Goal: Task Accomplishment & Management: Use online tool/utility

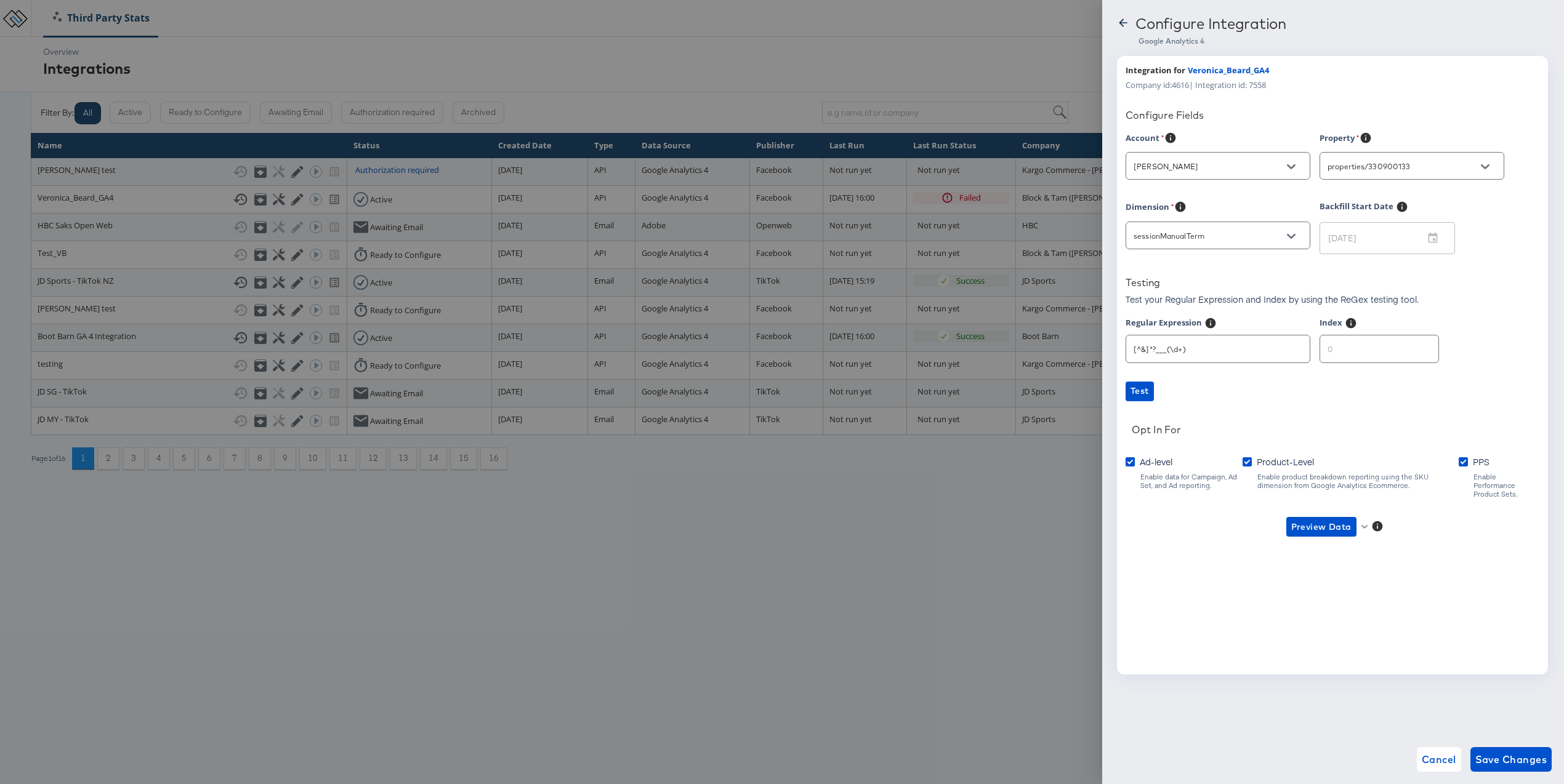
click at [401, 55] on div at bounding box center [782, 392] width 1564 height 784
click at [1429, 755] on span "Cancel" at bounding box center [1439, 759] width 34 height 17
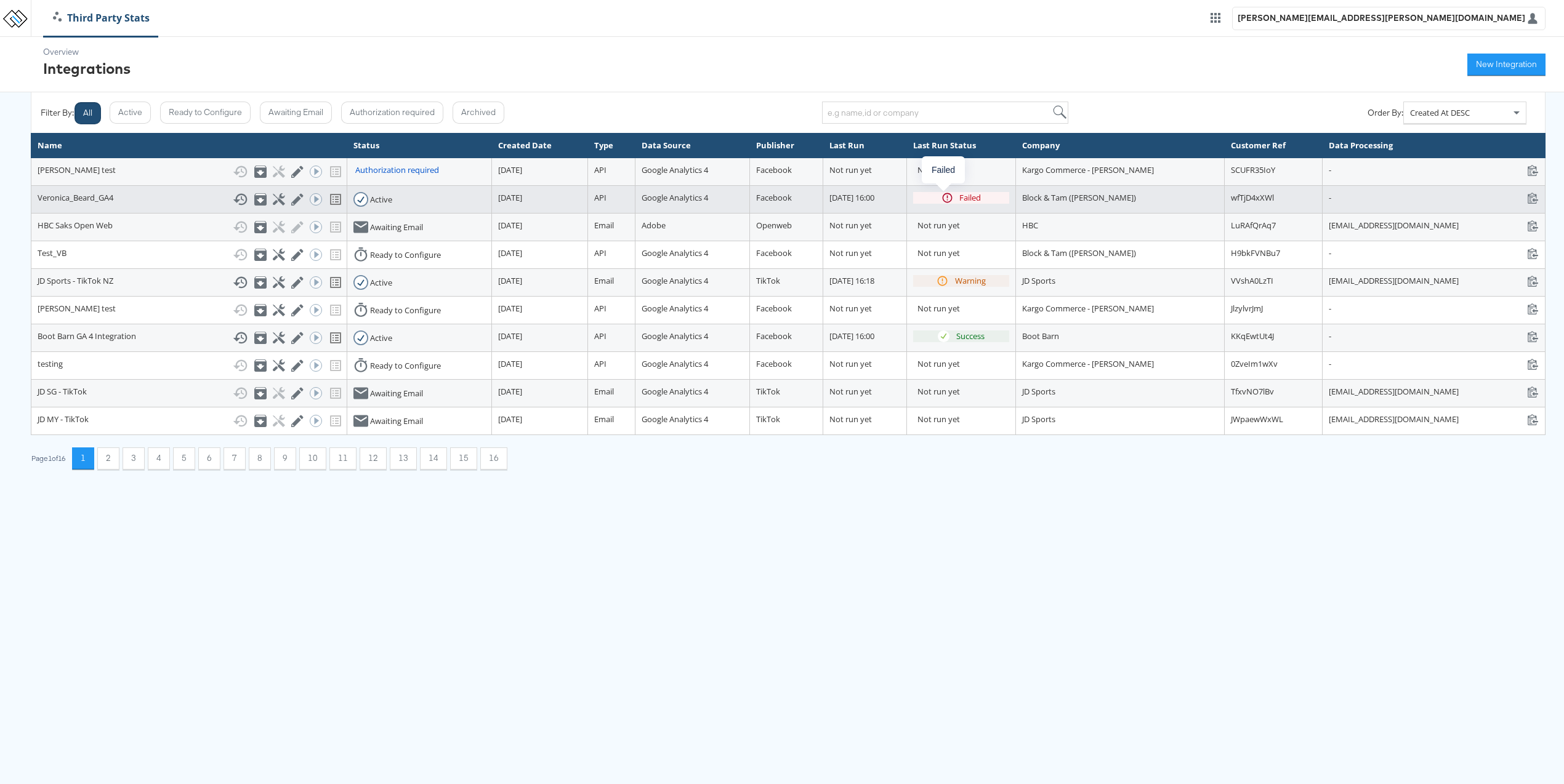
click at [959, 198] on div "Failed" at bounding box center [970, 197] width 21 height 11
click at [273, 199] on icon at bounding box center [278, 199] width 11 height 11
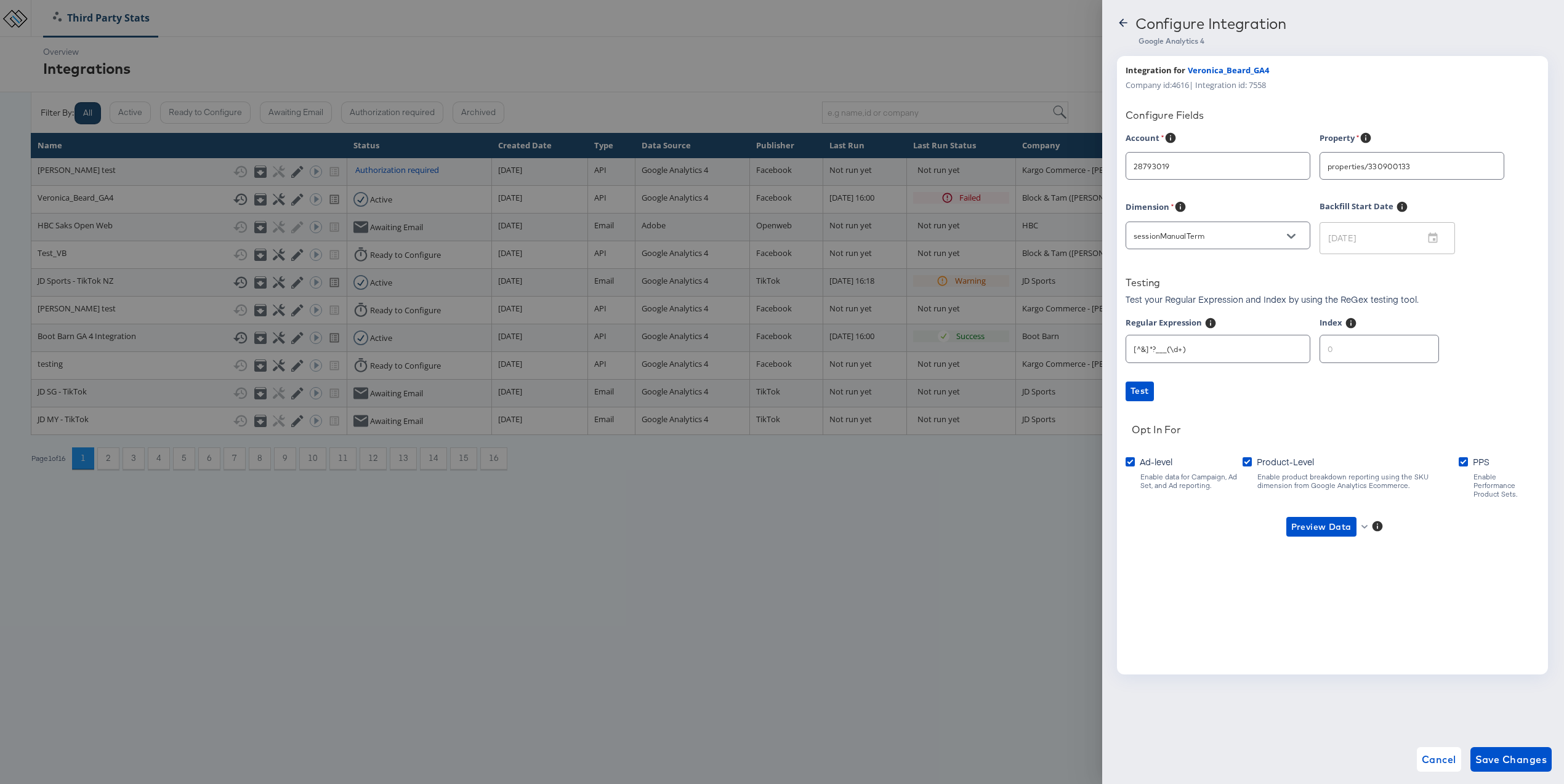
type input "Veronica Beard"
click at [1356, 344] on input "number" at bounding box center [1380, 343] width 118 height 27
click at [1412, 347] on input "1" at bounding box center [1380, 343] width 118 height 27
click at [1313, 522] on span "Preview Data" at bounding box center [1321, 527] width 61 height 15
click at [1315, 540] on li "Ad-level GA4 Data" at bounding box center [1341, 543] width 120 height 20
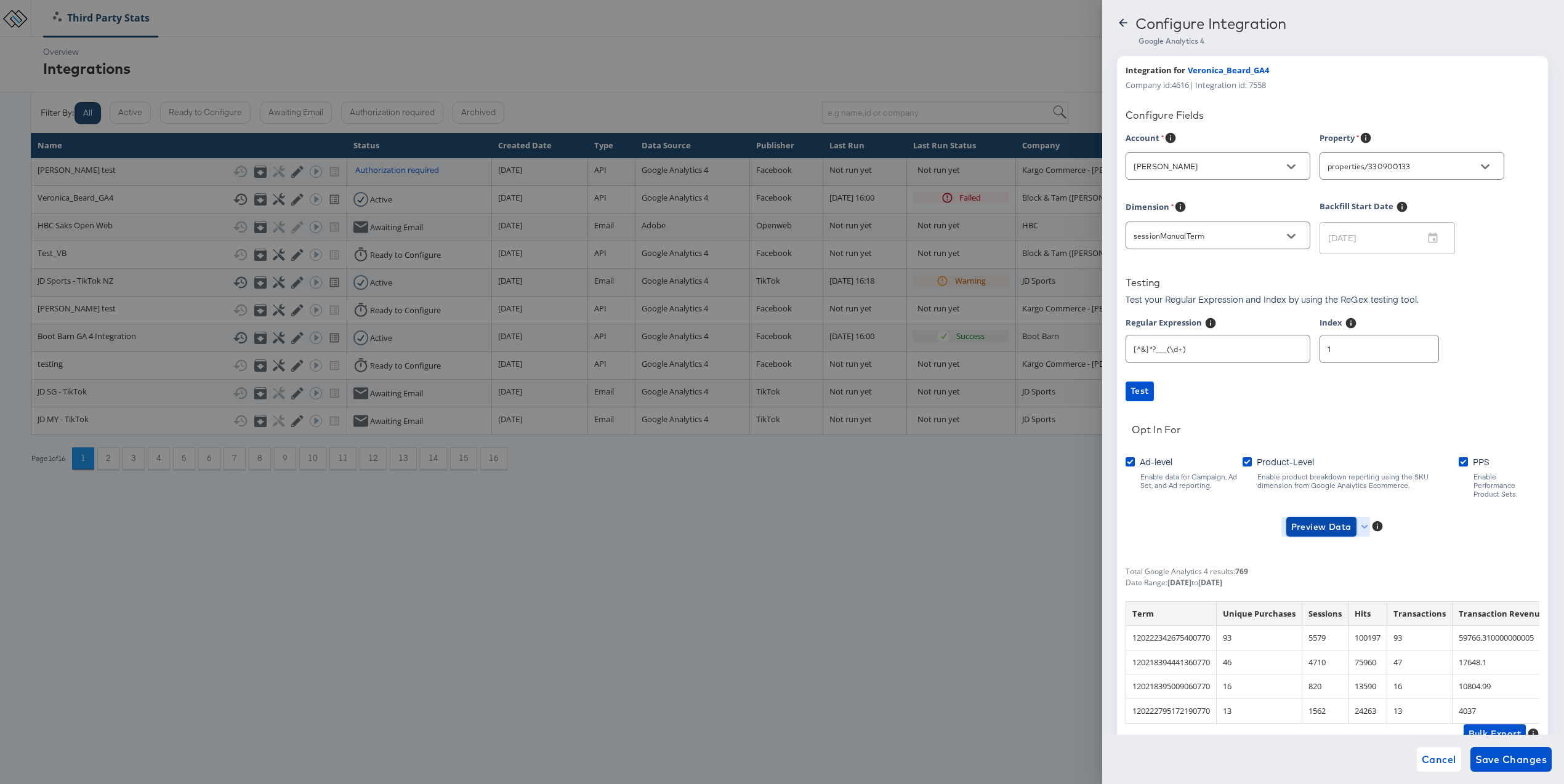
click at [1309, 521] on span "Preview Data" at bounding box center [1321, 527] width 61 height 15
click at [1329, 567] on li "Product-level GA4 Data" at bounding box center [1341, 563] width 120 height 20
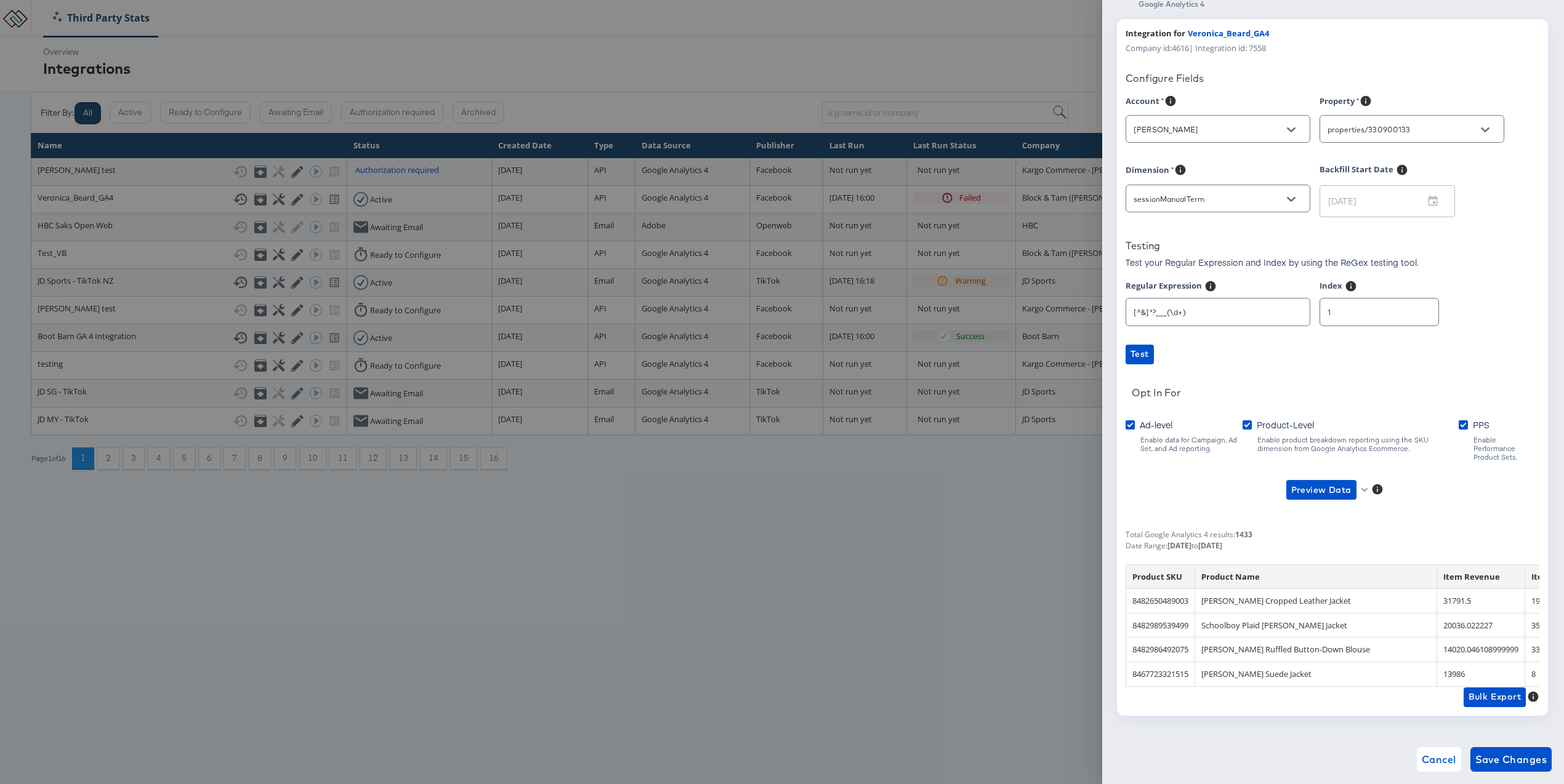
click at [1377, 309] on input "1" at bounding box center [1380, 306] width 118 height 27
click at [1412, 312] on input "2" at bounding box center [1380, 306] width 118 height 27
click at [1326, 485] on span "Preview Data" at bounding box center [1321, 490] width 61 height 15
click at [1370, 510] on li "Ad-level GA4 Data" at bounding box center [1341, 506] width 120 height 20
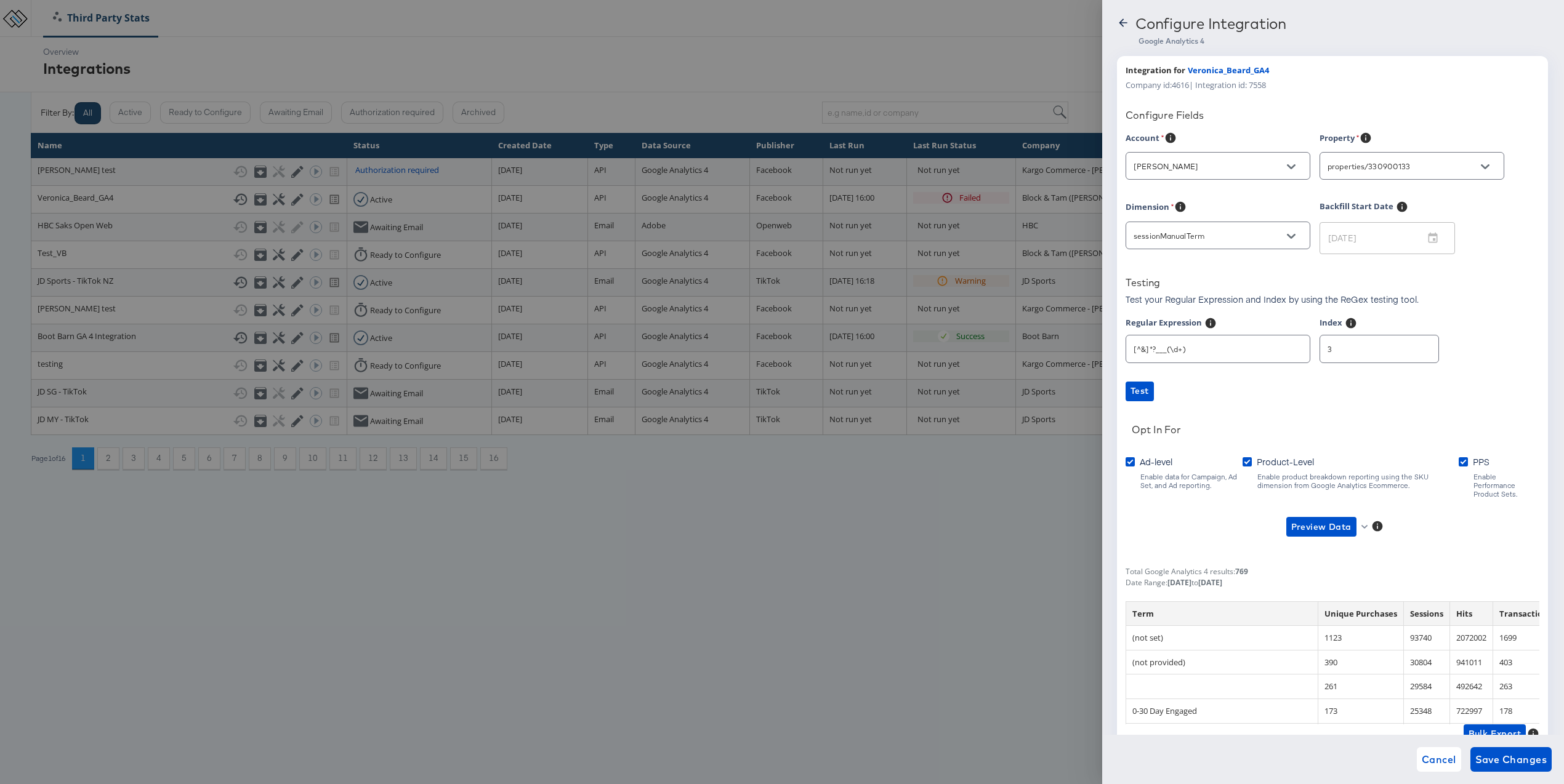
click at [1410, 345] on input "3" at bounding box center [1380, 343] width 118 height 27
click at [1413, 352] on input "2" at bounding box center [1380, 343] width 118 height 27
click at [1413, 352] on input "1" at bounding box center [1380, 343] width 118 height 27
click at [1332, 519] on span "Preview Data" at bounding box center [1321, 527] width 61 height 15
click at [1351, 541] on li "Ad-level GA4 Data" at bounding box center [1341, 543] width 120 height 20
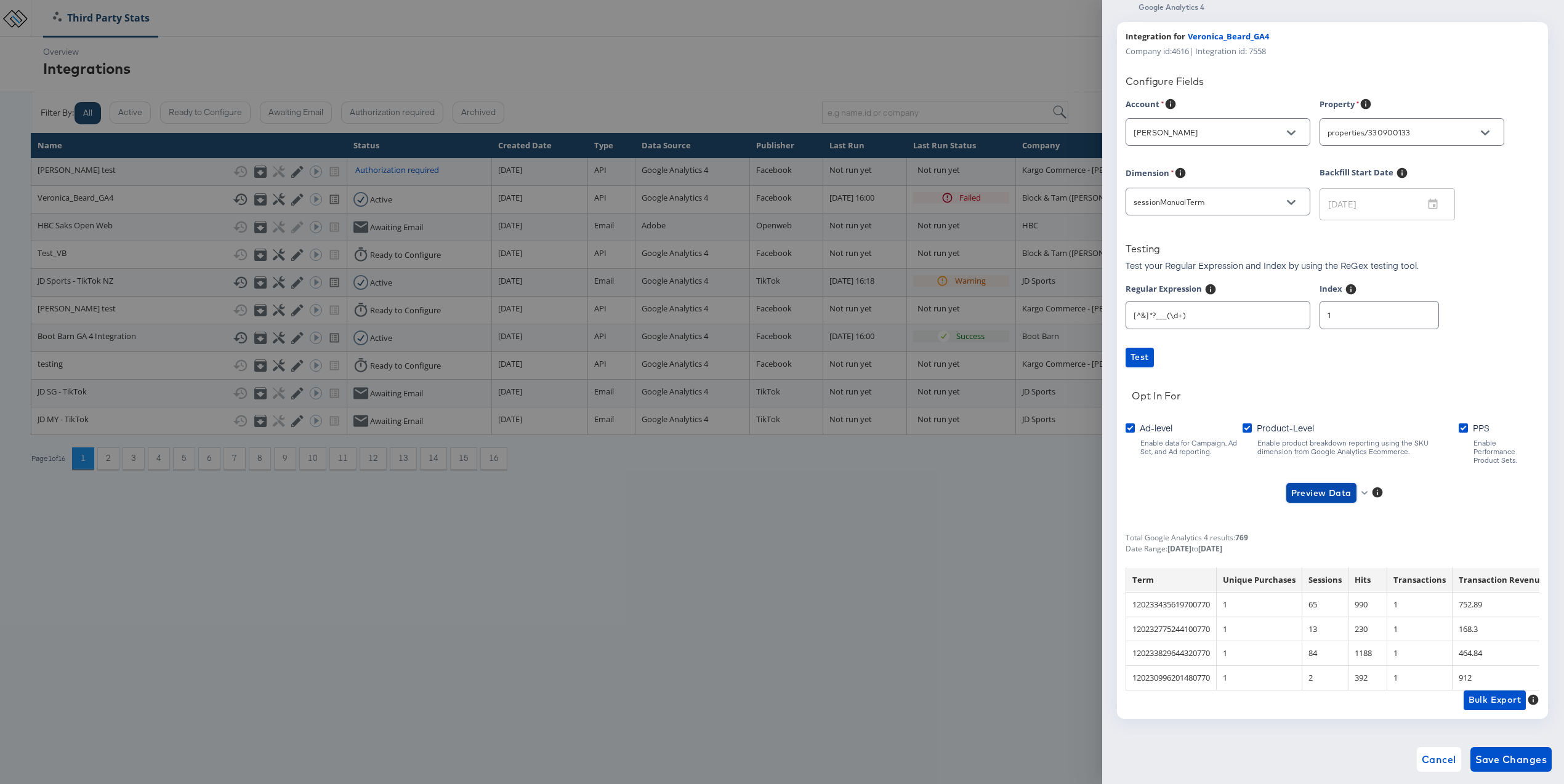
scroll to position [37, 0]
click at [1176, 622] on td "120232775244100770" at bounding box center [1171, 626] width 90 height 24
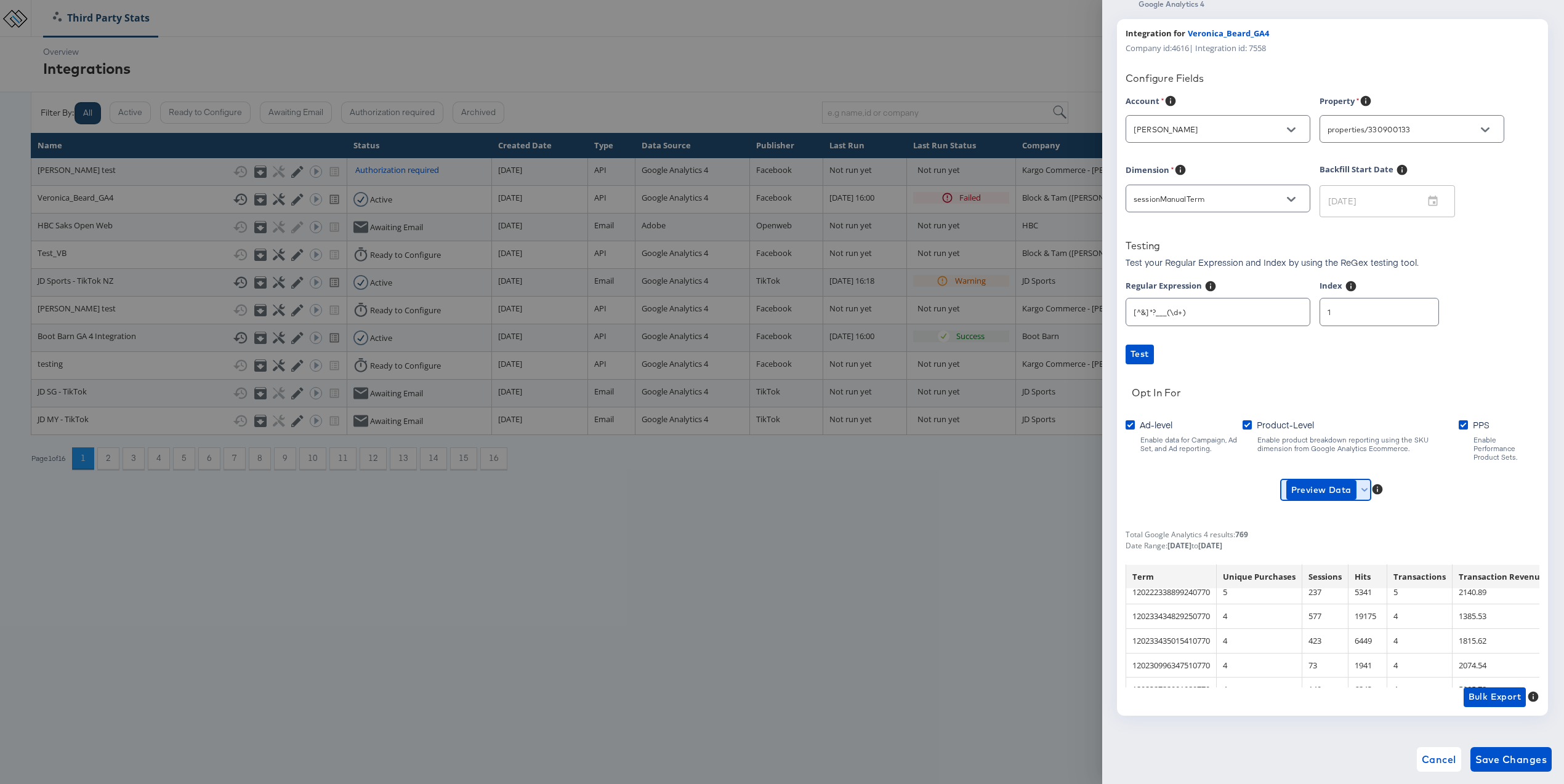
click at [1368, 480] on button "Preview Data" at bounding box center [1326, 490] width 90 height 20
click at [1343, 318] on div at bounding box center [782, 392] width 1564 height 784
click at [1412, 309] on input "2" at bounding box center [1380, 306] width 118 height 27
click at [1412, 317] on input "2" at bounding box center [1380, 306] width 118 height 27
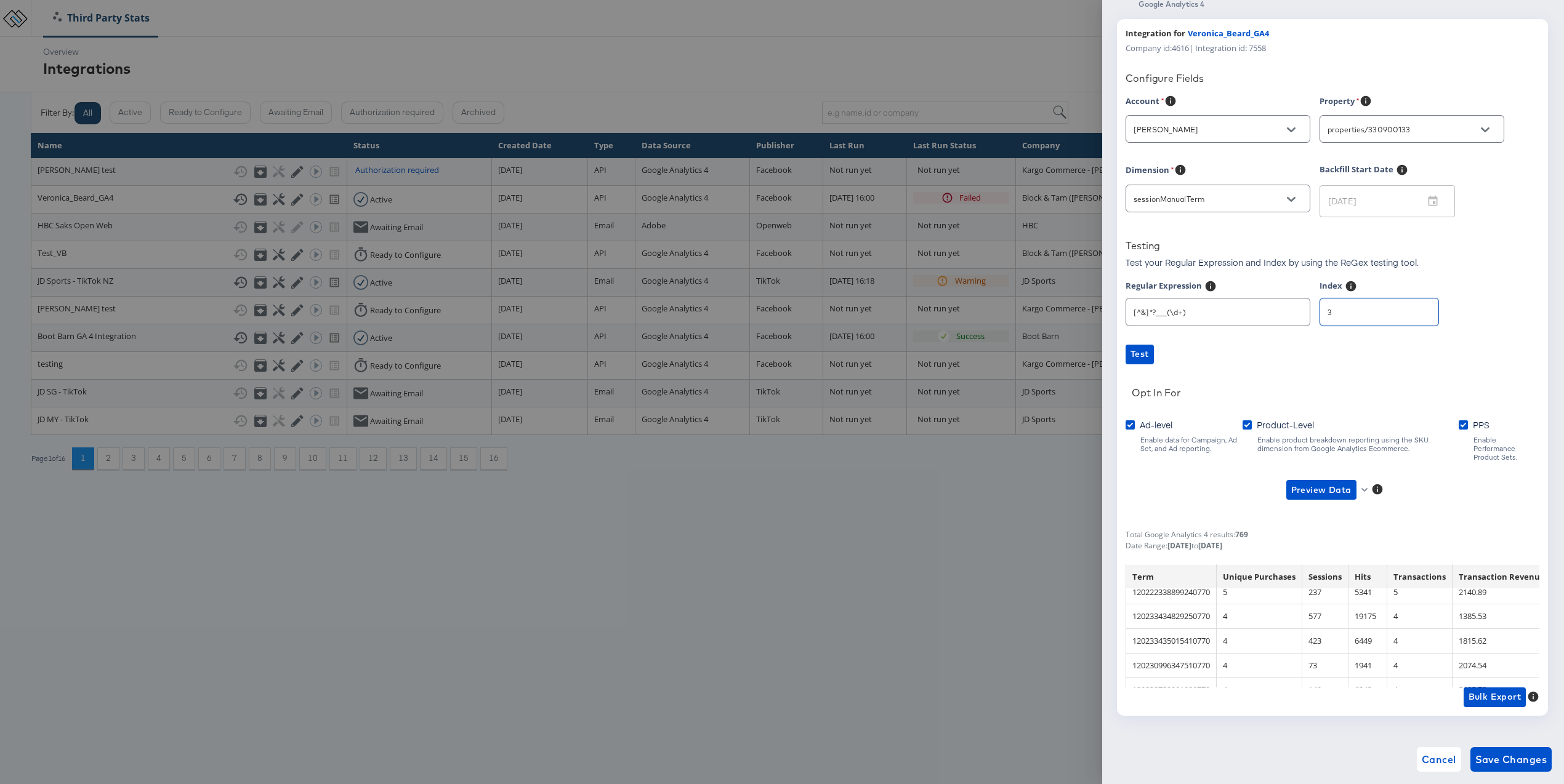
click at [1412, 312] on input "3" at bounding box center [1380, 306] width 118 height 27
click at [1412, 312] on input "2" at bounding box center [1380, 306] width 118 height 27
click at [1412, 312] on input "1" at bounding box center [1380, 306] width 118 height 27
click at [1412, 312] on input "0" at bounding box center [1380, 306] width 118 height 27
click at [1327, 480] on button "Preview Data" at bounding box center [1321, 490] width 71 height 20
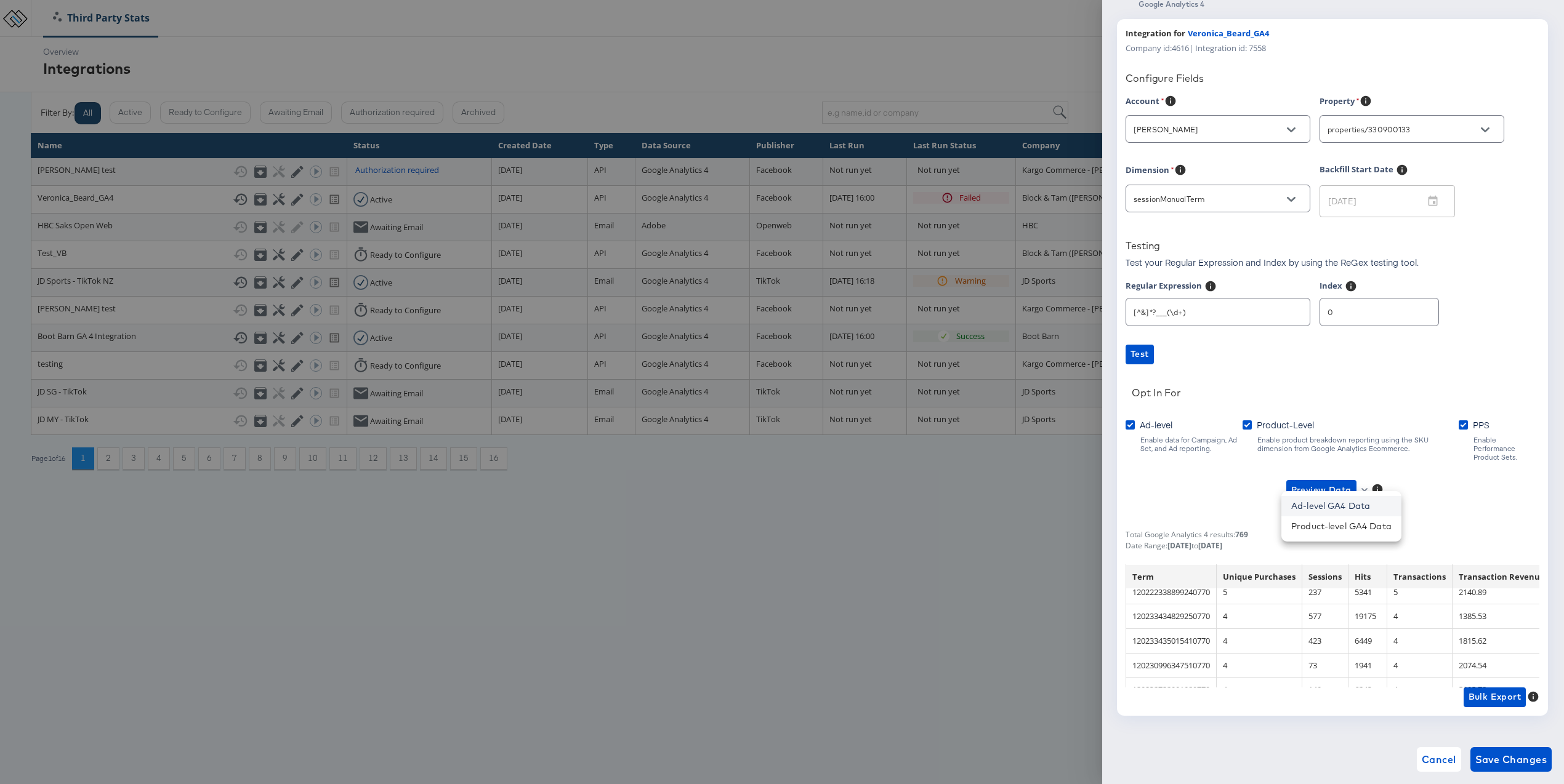
click at [1332, 497] on li "Ad-level GA4 Data" at bounding box center [1341, 506] width 120 height 20
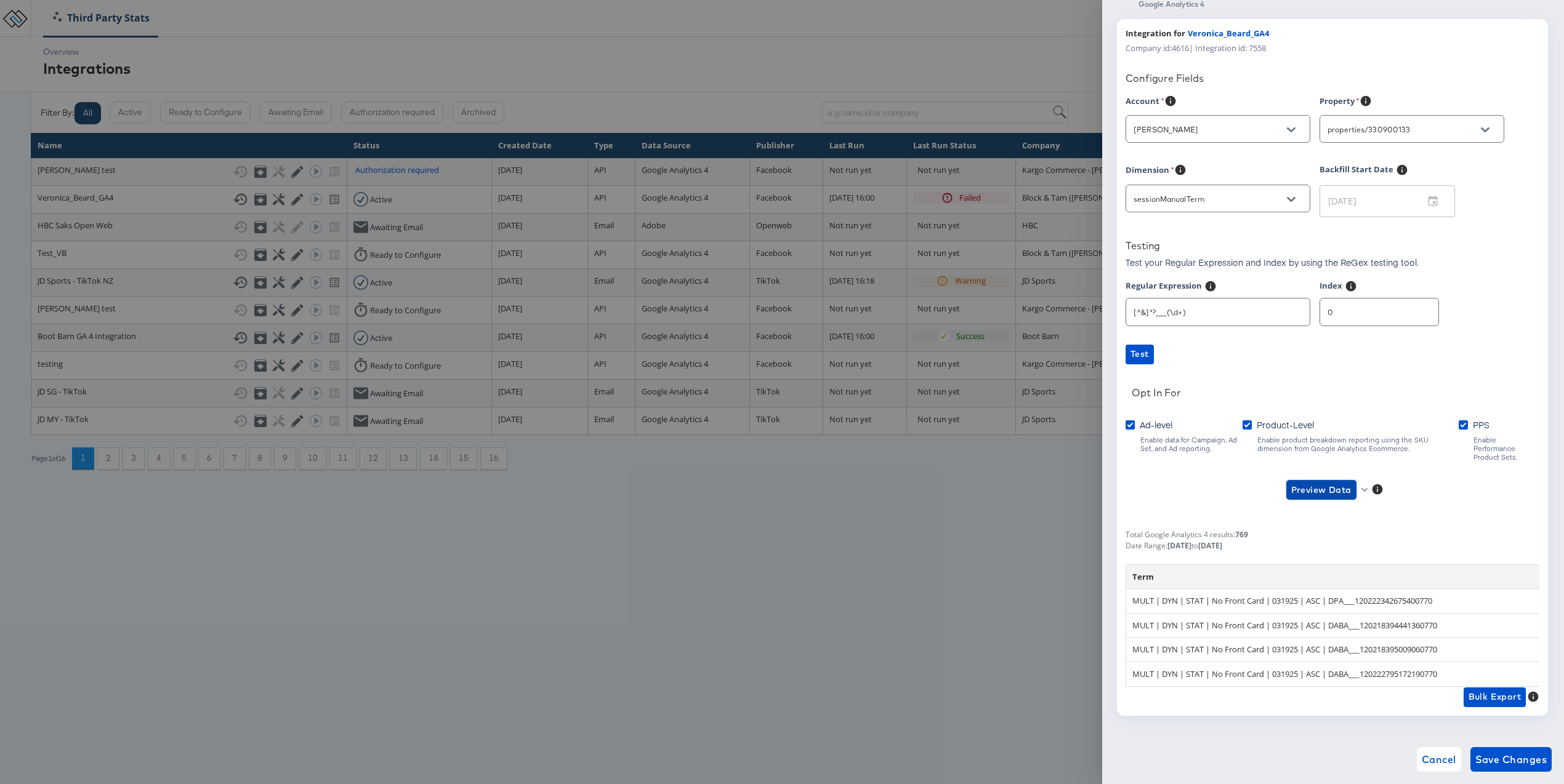
scroll to position [25, 0]
type input "1"
click at [1409, 309] on input "1" at bounding box center [1380, 306] width 118 height 27
click at [1321, 483] on span "Preview Data" at bounding box center [1321, 490] width 61 height 15
click at [1327, 507] on li "Ad-level GA4 Data" at bounding box center [1341, 506] width 120 height 20
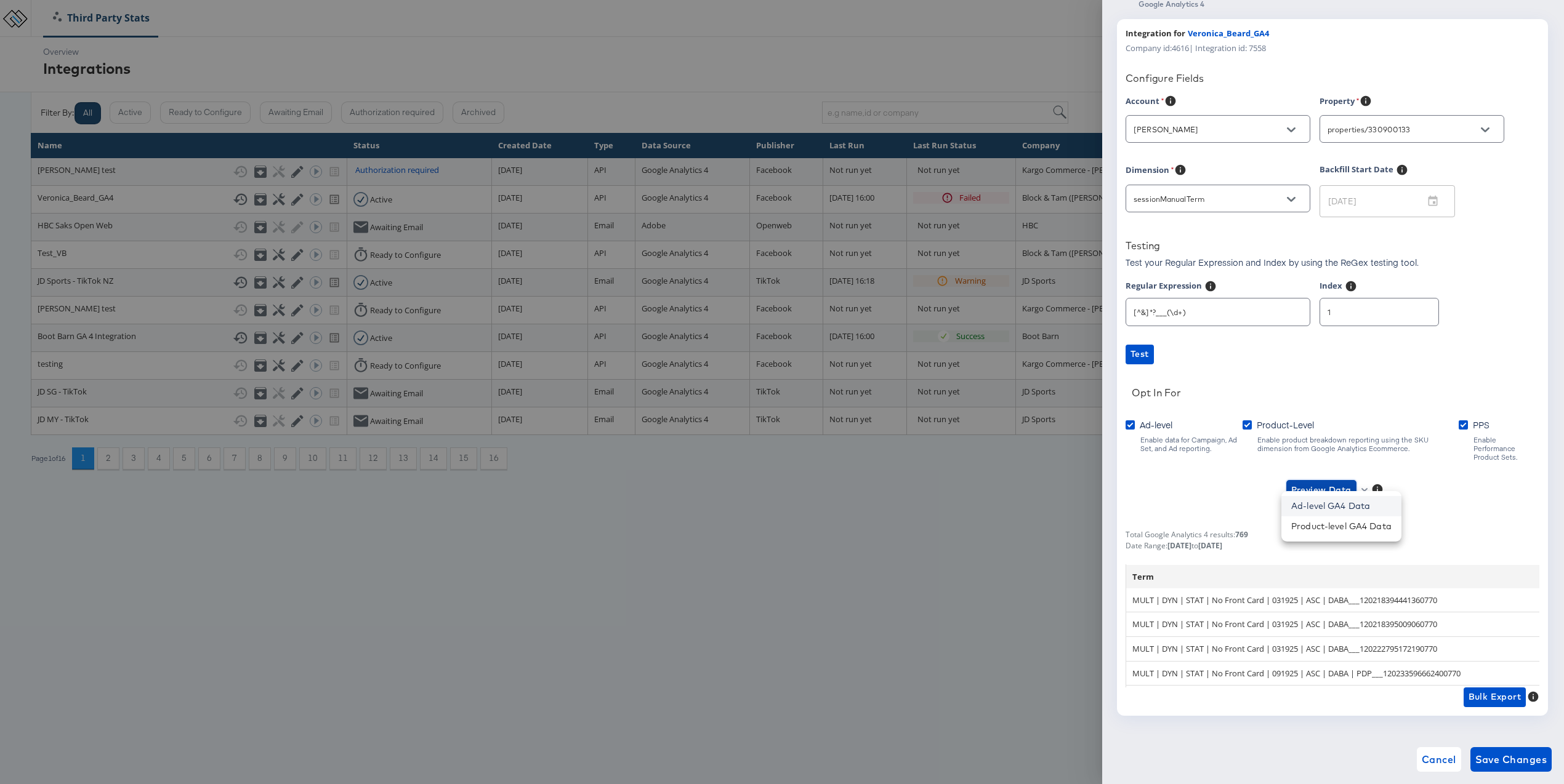
scroll to position [0, 0]
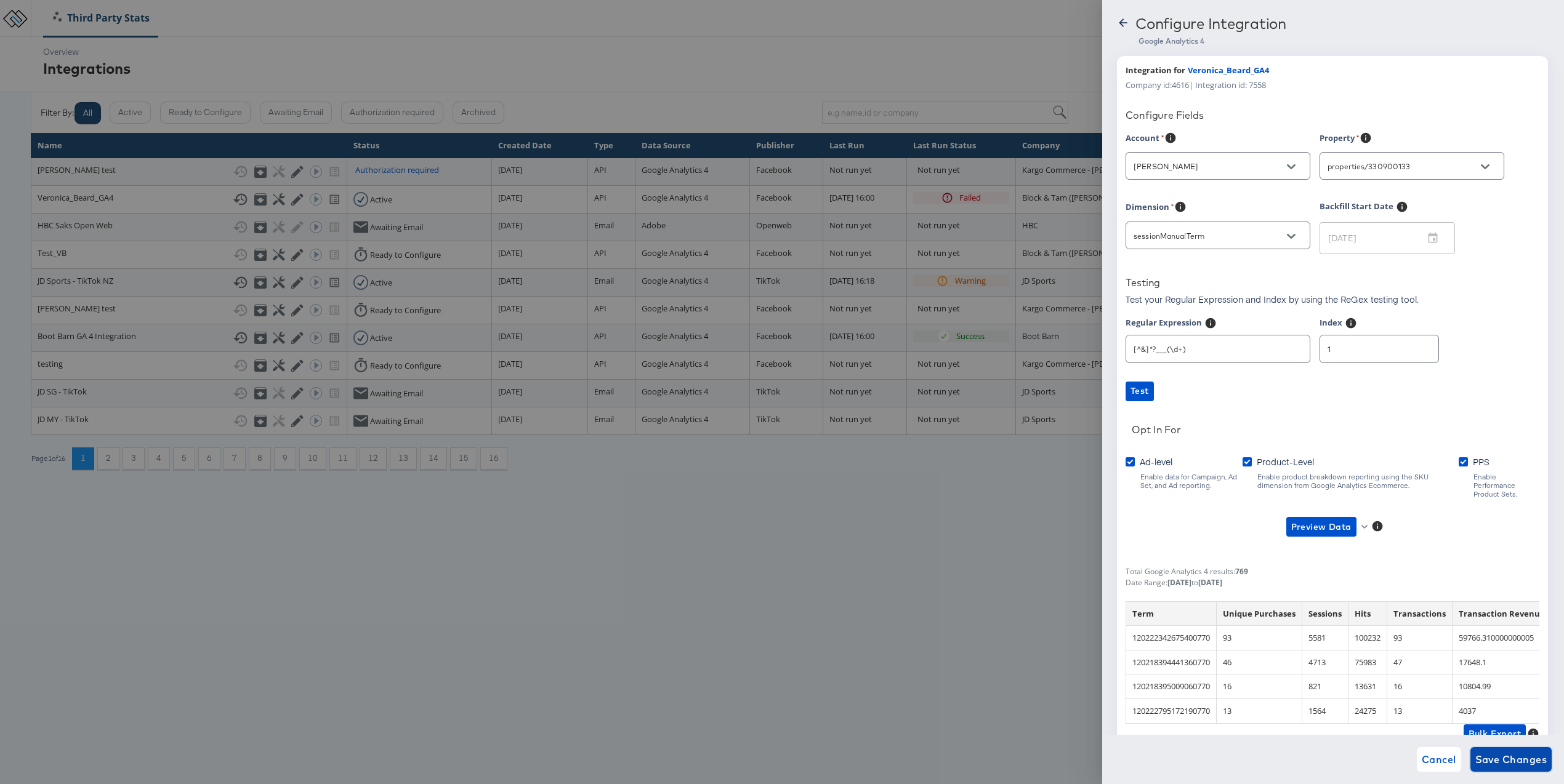
click at [1508, 753] on span "Save Changes" at bounding box center [1511, 759] width 72 height 17
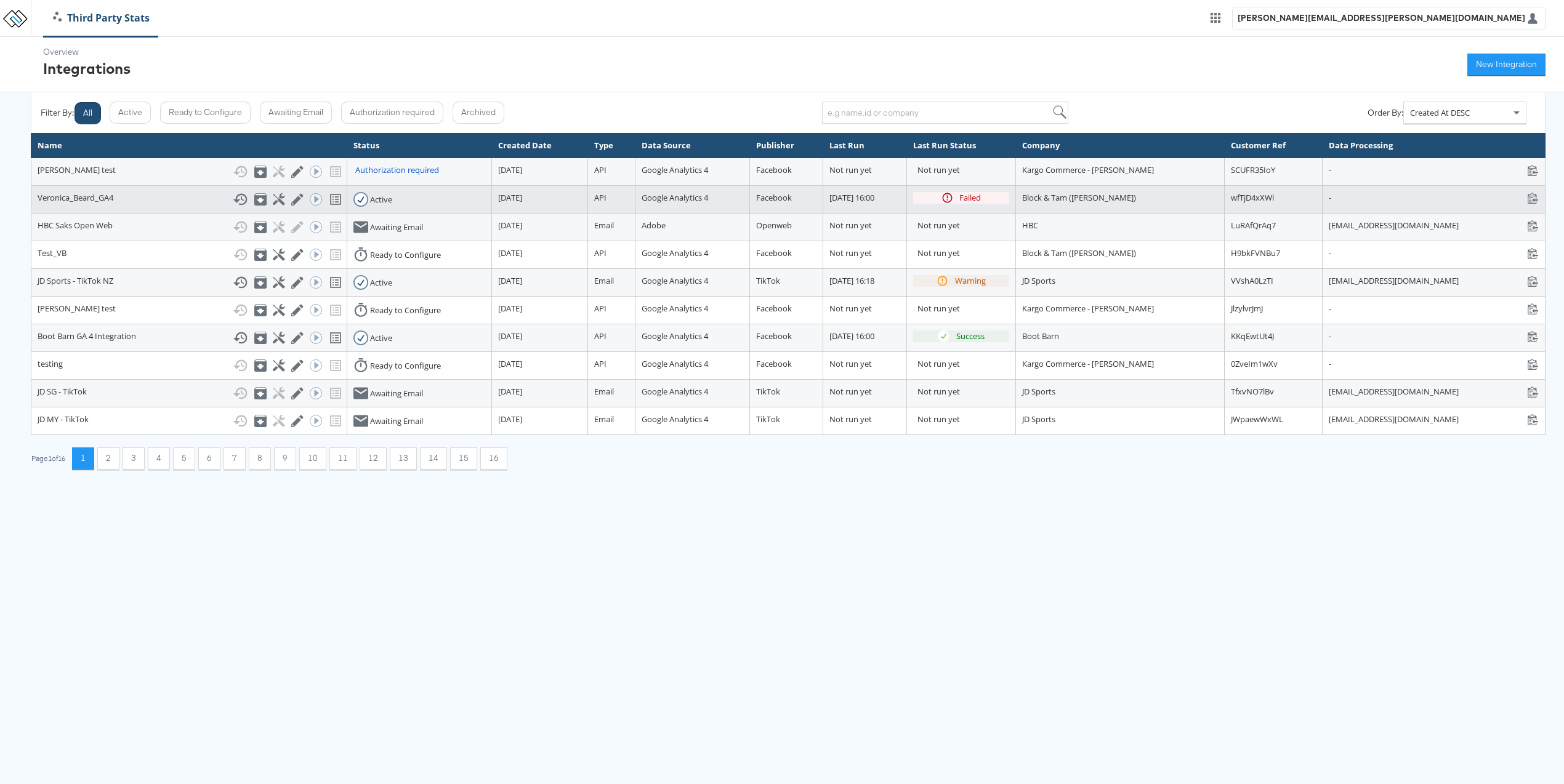
click at [309, 201] on div "Run ACE Workflow Now" at bounding box center [314, 199] width 9 height 12
click at [234, 200] on icon at bounding box center [240, 199] width 14 height 11
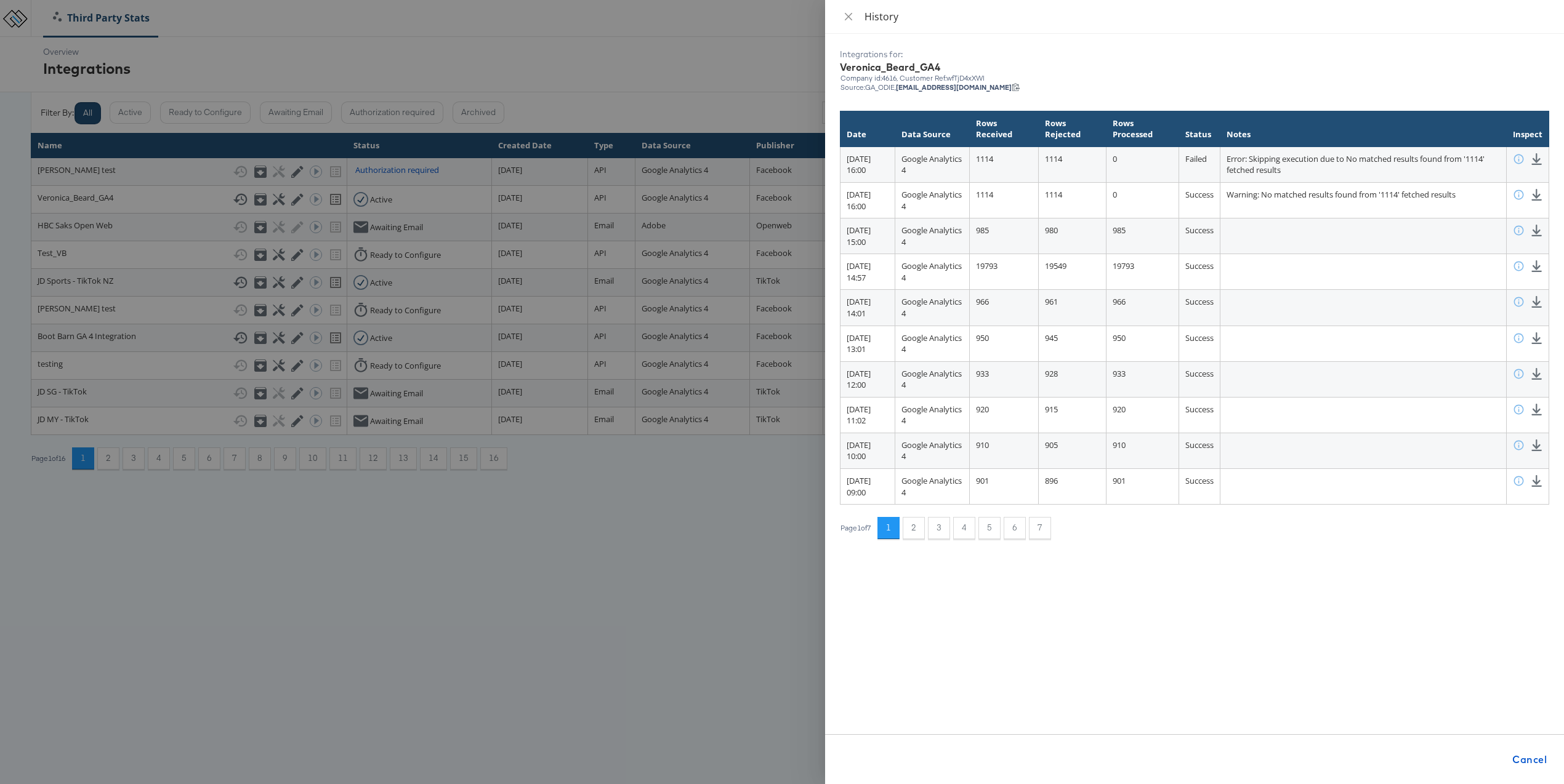
click at [724, 492] on div at bounding box center [782, 392] width 1564 height 784
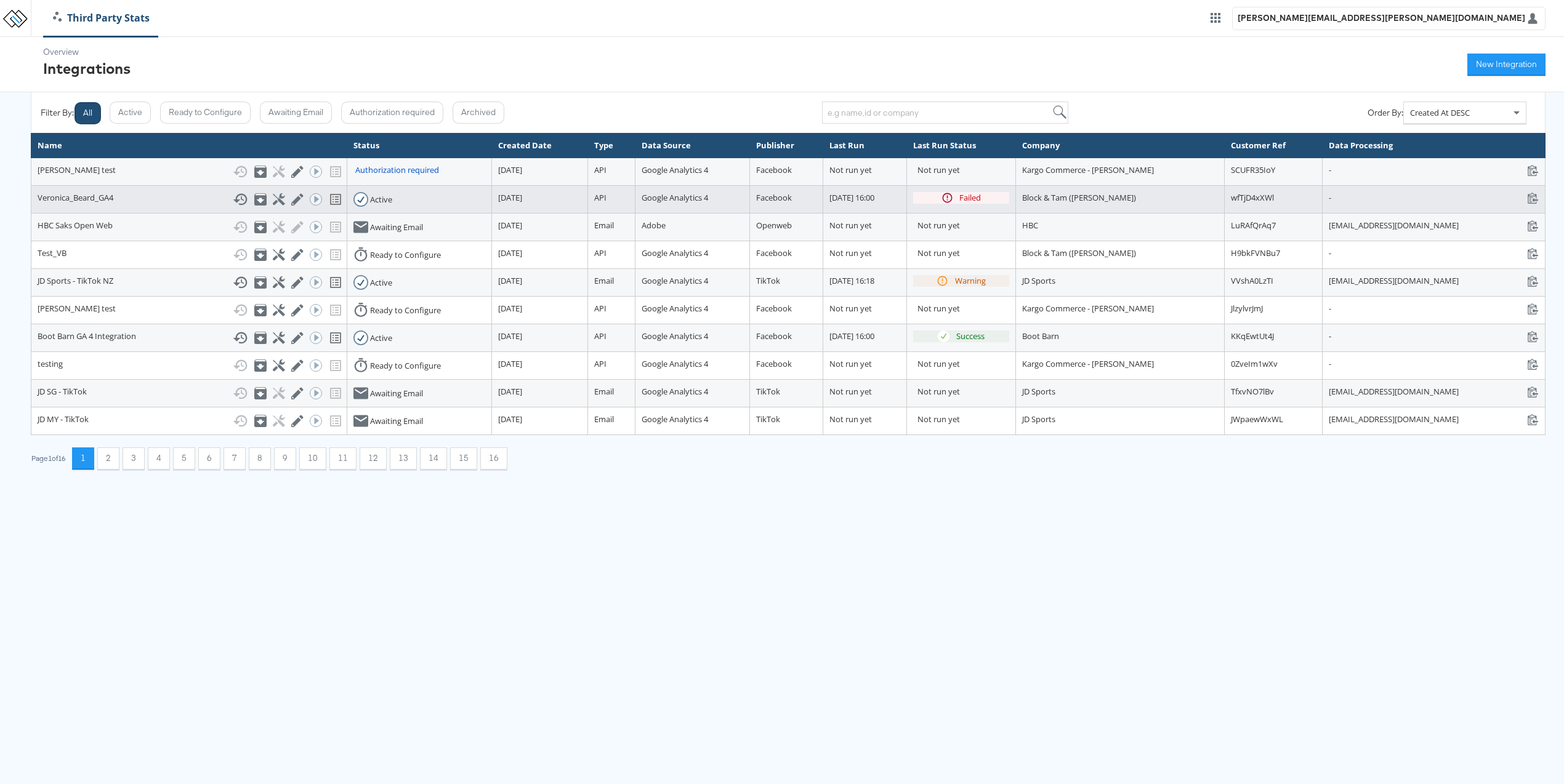
click at [309, 204] on div "Run ACE Workflow Now" at bounding box center [314, 199] width 9 height 12
click at [309, 197] on div "Run ACE Workflow Now" at bounding box center [314, 199] width 9 height 12
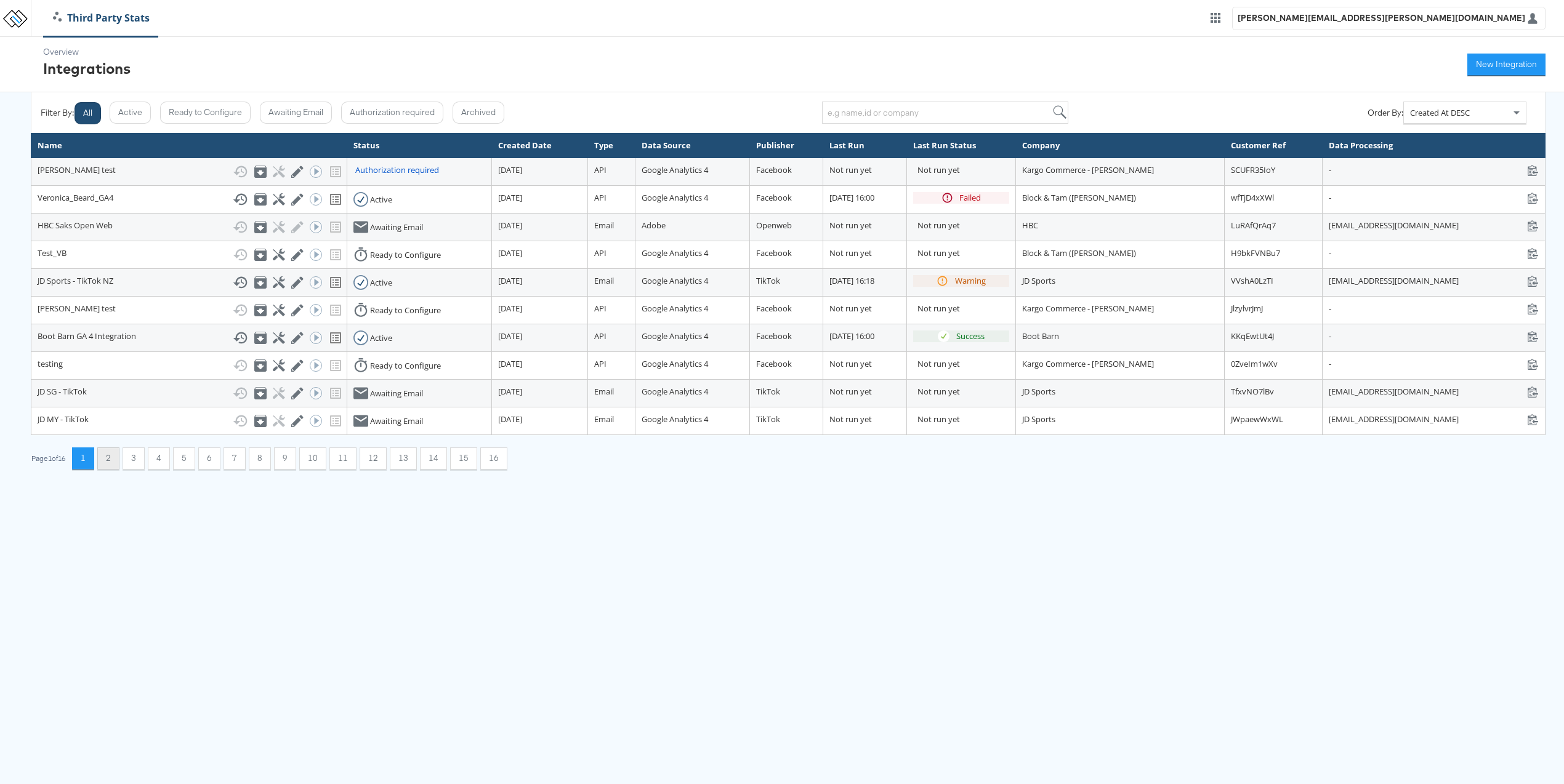
click at [112, 458] on button "2" at bounding box center [108, 458] width 22 height 22
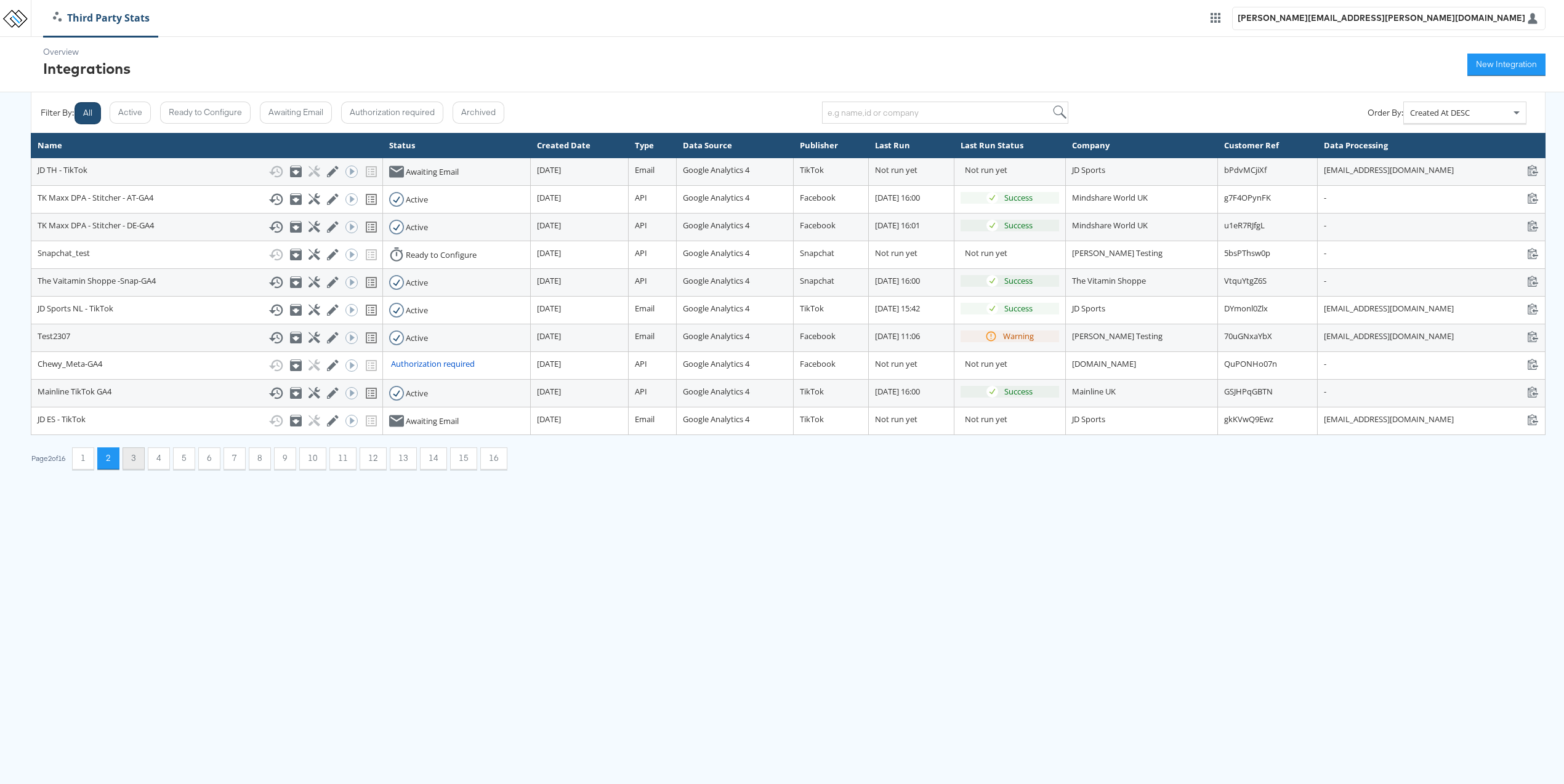
click at [145, 462] on button "3" at bounding box center [133, 458] width 22 height 22
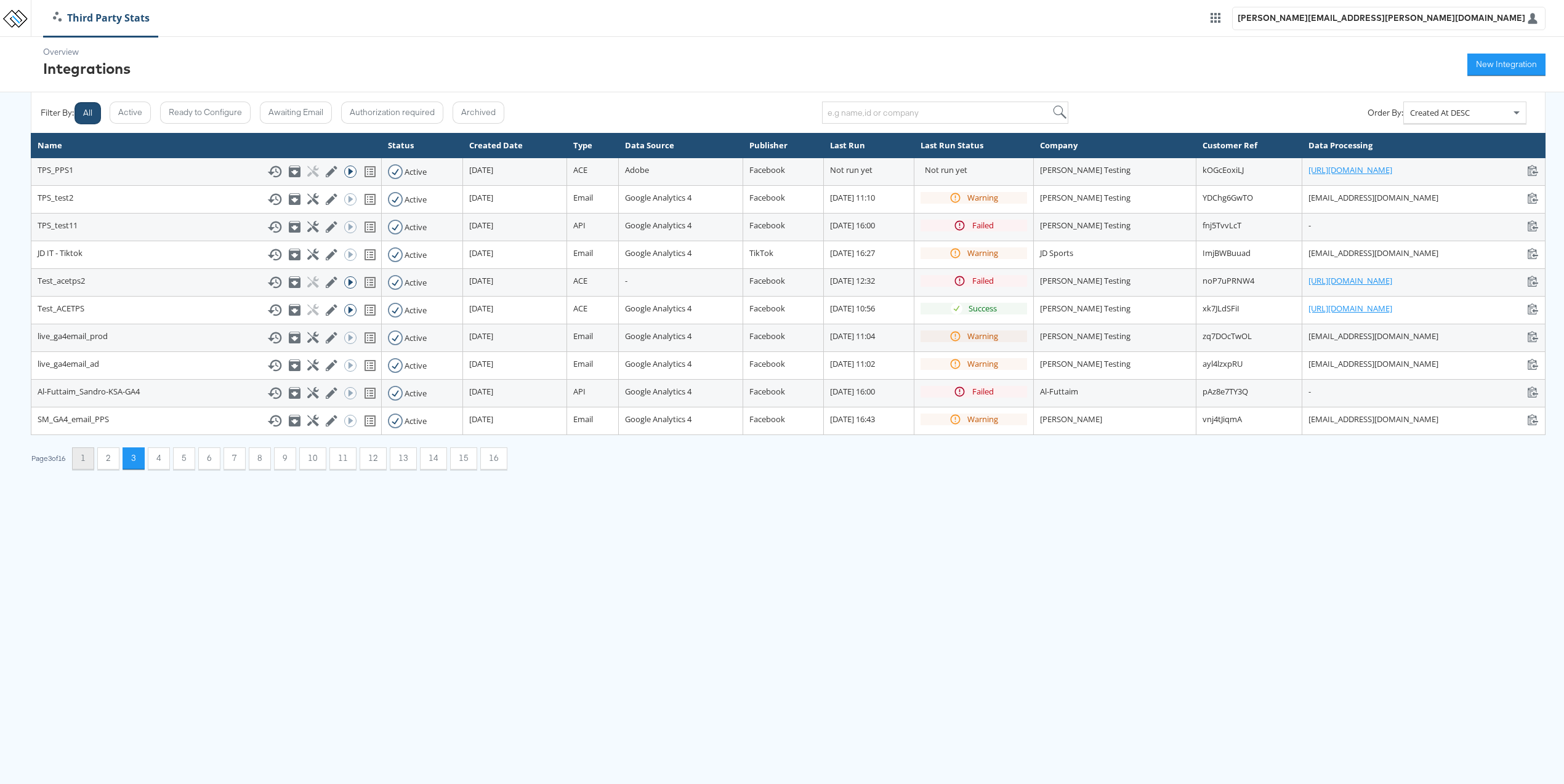
click at [94, 463] on button "1" at bounding box center [83, 458] width 22 height 22
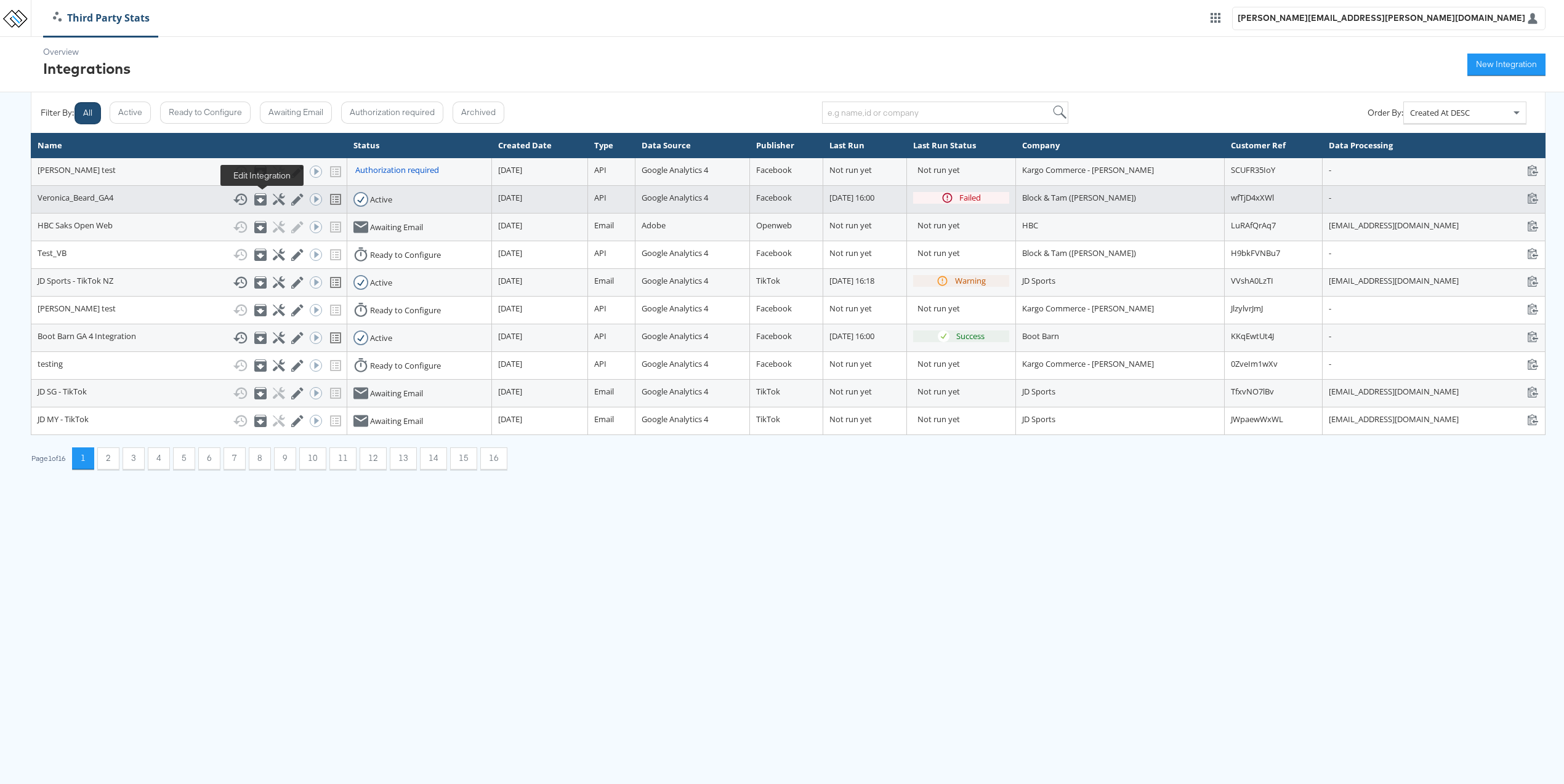
click at [291, 200] on icon at bounding box center [297, 199] width 11 height 11
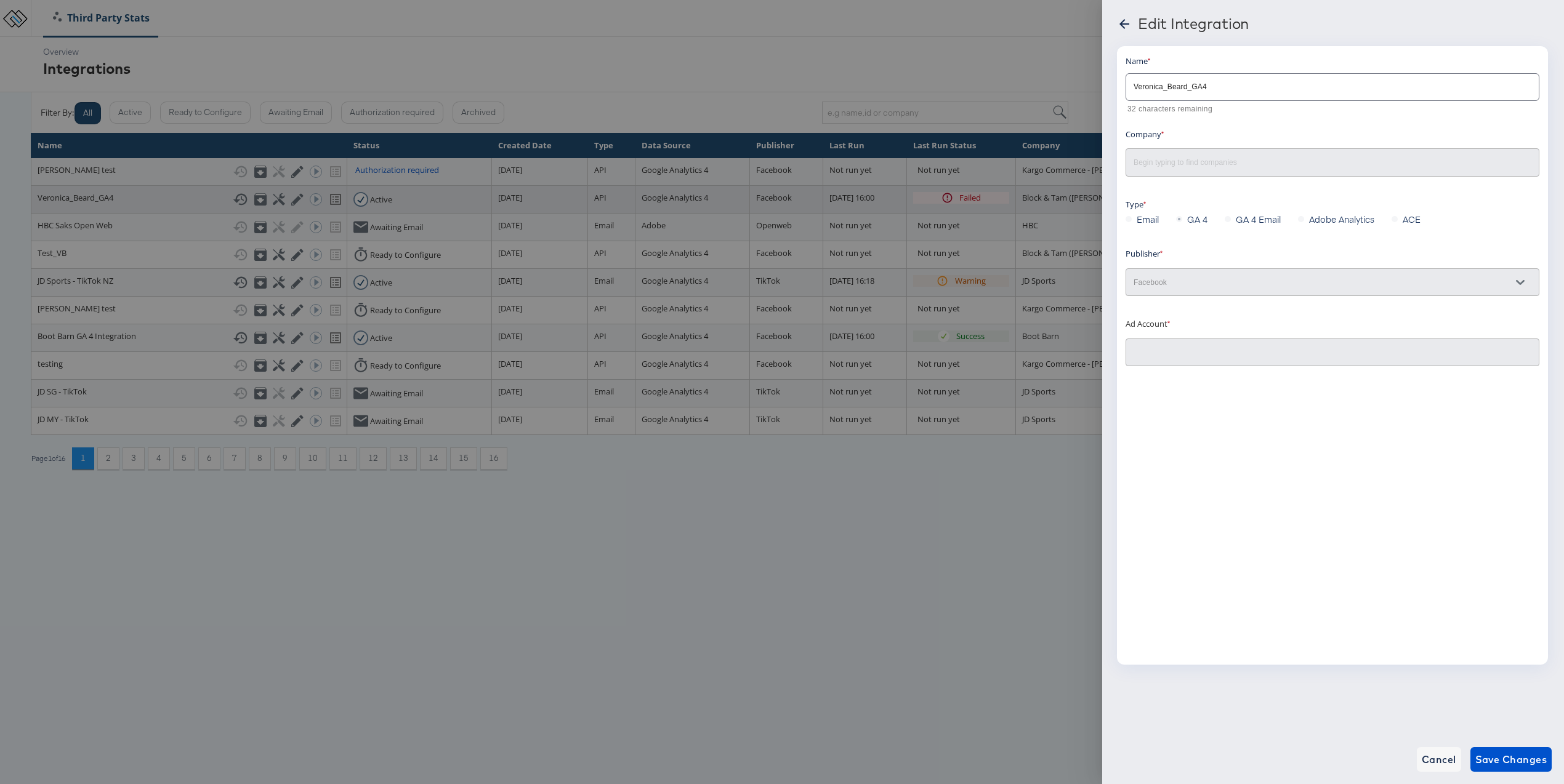
type input "Veronica Beard 2.0: (ACT: 497801206465538)"
type input "Block & Tam ([PERSON_NAME])"
click at [1038, 491] on div at bounding box center [782, 392] width 1564 height 784
click at [1440, 758] on span "Cancel" at bounding box center [1439, 759] width 34 height 17
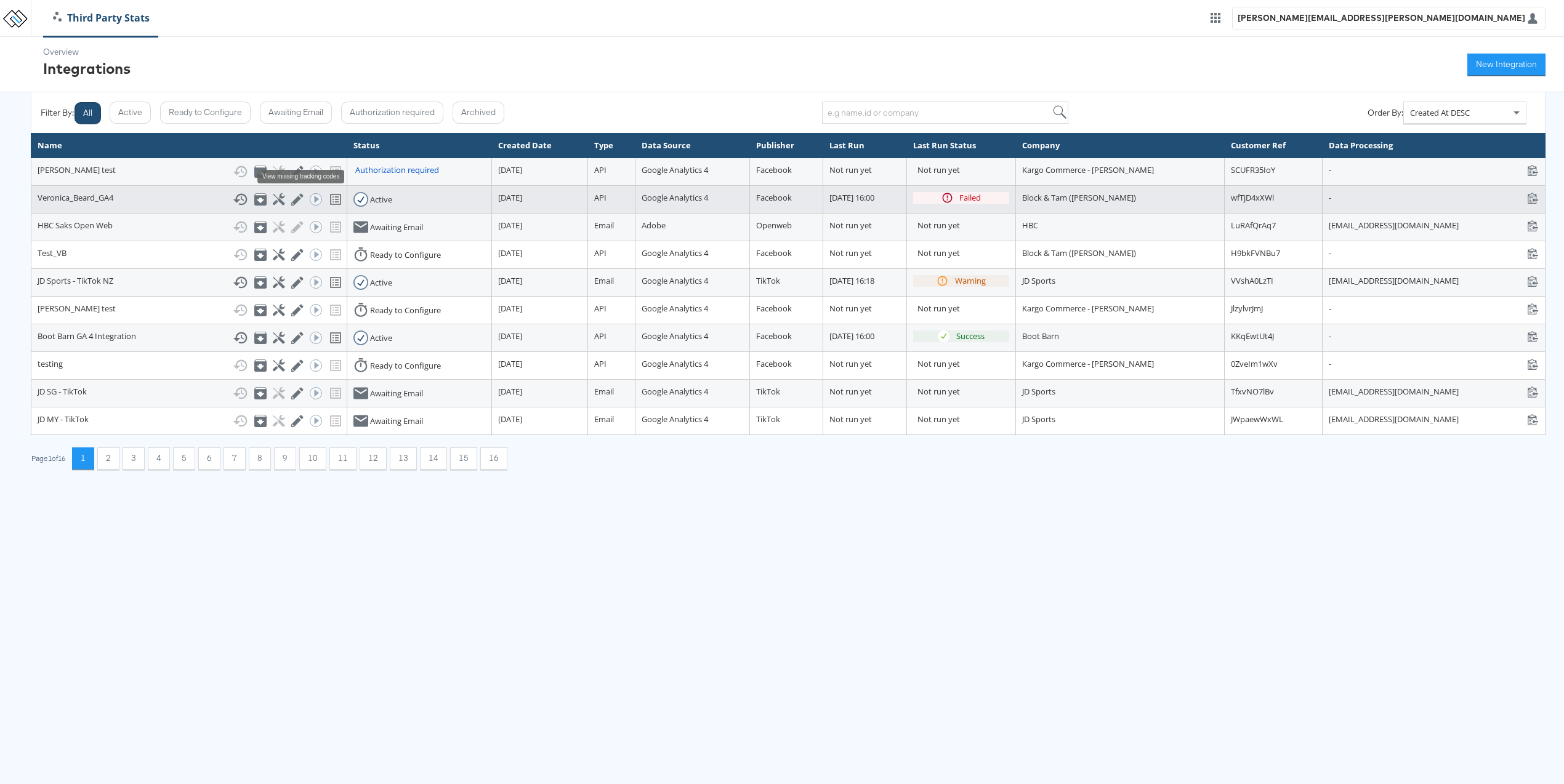
click at [328, 202] on icon at bounding box center [335, 199] width 14 height 14
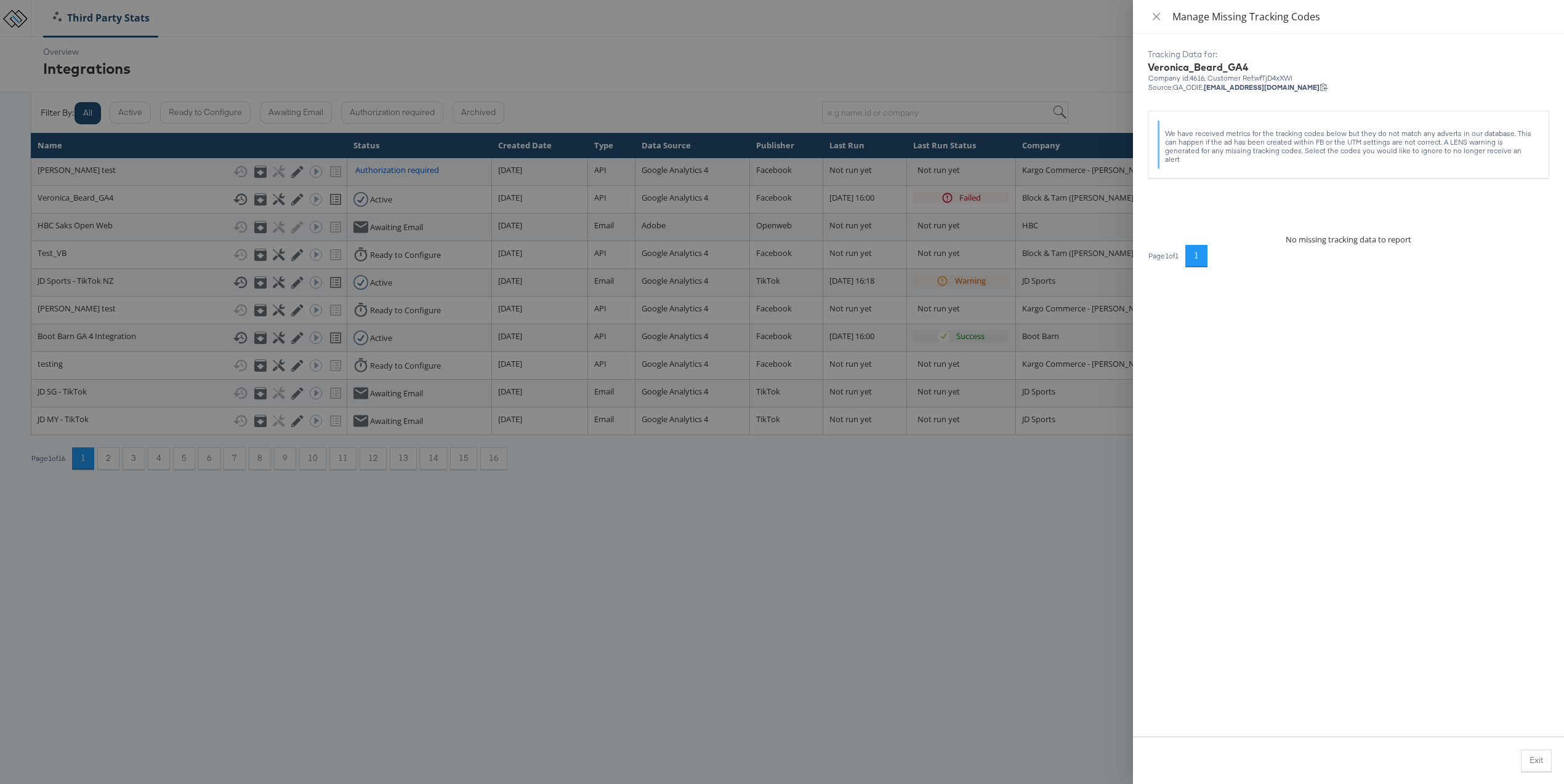
click at [868, 512] on div at bounding box center [782, 392] width 1564 height 784
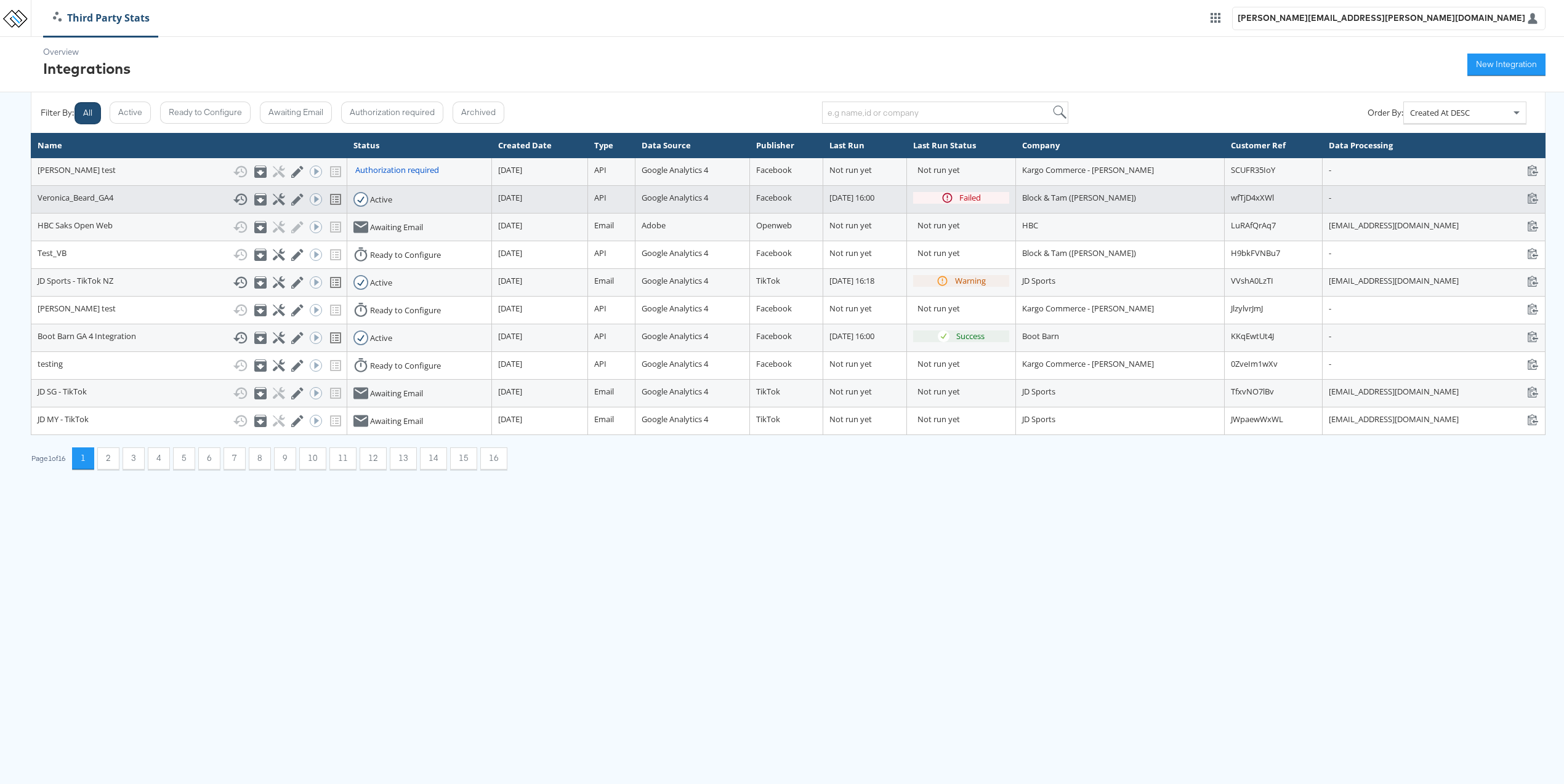
click at [309, 196] on div "Run ACE Workflow Now" at bounding box center [314, 199] width 9 height 12
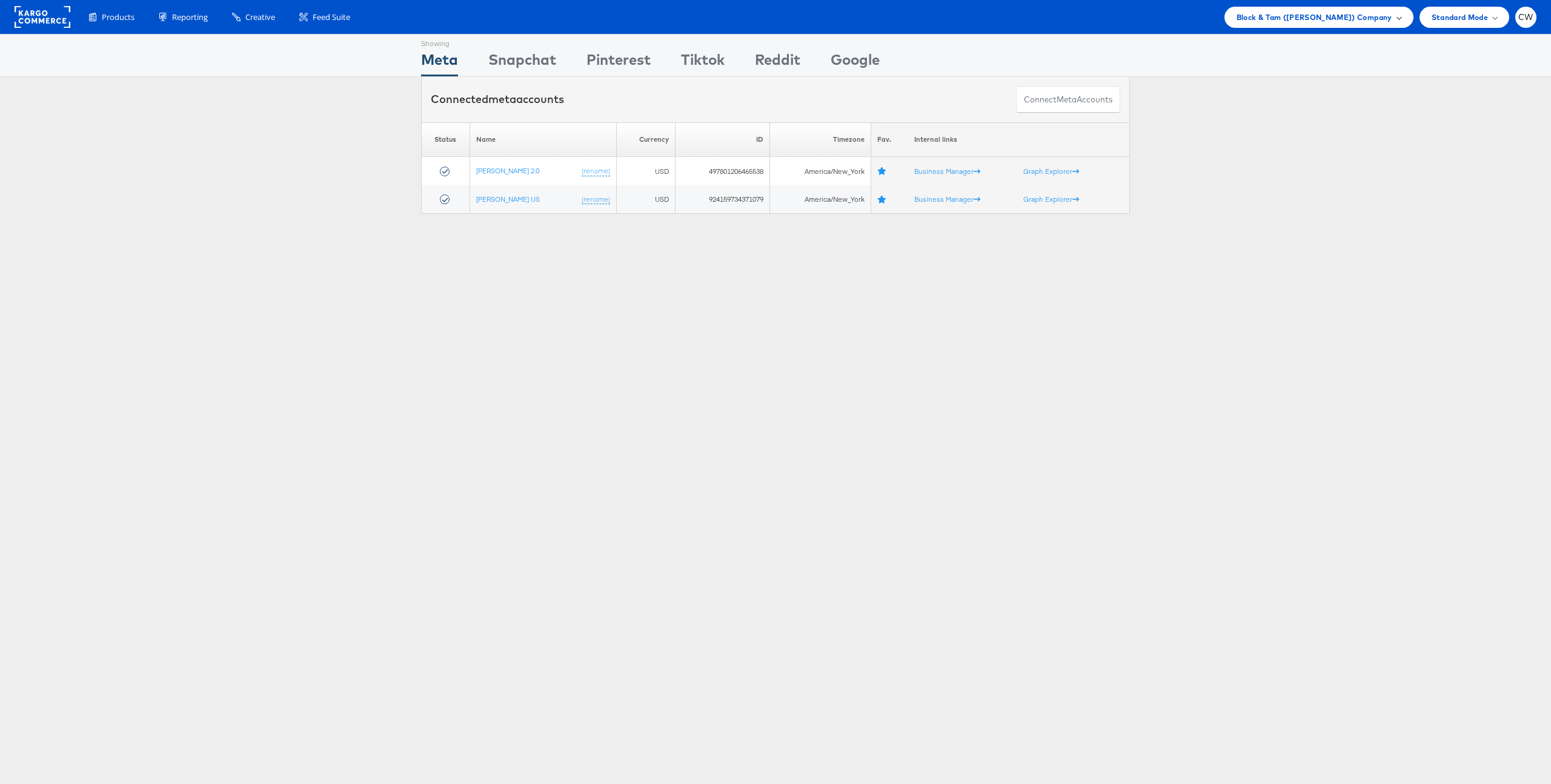
click at [1367, 22] on span "Block & Tam ([PERSON_NAME]) Company" at bounding box center [1314, 17] width 156 height 13
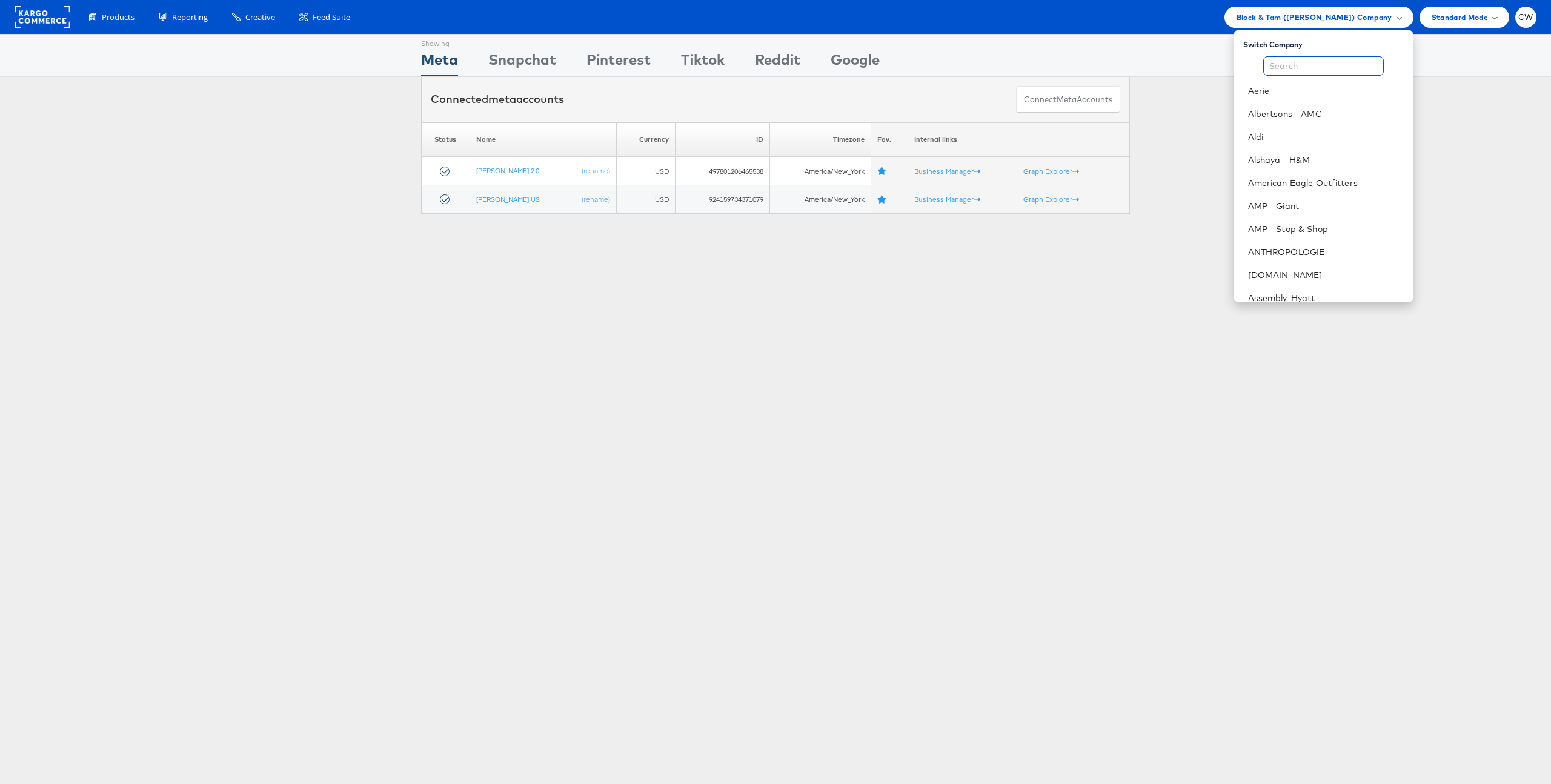
click at [1319, 66] on input "text" at bounding box center [1324, 66] width 121 height 19
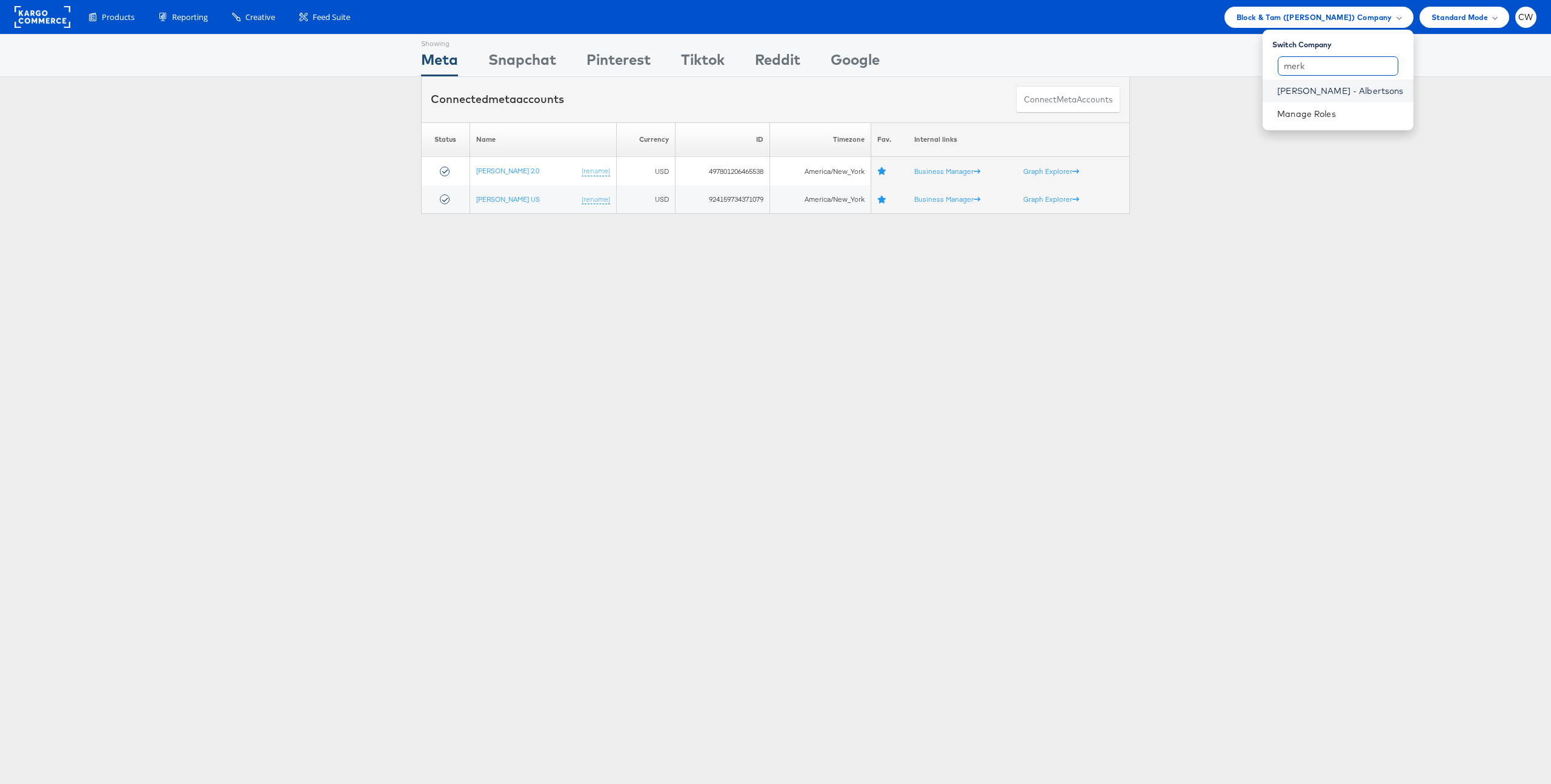
type input "merk"
click at [1367, 95] on link "[PERSON_NAME] - Albertsons" at bounding box center [1340, 91] width 126 height 12
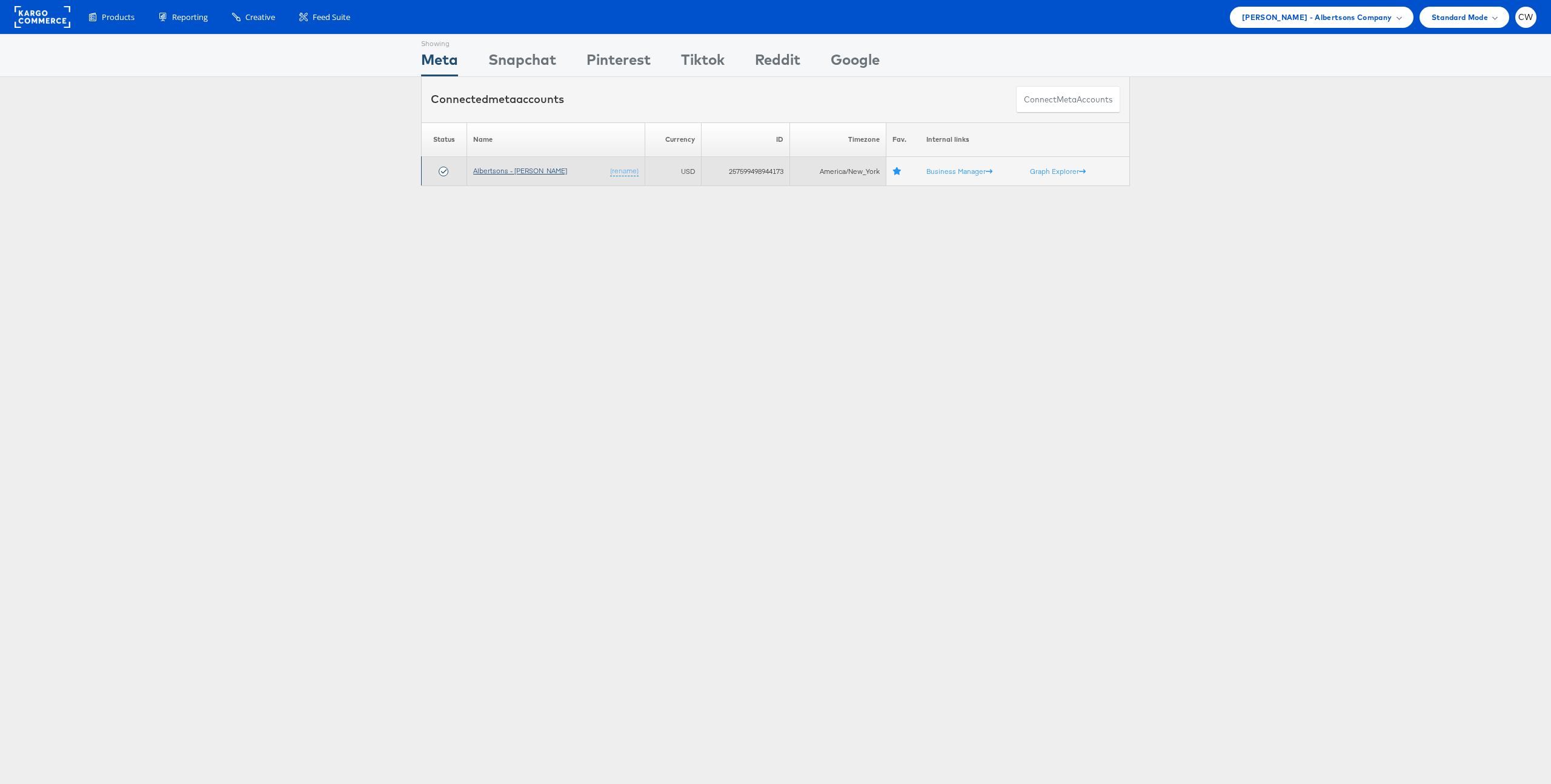
click at [506, 172] on link "Albertsons - [PERSON_NAME]" at bounding box center [520, 170] width 94 height 9
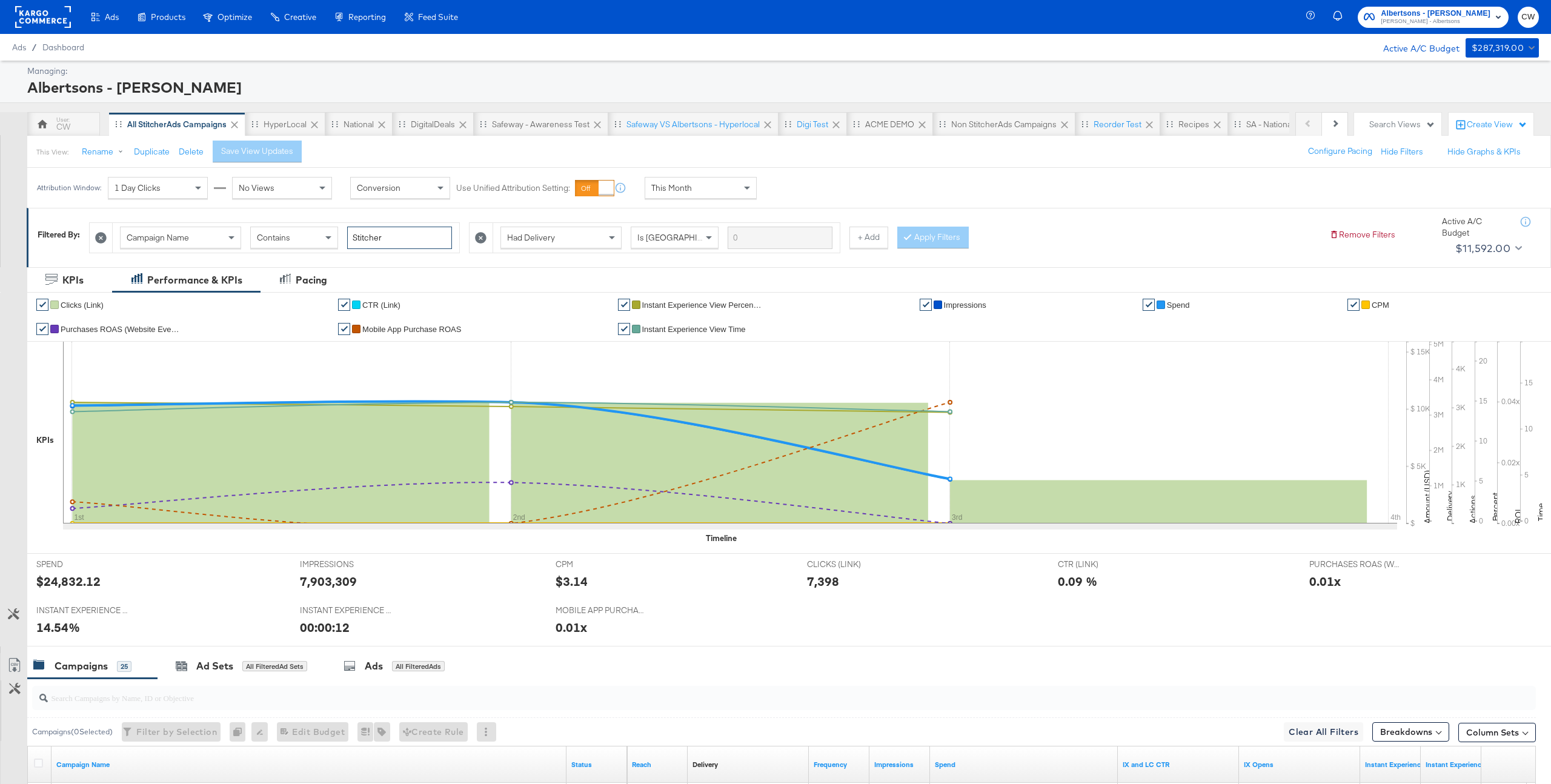
click at [393, 240] on input "Stitcher" at bounding box center [399, 238] width 104 height 22
click at [861, 183] on div "Attribution Window: 1 Day Clicks No Views Conversion Use Unified Attribution Se…" at bounding box center [776, 188] width 1551 height 40
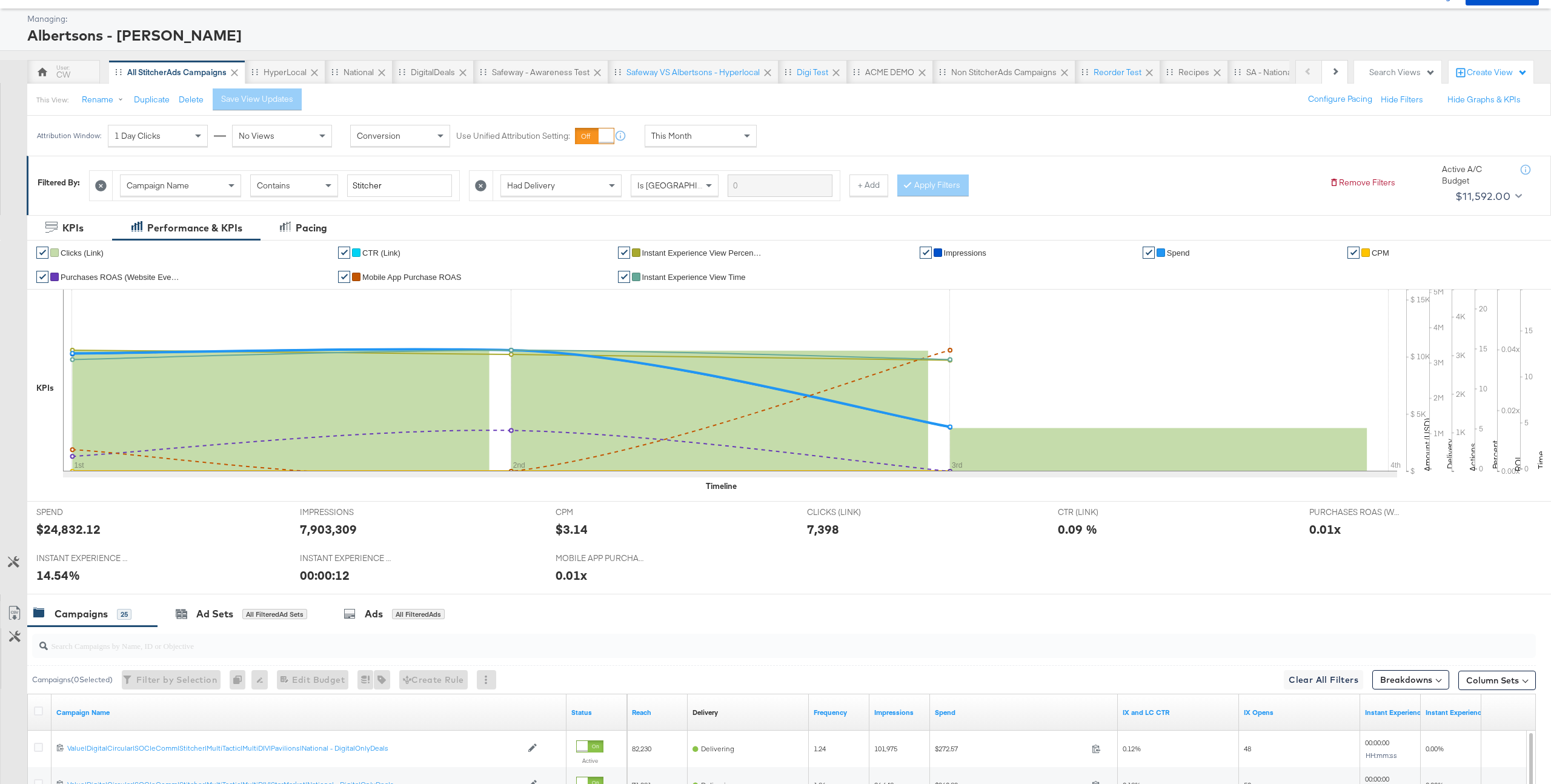
scroll to position [73, 0]
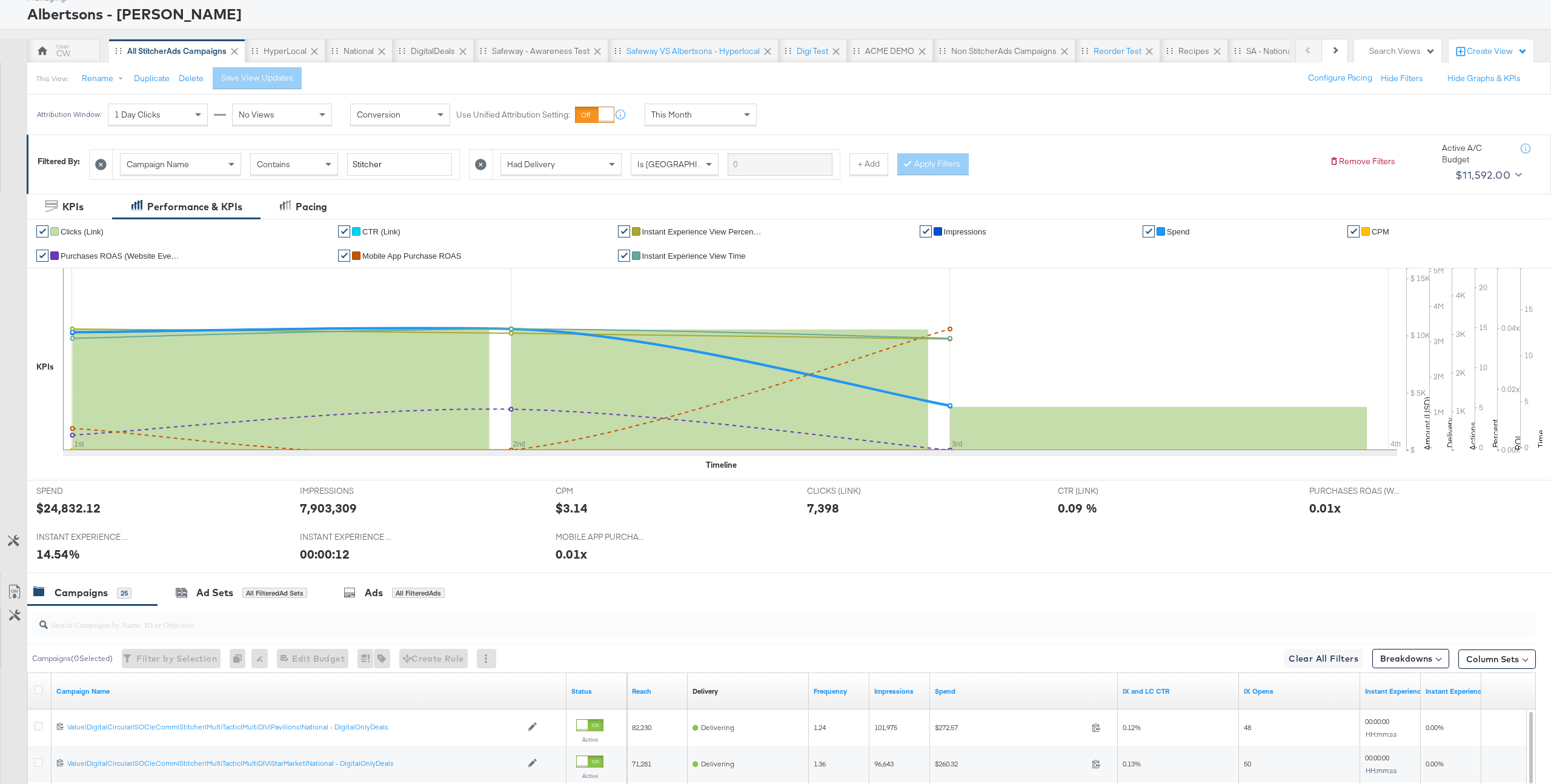
click at [695, 117] on div "This Month" at bounding box center [701, 115] width 111 height 21
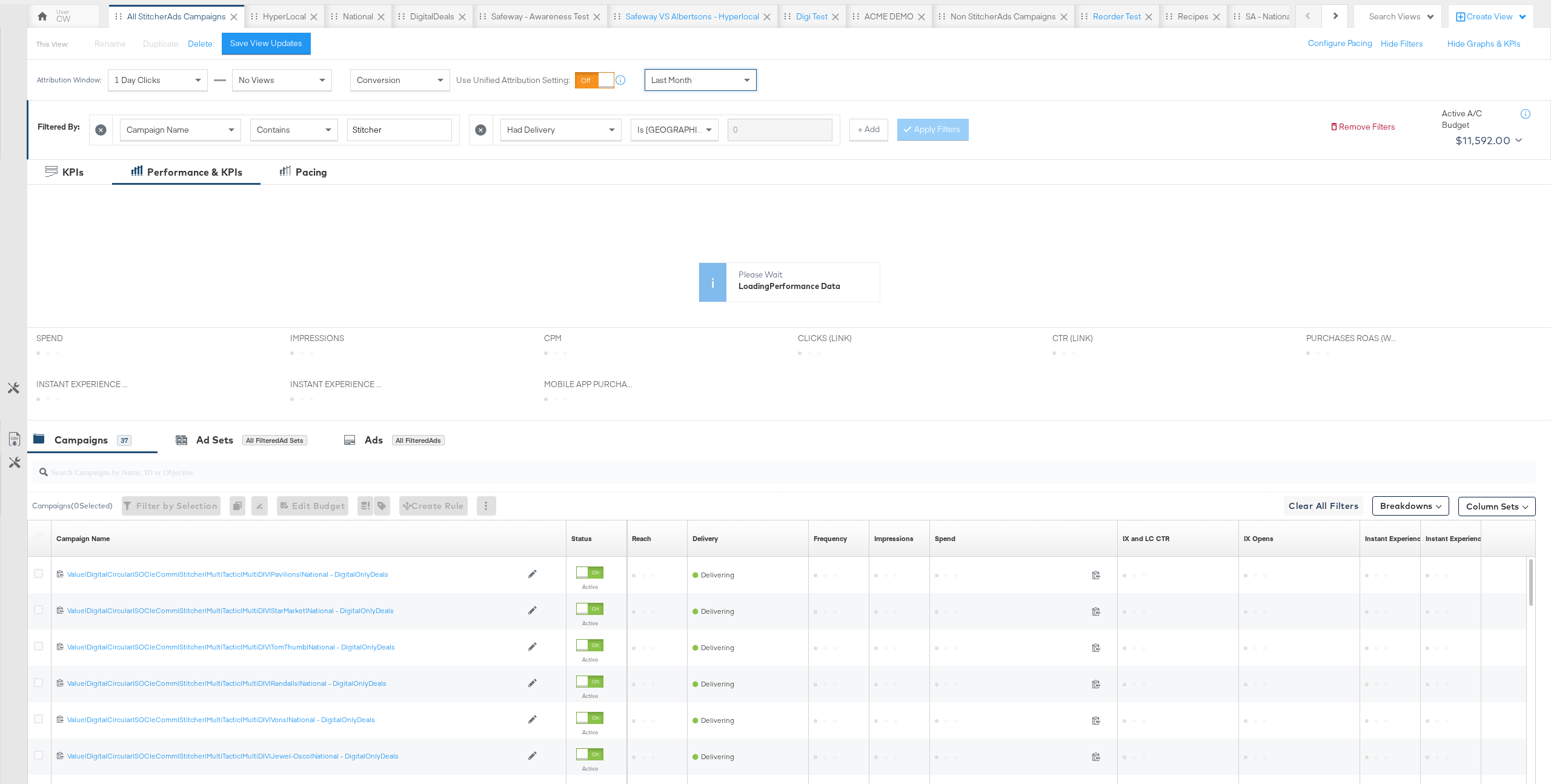
scroll to position [113, 0]
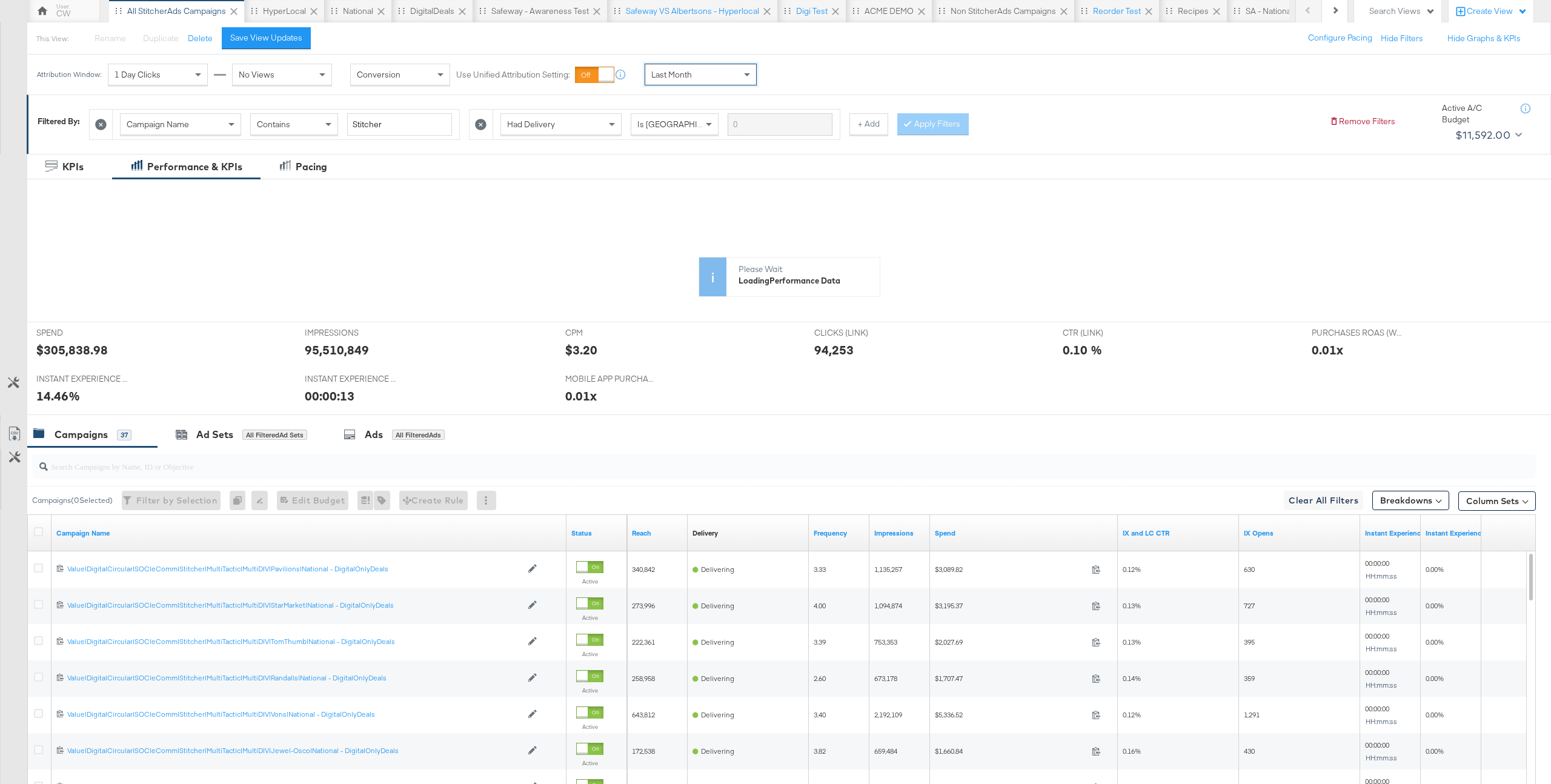
click at [88, 352] on rect at bounding box center [281, 349] width 417 height 121
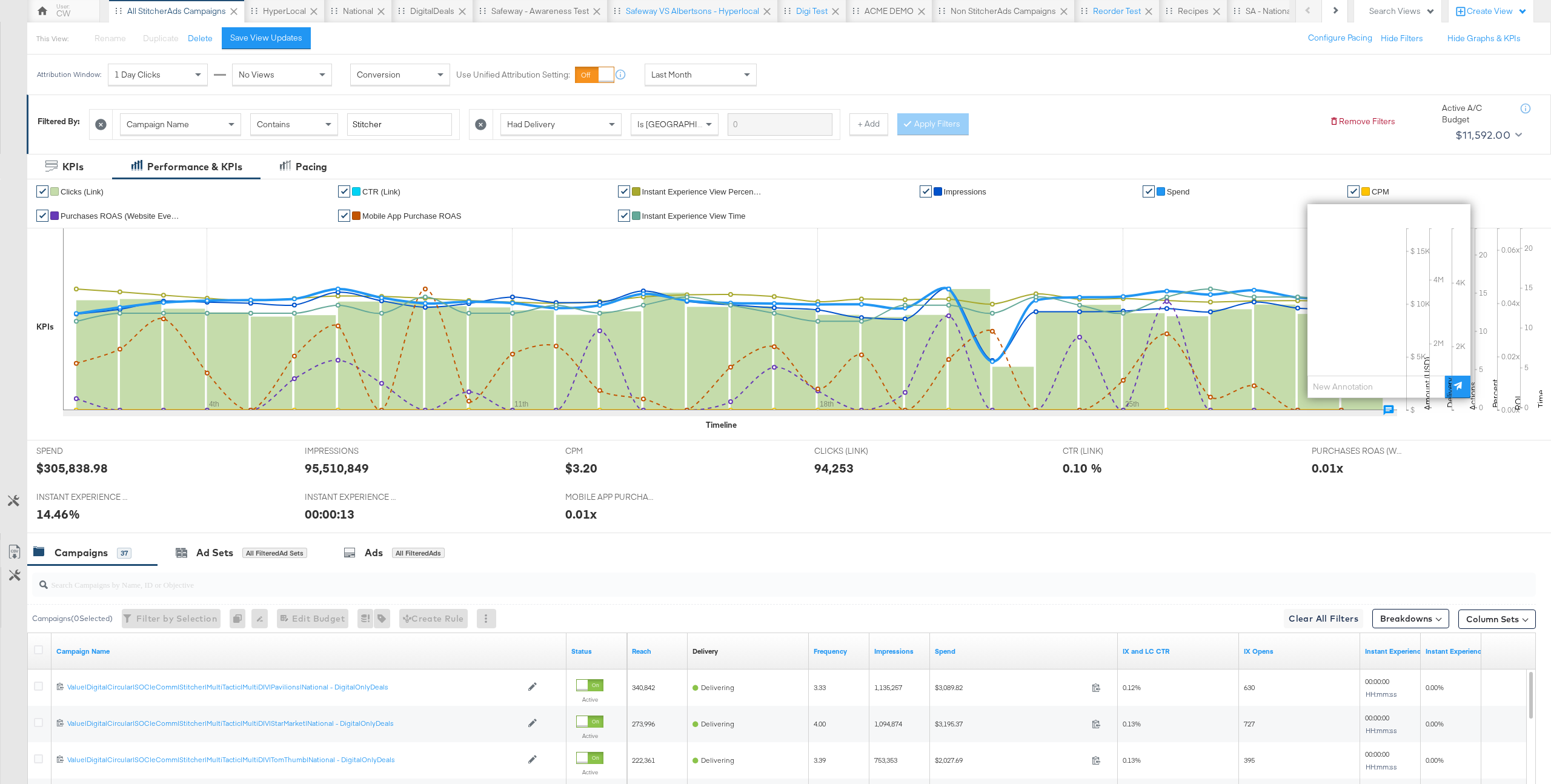
click at [80, 471] on div "$305,838.98" at bounding box center [72, 468] width 72 height 18
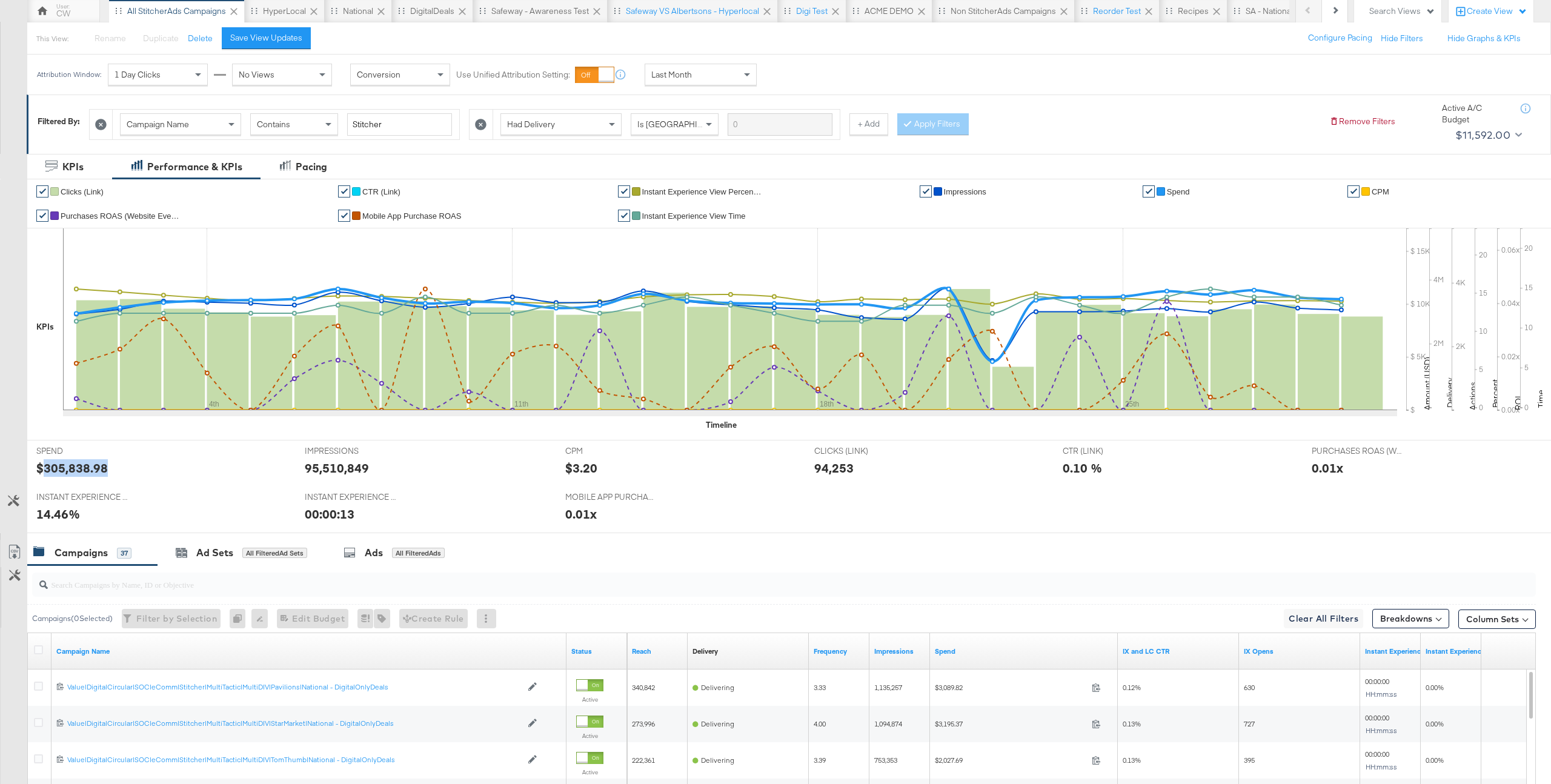
click at [80, 471] on div "$305,838.98" at bounding box center [72, 468] width 72 height 18
copy div "305,838.98"
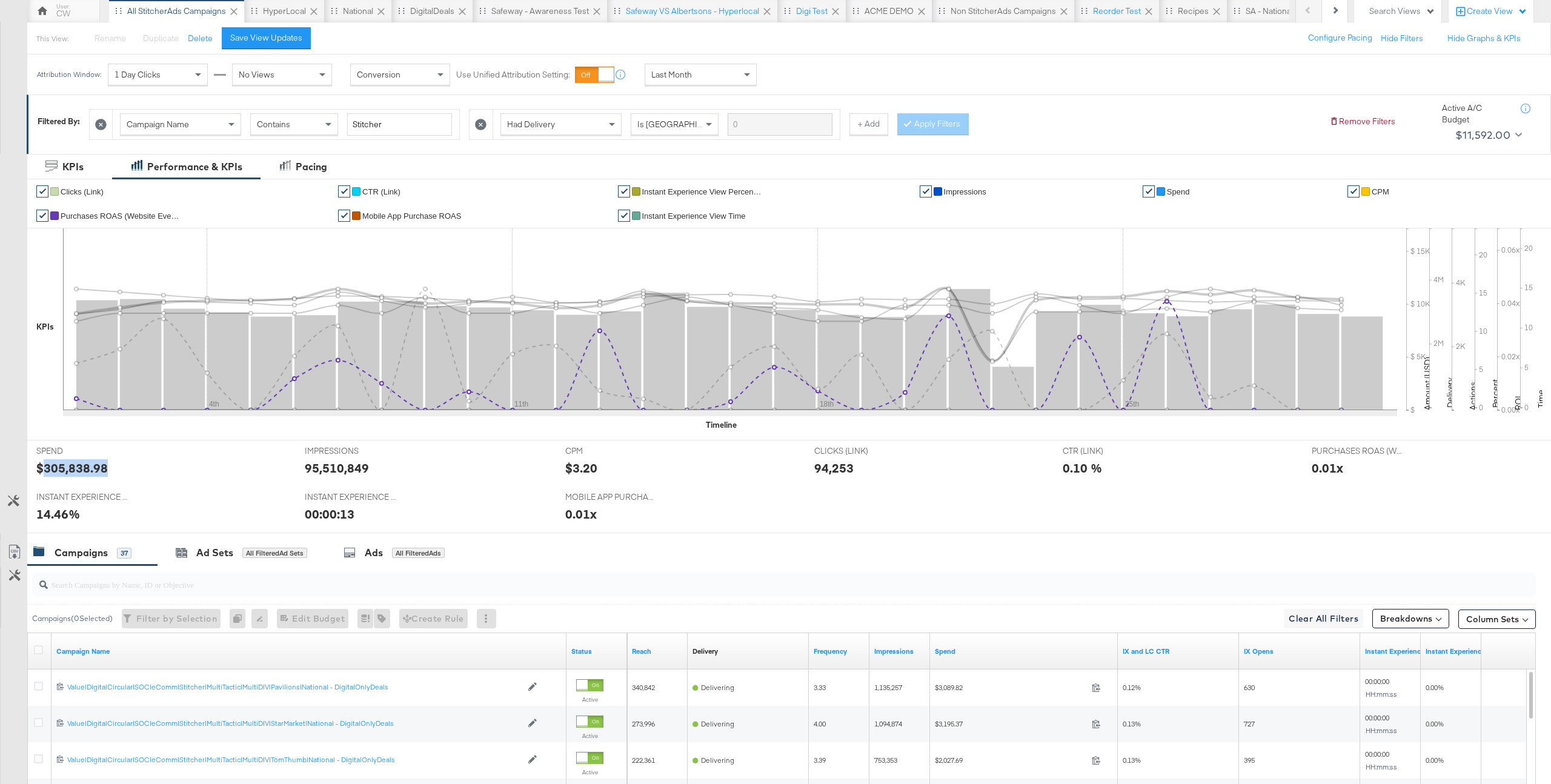
scroll to position [67, 0]
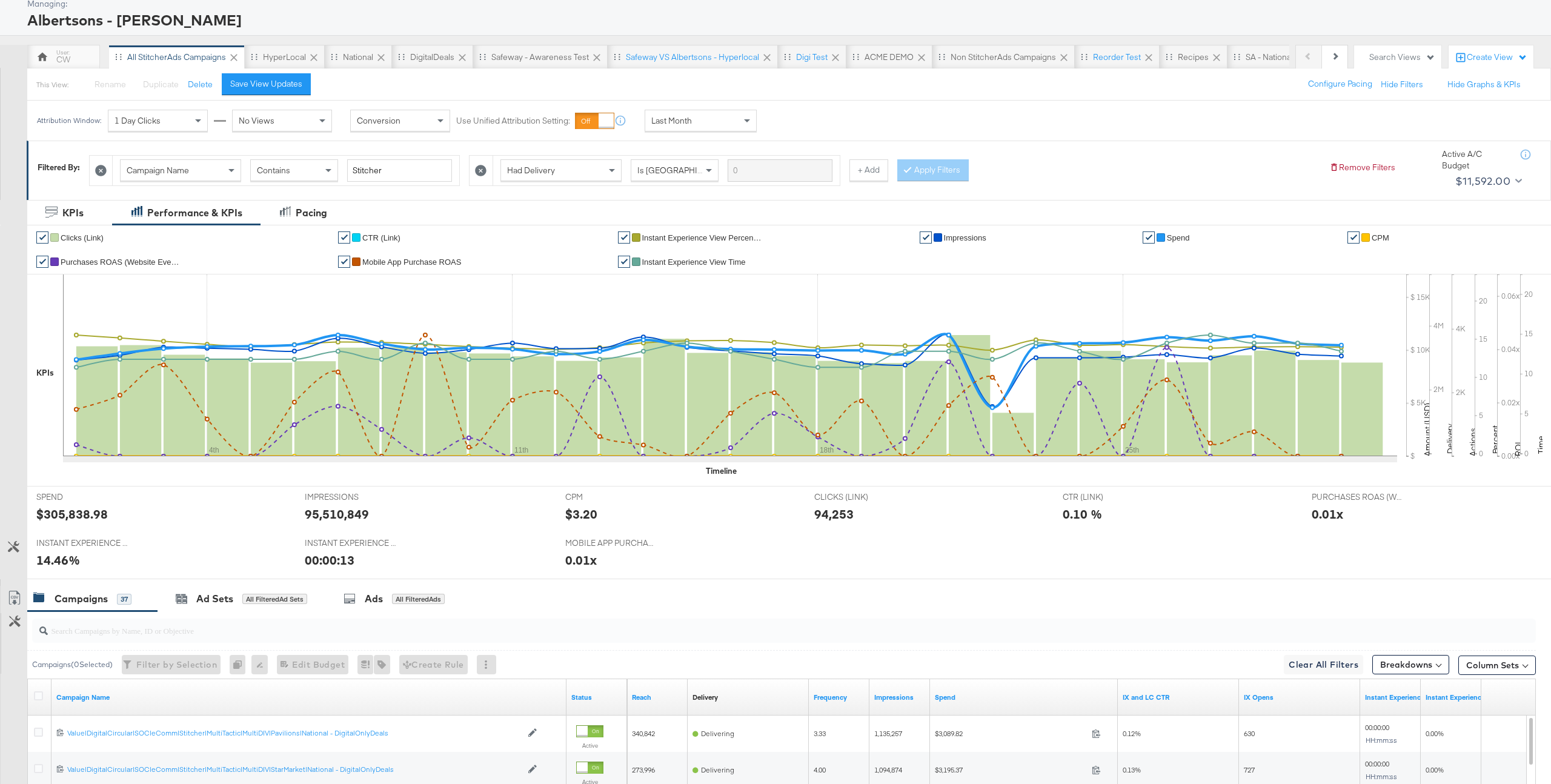
click at [701, 121] on div "Last Month" at bounding box center [701, 121] width 111 height 21
click at [830, 124] on div "Oct 3rd 2025" at bounding box center [820, 125] width 20 height 10
click at [637, 212] on input "October 3rd 2025" at bounding box center [666, 216] width 162 height 22
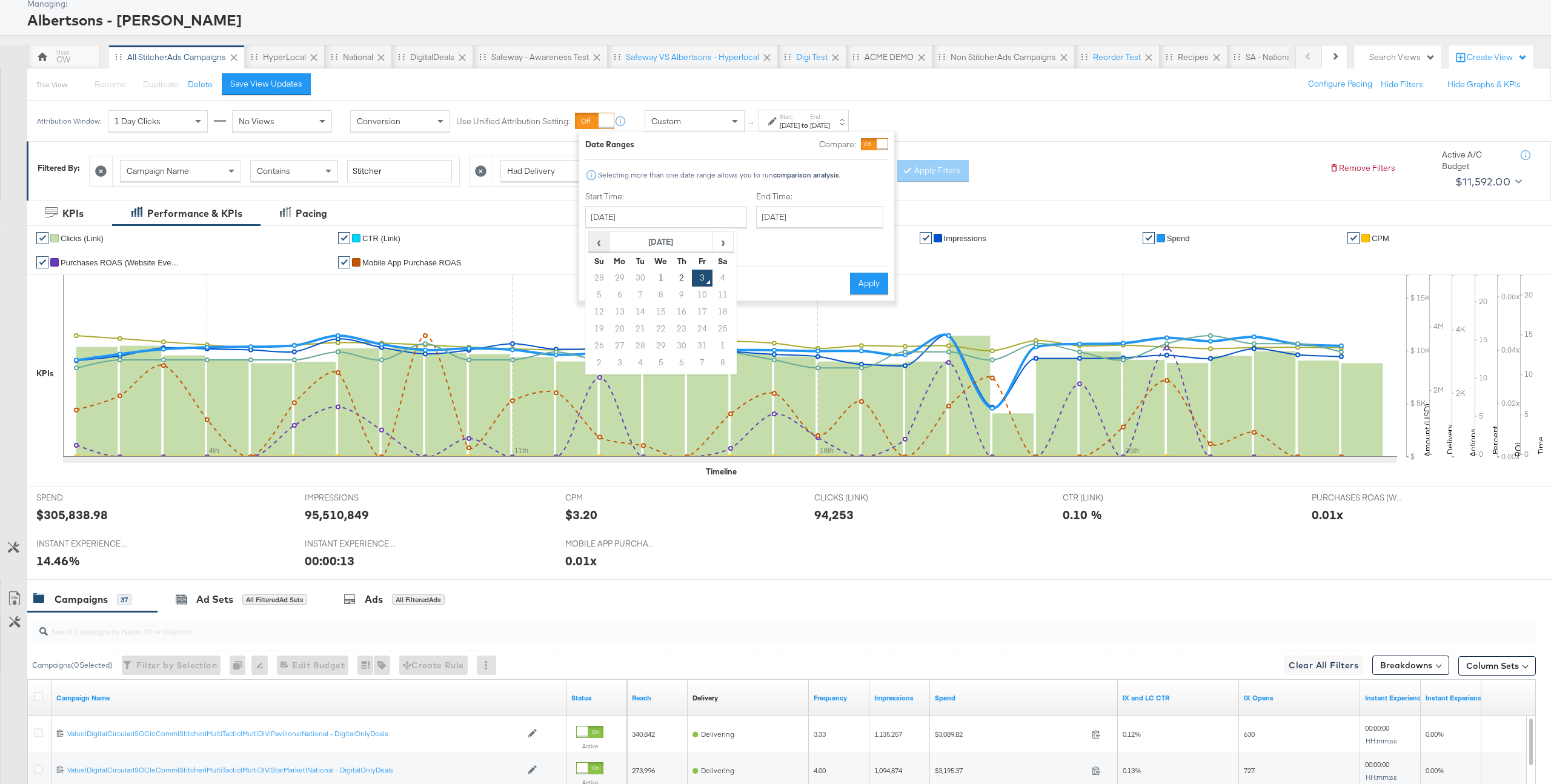
click at [601, 242] on span "‹" at bounding box center [599, 242] width 19 height 18
click at [623, 278] on td "1" at bounding box center [620, 277] width 21 height 17
type input "September 1st 2025"
click at [761, 228] on div "End Time: October 3rd 2025 ‹ October 2025 › Su Mo Tu We Th Fr Sa 28 29 30 1 2 3…" at bounding box center [822, 223] width 132 height 64
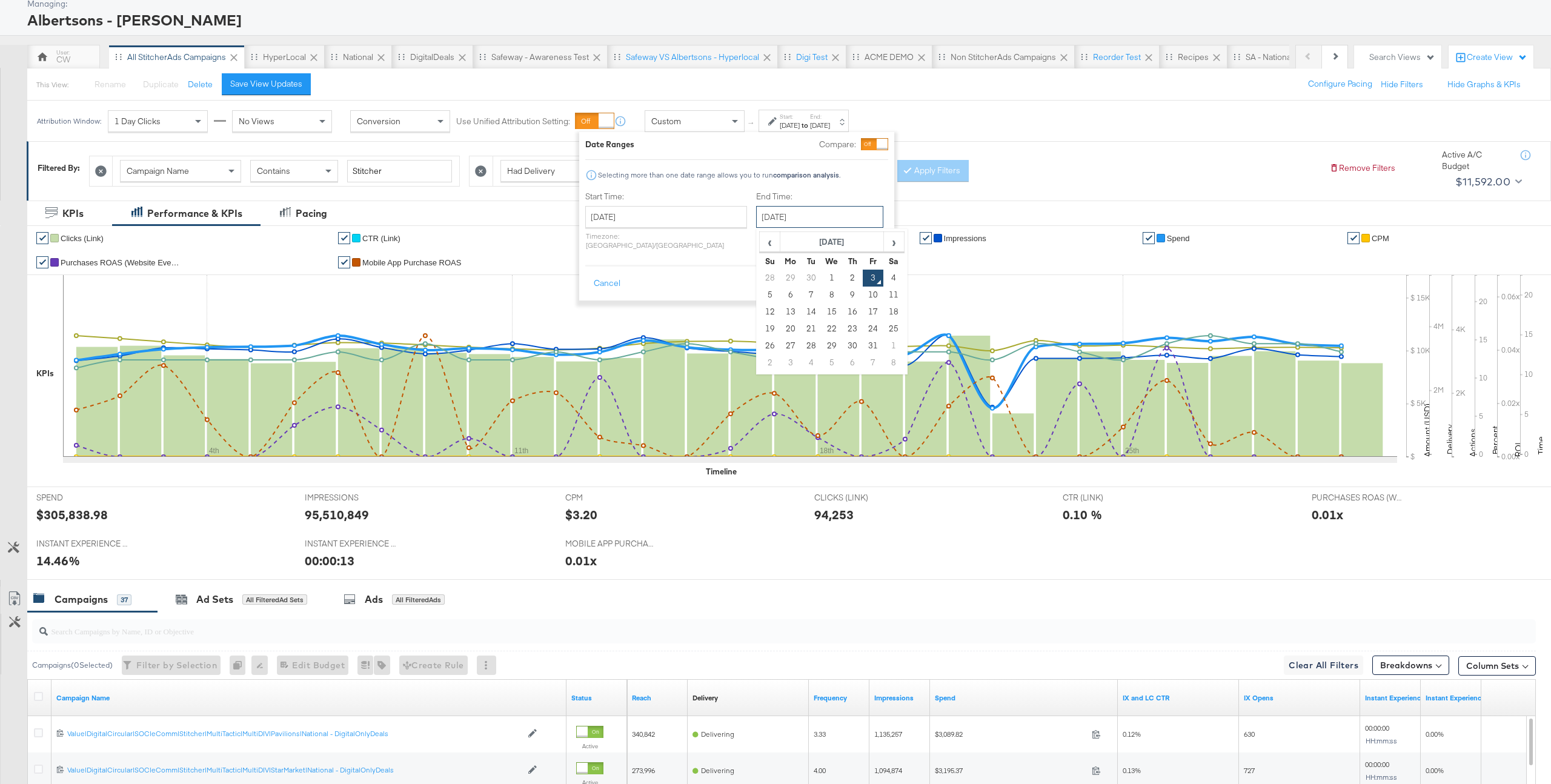
click at [779, 222] on input "October 3rd 2025" at bounding box center [820, 216] width 127 height 22
click at [761, 242] on span "‹" at bounding box center [770, 242] width 19 height 18
click at [884, 276] on td "6" at bounding box center [894, 277] width 21 height 17
type input "September 6th 2025"
click at [874, 277] on button "Apply" at bounding box center [870, 283] width 38 height 22
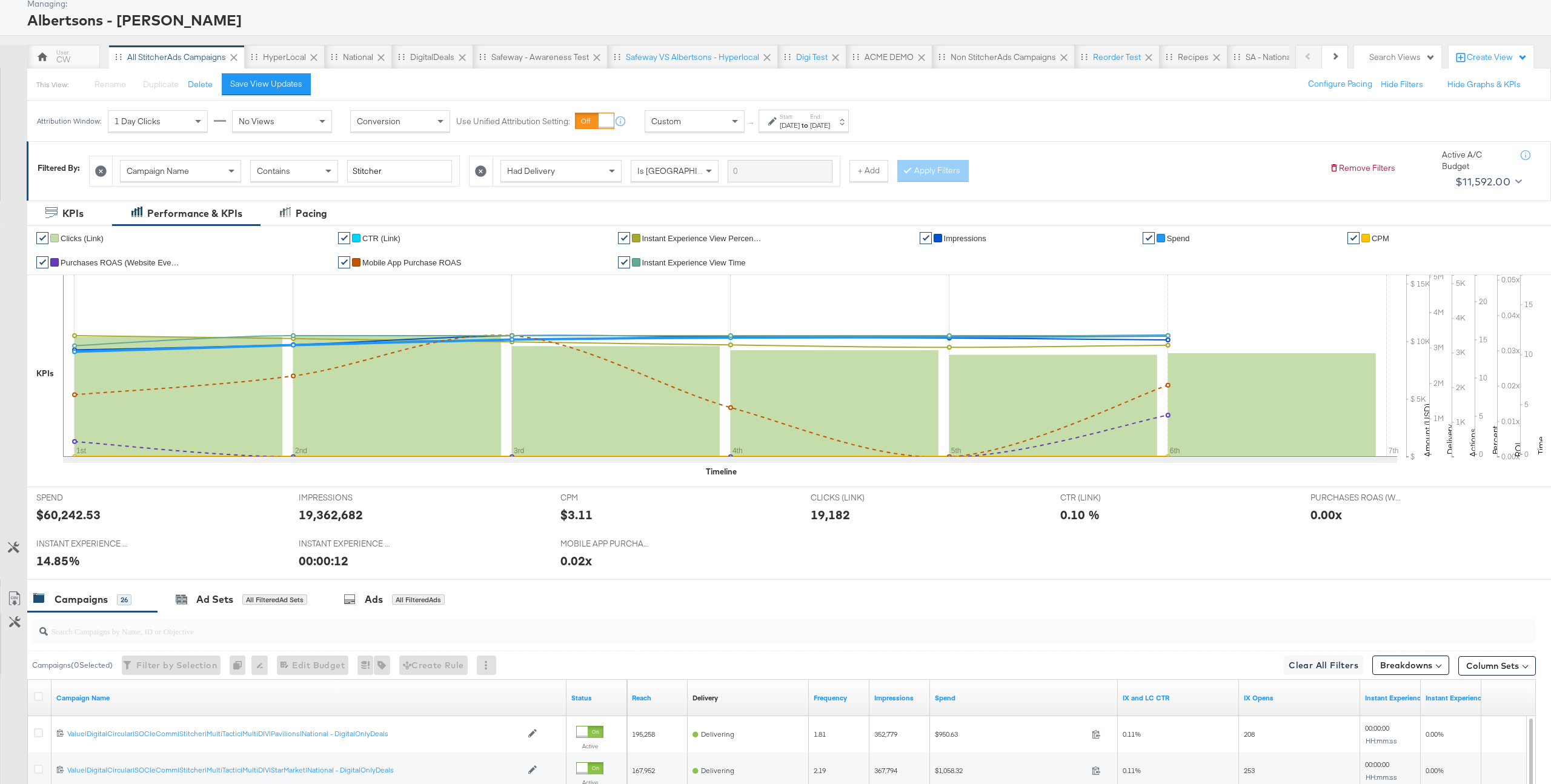
click at [78, 518] on div "$60,242.53" at bounding box center [69, 515] width 64 height 18
copy div "60,242.53"
click at [800, 124] on div "Sep 1st 2025" at bounding box center [790, 125] width 20 height 10
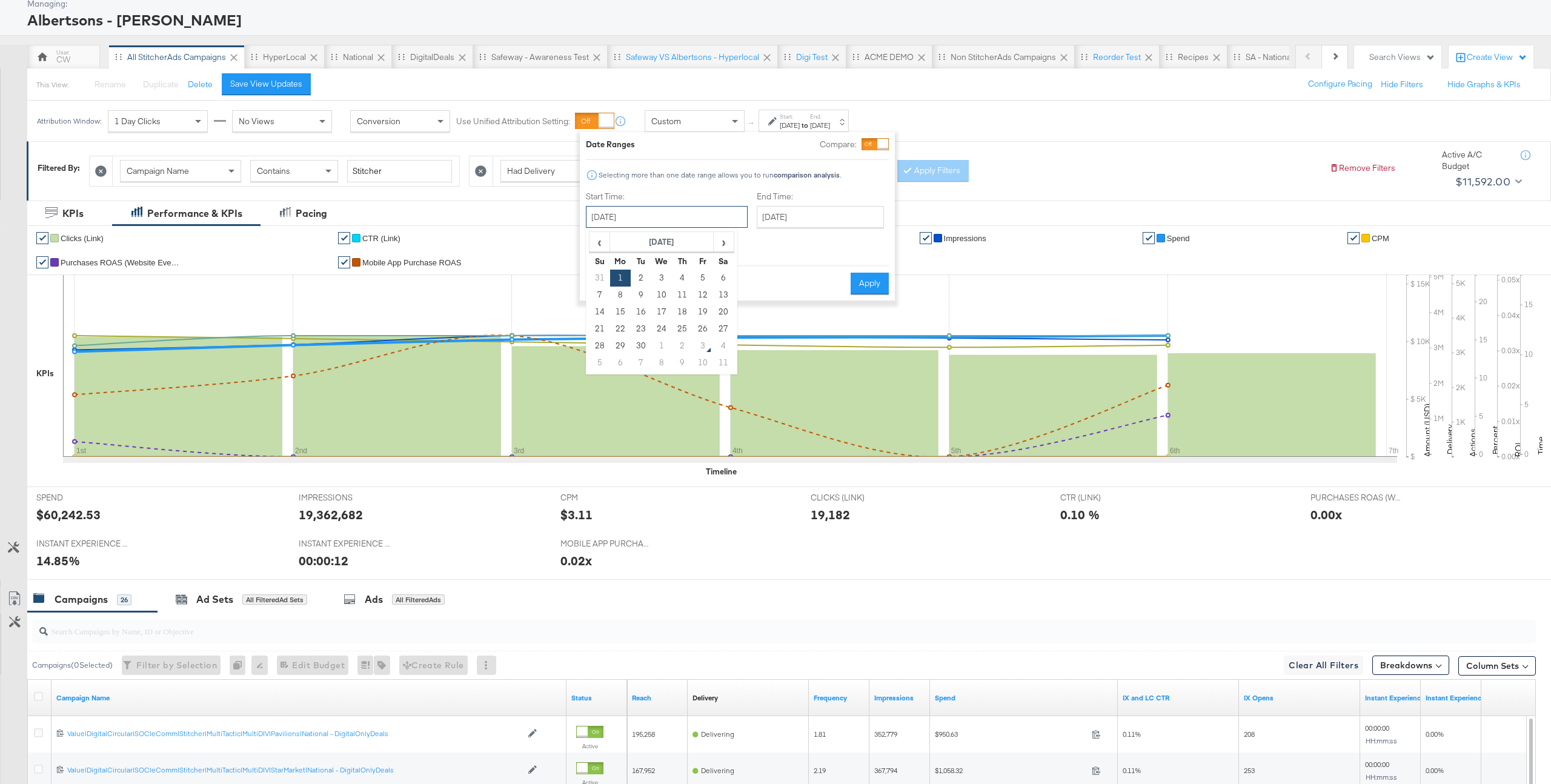
click at [657, 210] on input "September 1st 2025" at bounding box center [667, 216] width 162 height 22
click at [602, 295] on td "7" at bounding box center [600, 295] width 21 height 17
type input "September 7th 2025"
click at [805, 222] on input "September 7th 2025" at bounding box center [821, 216] width 127 height 22
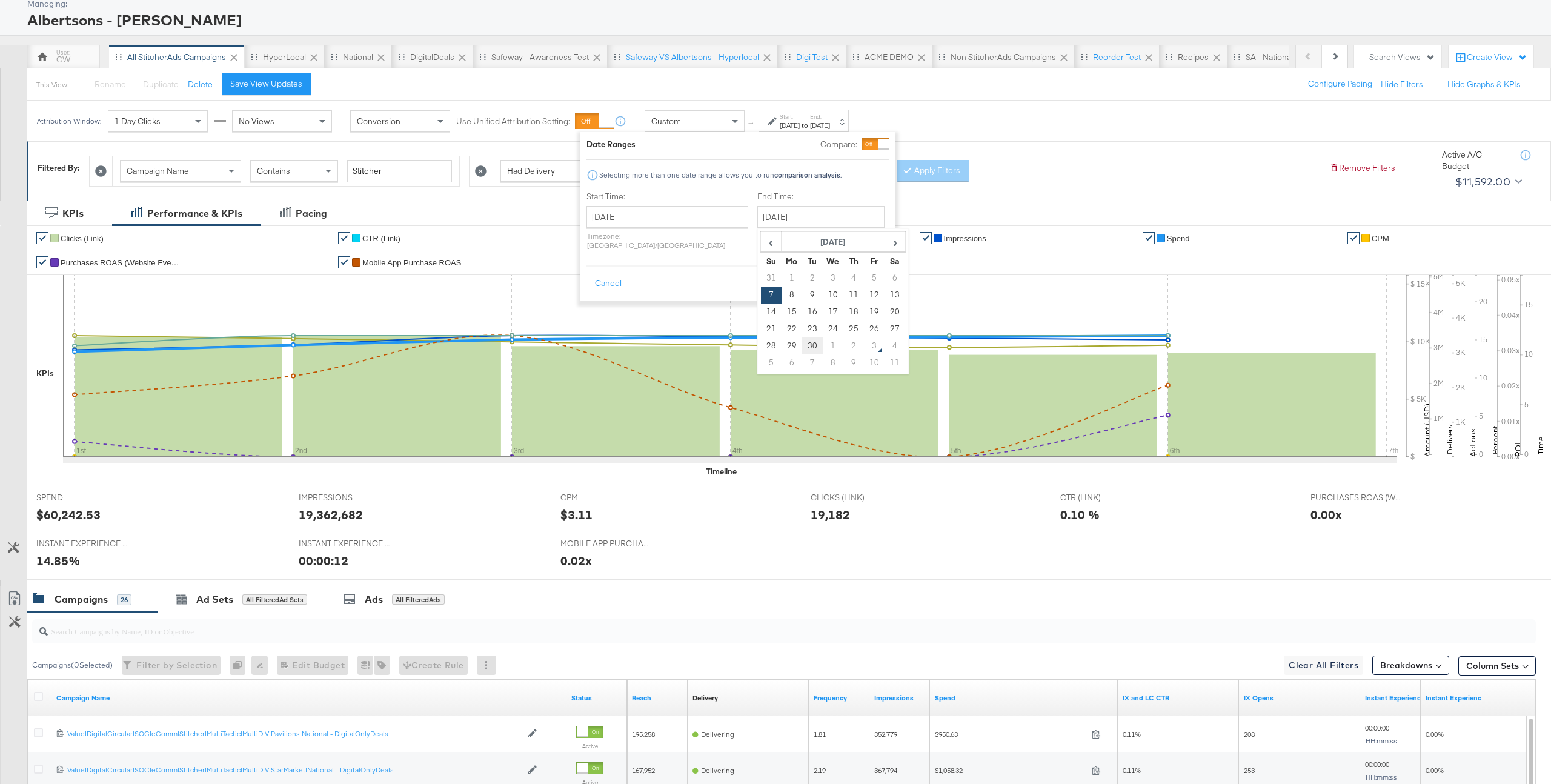
click at [802, 346] on td "30" at bounding box center [813, 345] width 21 height 17
type input "September 30th 2025"
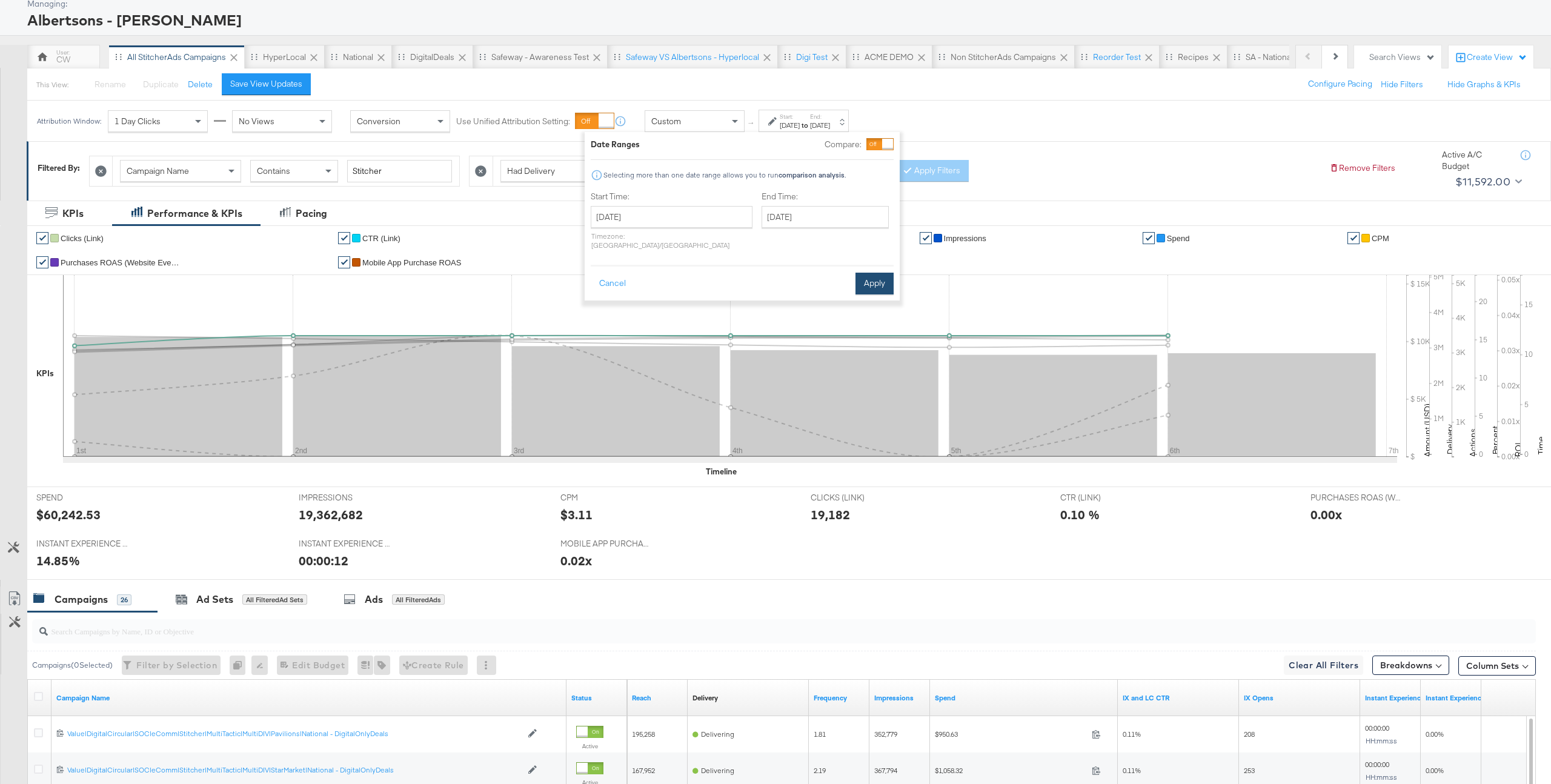
click at [874, 275] on button "Apply" at bounding box center [874, 283] width 38 height 22
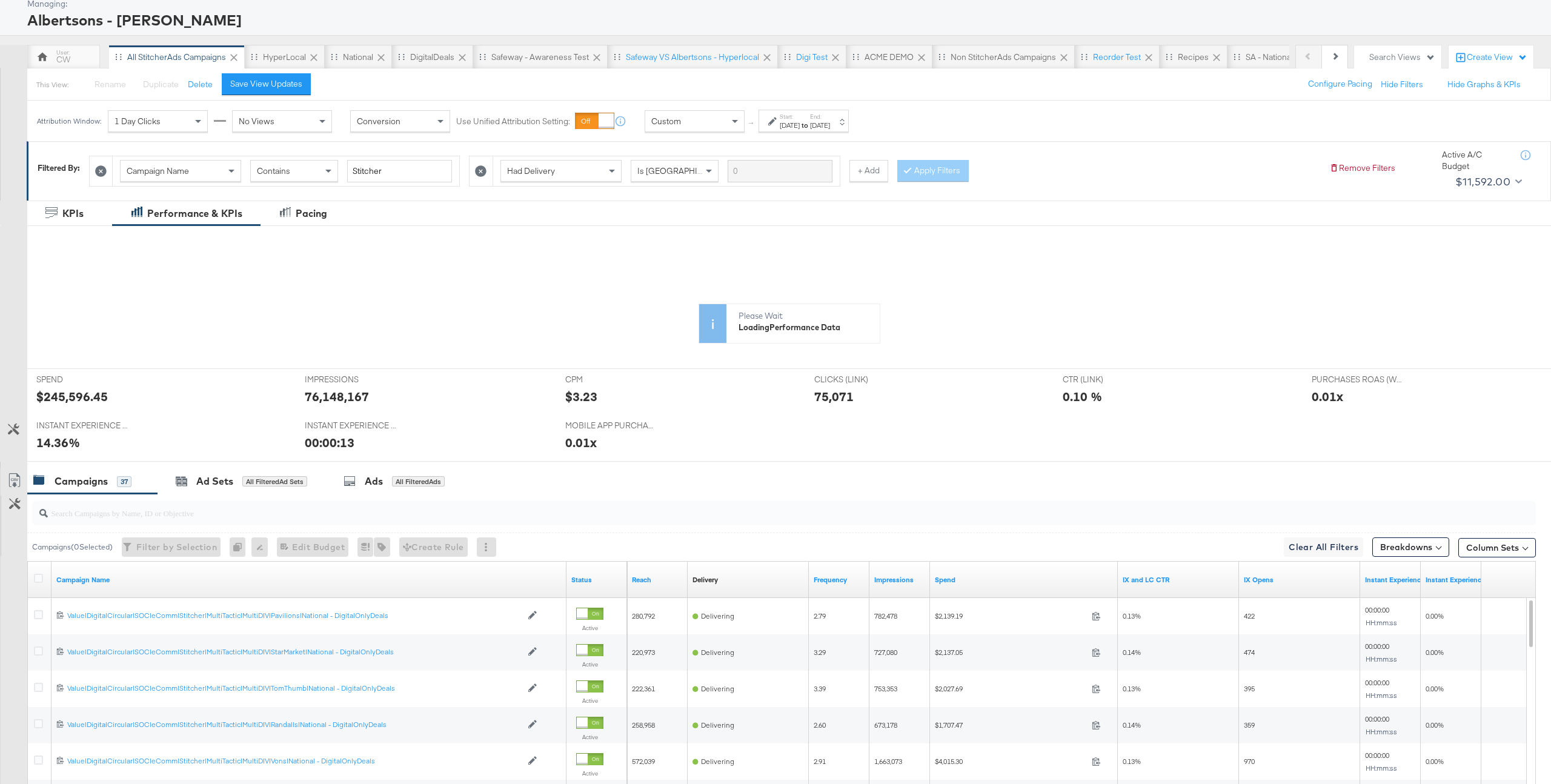
click at [87, 394] on rect at bounding box center [178, 396] width 207 height 120
click at [87, 394] on div at bounding box center [109, 348] width 163 height 194
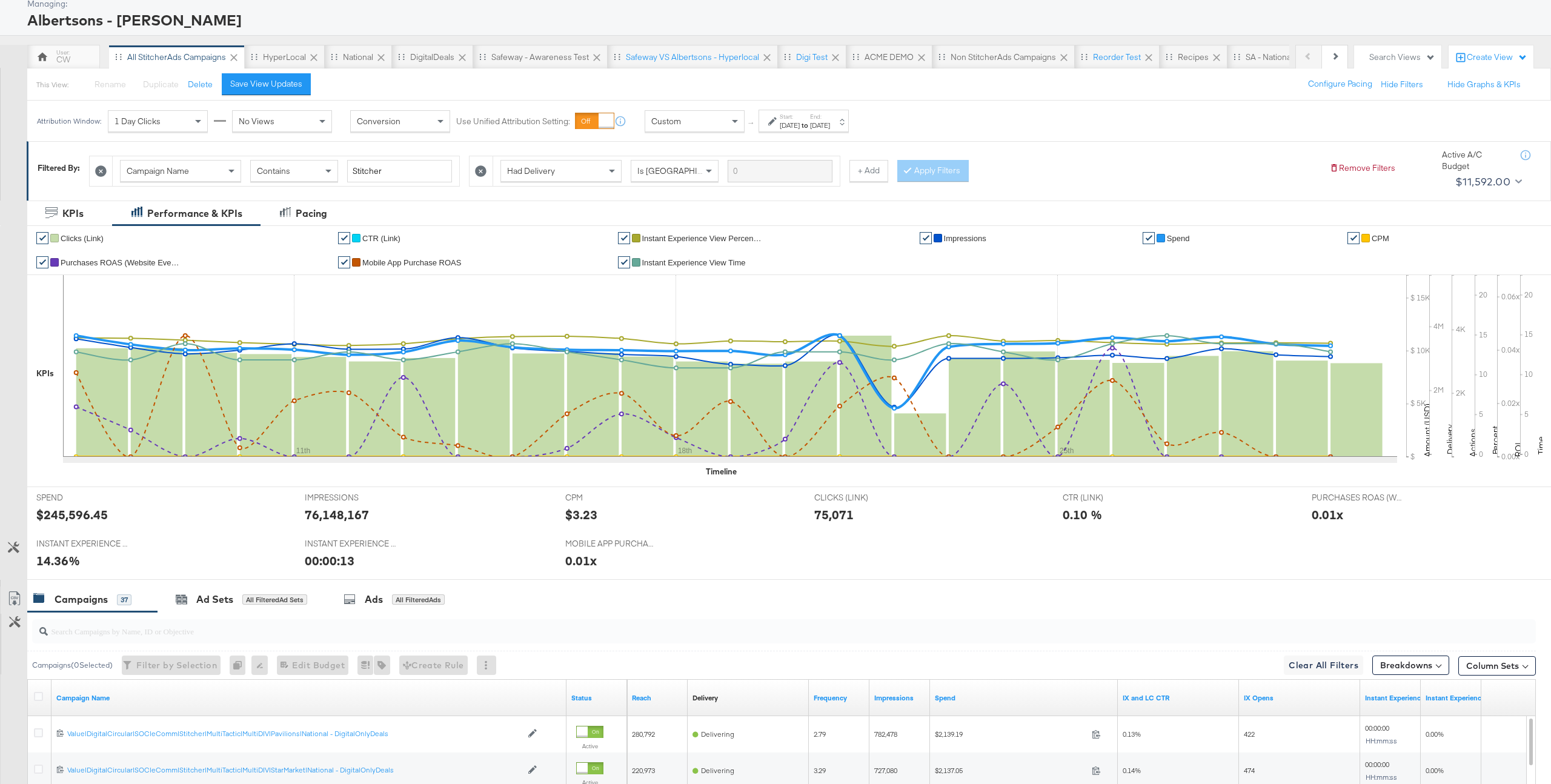
click at [85, 512] on div "$245,596.45" at bounding box center [72, 515] width 72 height 18
copy div "245,596.45"
click at [800, 124] on div "Sep 7th 2025" at bounding box center [790, 125] width 20 height 10
click at [625, 223] on input "September 7th 2025" at bounding box center [672, 216] width 162 height 22
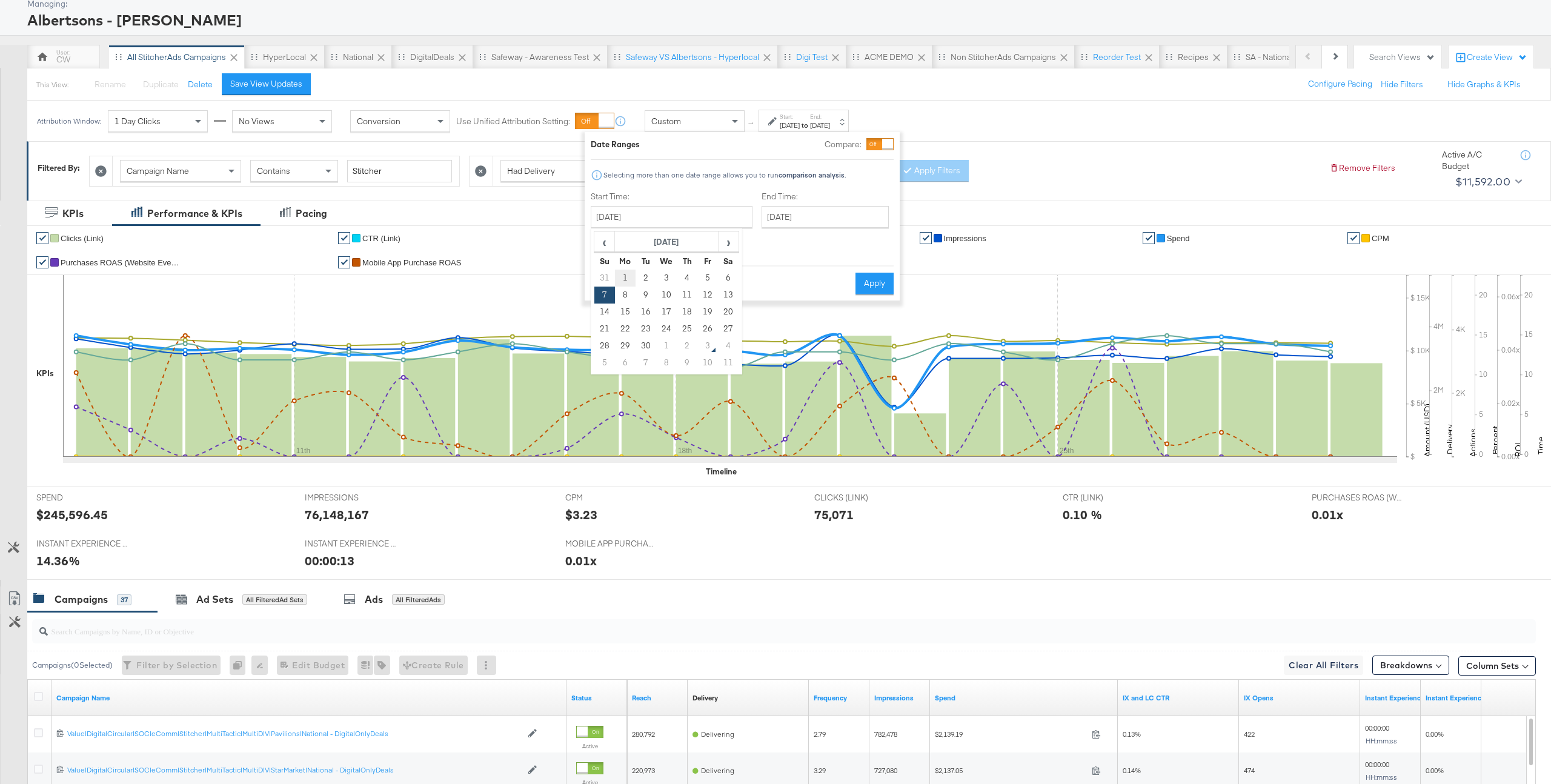
click at [623, 275] on td "1" at bounding box center [625, 277] width 21 height 17
type input "September 1st 2025"
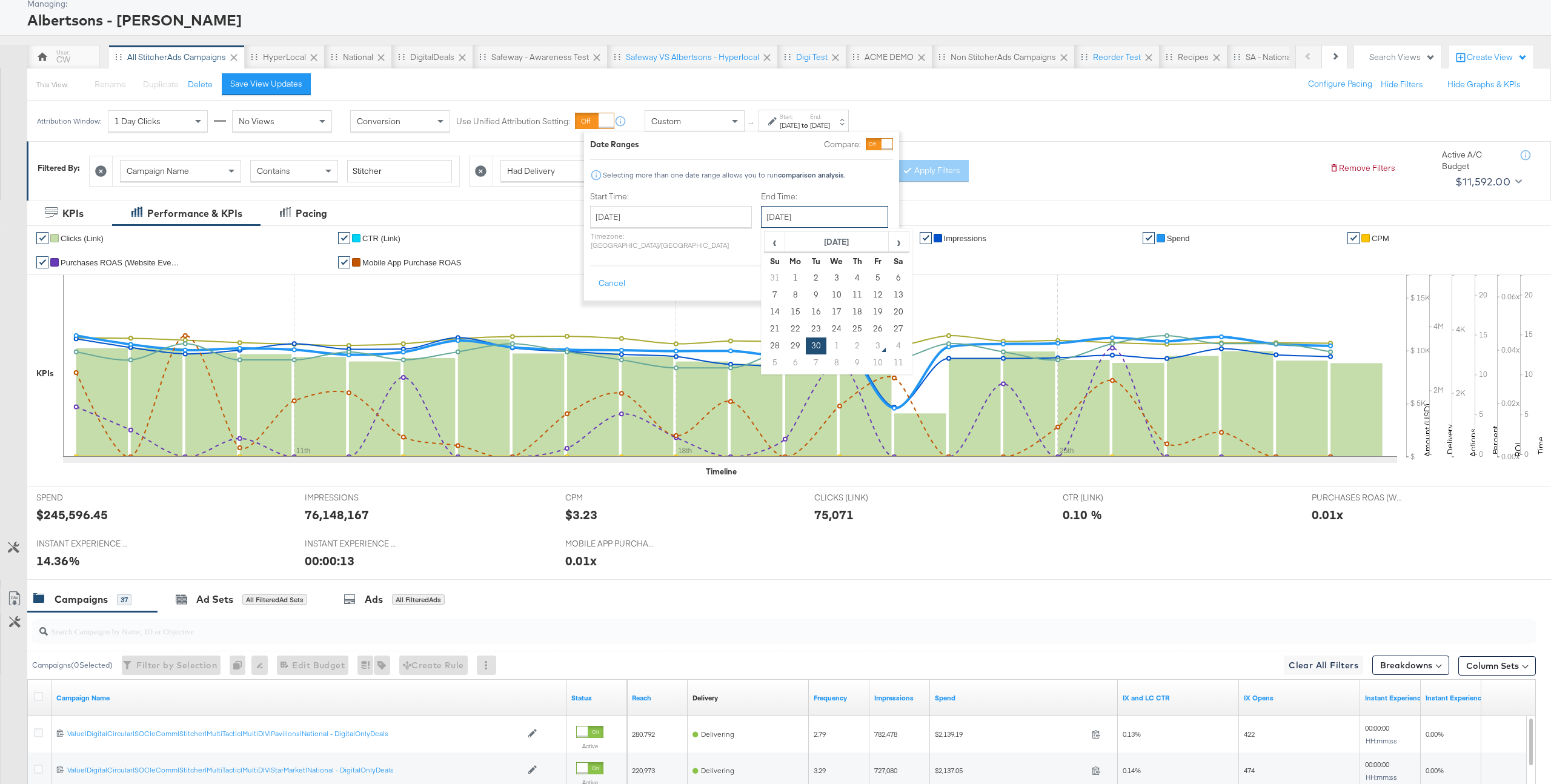
click at [803, 219] on input "September 30th 2025" at bounding box center [825, 216] width 127 height 22
click at [806, 346] on td "30" at bounding box center [817, 345] width 21 height 17
click at [872, 273] on button "Apply" at bounding box center [874, 283] width 38 height 22
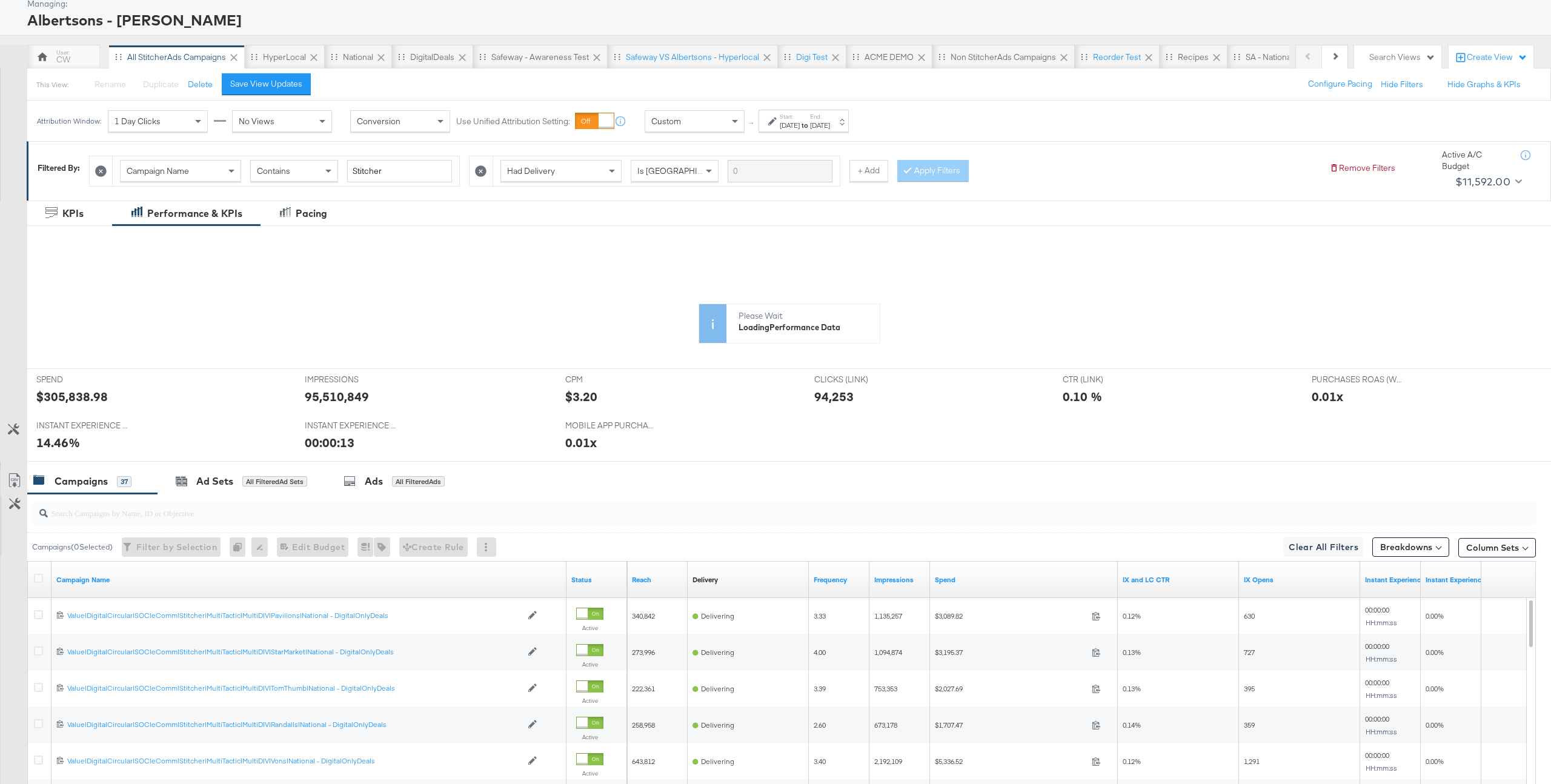
drag, startPoint x: 119, startPoint y: 398, endPoint x: 43, endPoint y: 398, distance: 76.0
click at [43, 398] on div "KPIs Sun, Sep 7th '25 Purchases ROAS (Website Events): 0.02x 11th 18th 25th $ $…" at bounding box center [789, 375] width 1505 height 200
click at [57, 395] on div "KPIs Sun, Sep 7th '25 Purchases ROAS (Website Events): 0.02x 11th 18th 25th $ $…" at bounding box center [789, 375] width 1505 height 200
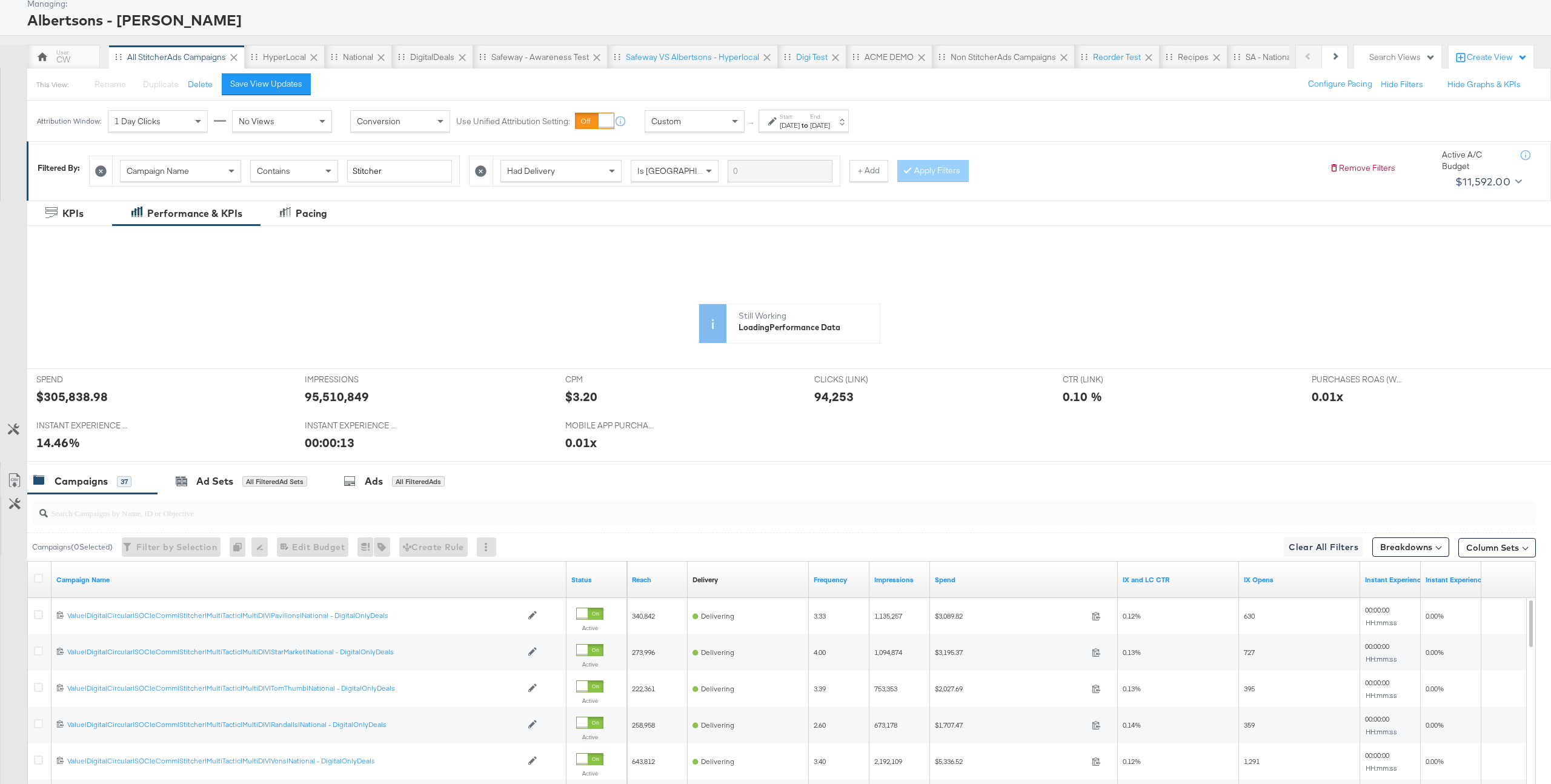
click at [85, 395] on rect at bounding box center [102, 402] width 52 height 108
click at [85, 395] on div at bounding box center [109, 348] width 163 height 194
drag, startPoint x: 115, startPoint y: 394, endPoint x: 39, endPoint y: 394, distance: 76.0
click at [39, 394] on div at bounding box center [109, 348] width 163 height 194
click at [71, 395] on div at bounding box center [109, 348] width 163 height 194
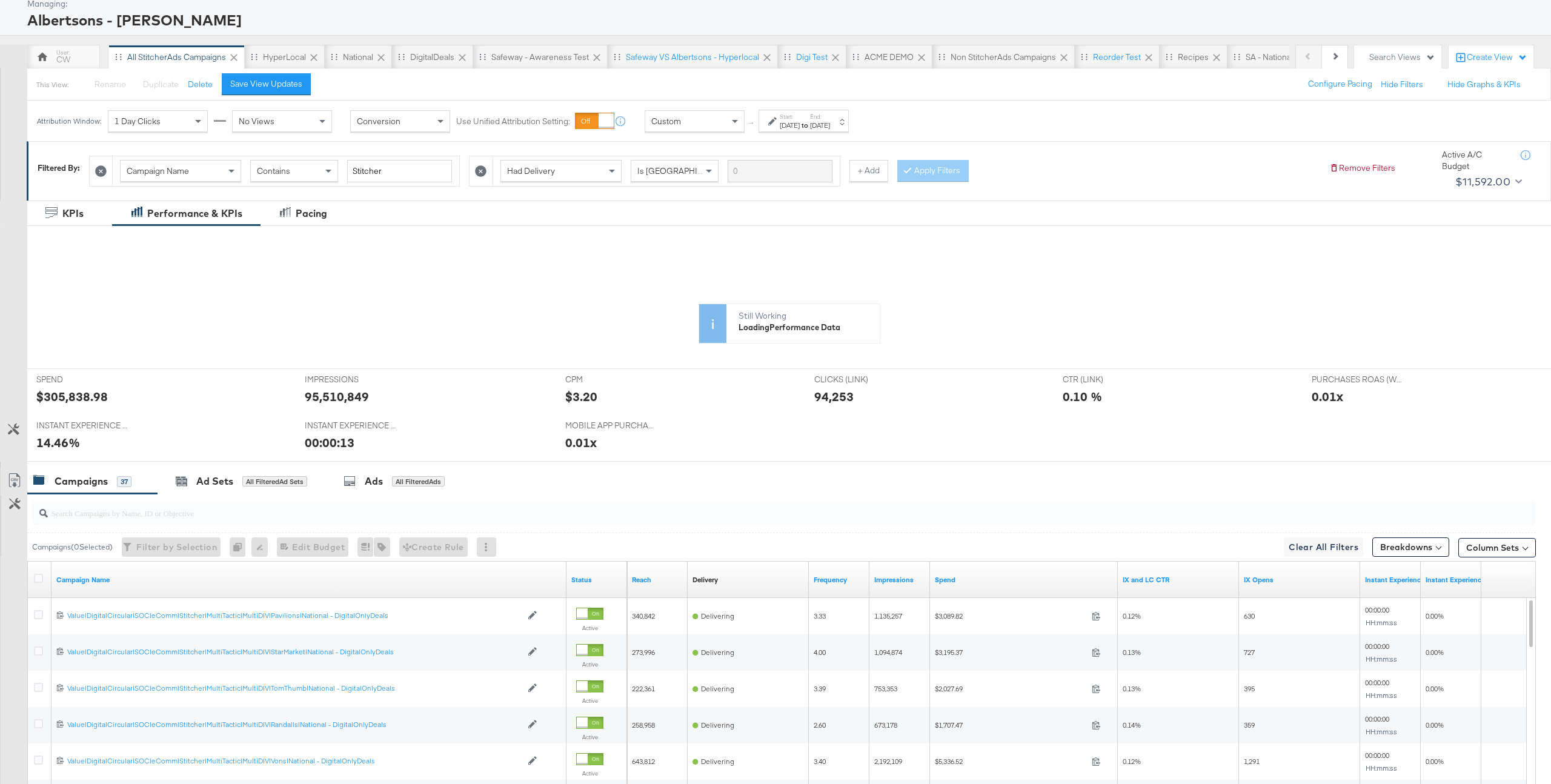
click at [71, 395] on div at bounding box center [109, 348] width 163 height 194
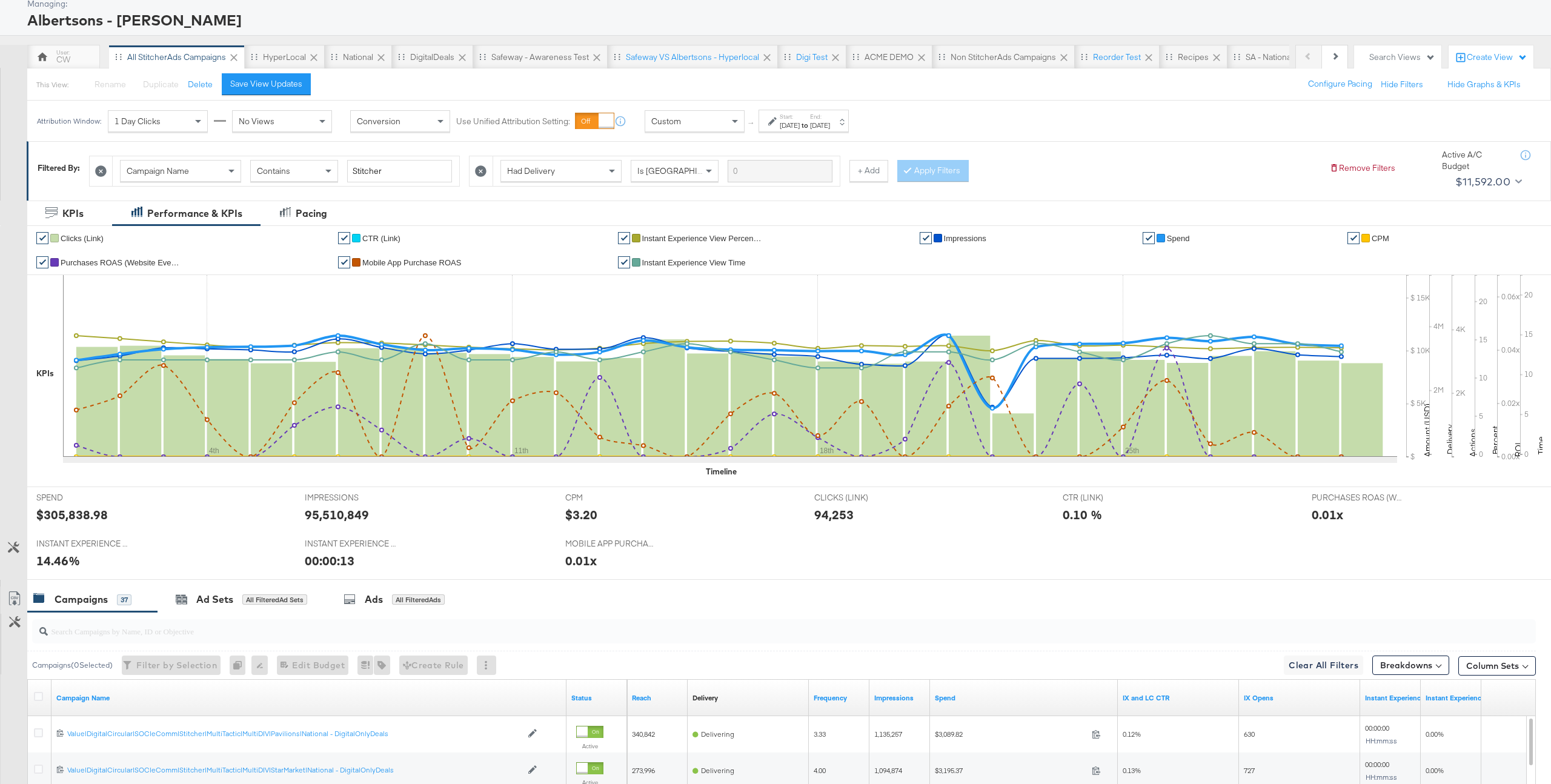
click at [75, 513] on div "$305,838.98" at bounding box center [72, 515] width 72 height 18
copy div "305,838.98"
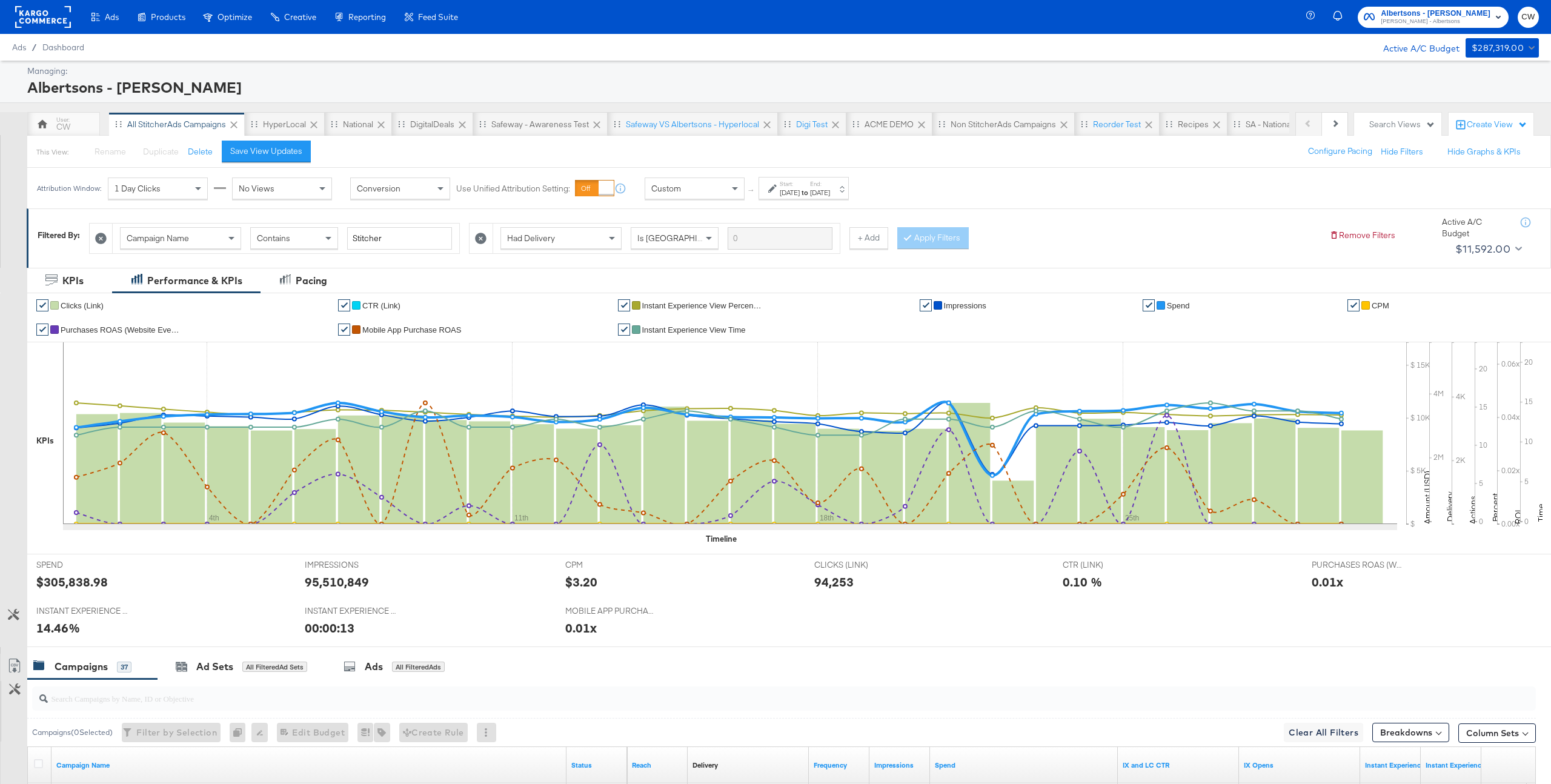
click at [24, 21] on rect at bounding box center [43, 16] width 56 height 22
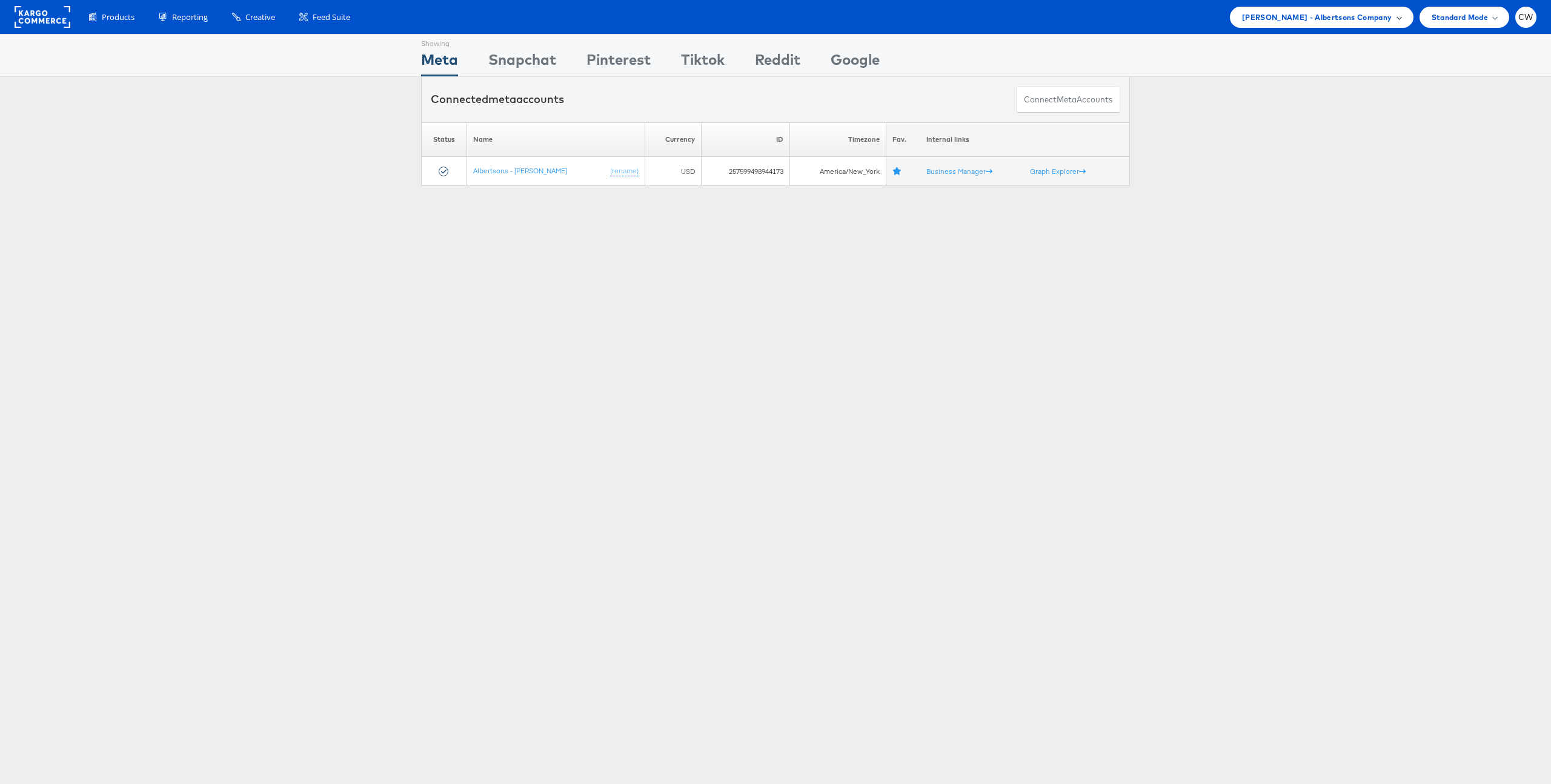
click at [1358, 18] on span "Merkle - Albertsons Company" at bounding box center [1317, 17] width 150 height 13
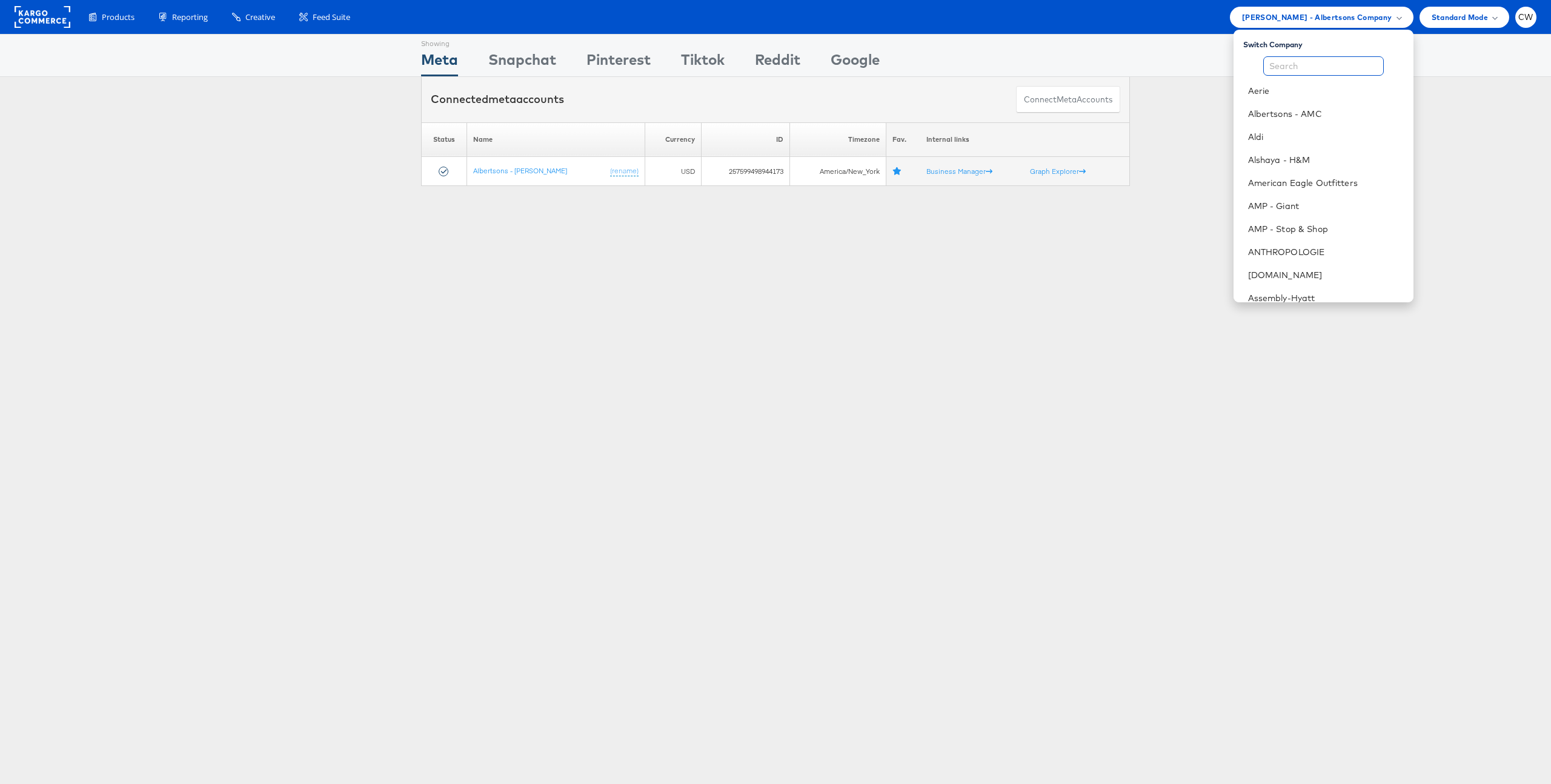
click at [1312, 66] on input "text" at bounding box center [1324, 66] width 121 height 19
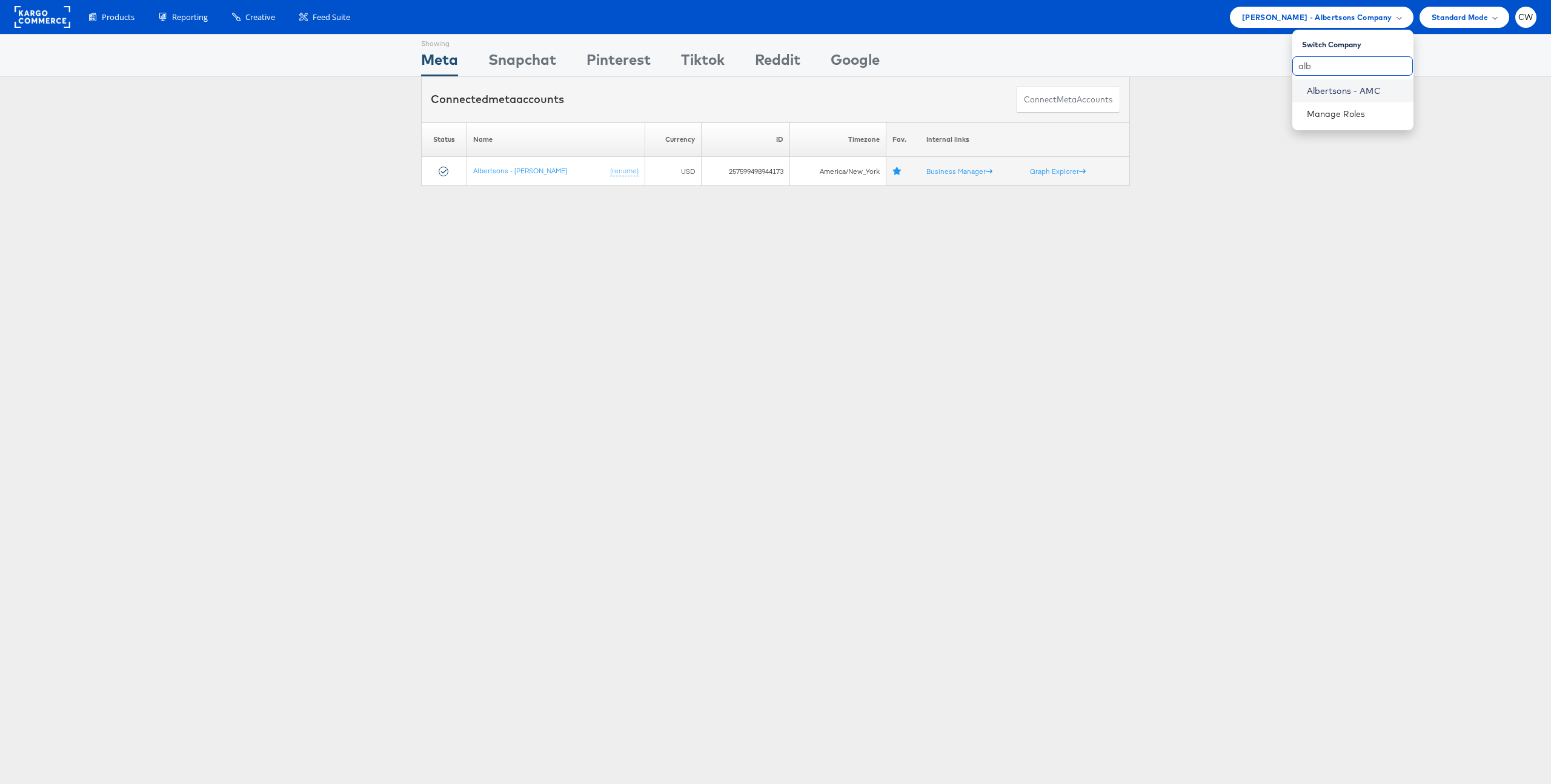
type input "alb"
click at [1357, 87] on link "Albertsons - AMC" at bounding box center [1355, 91] width 97 height 12
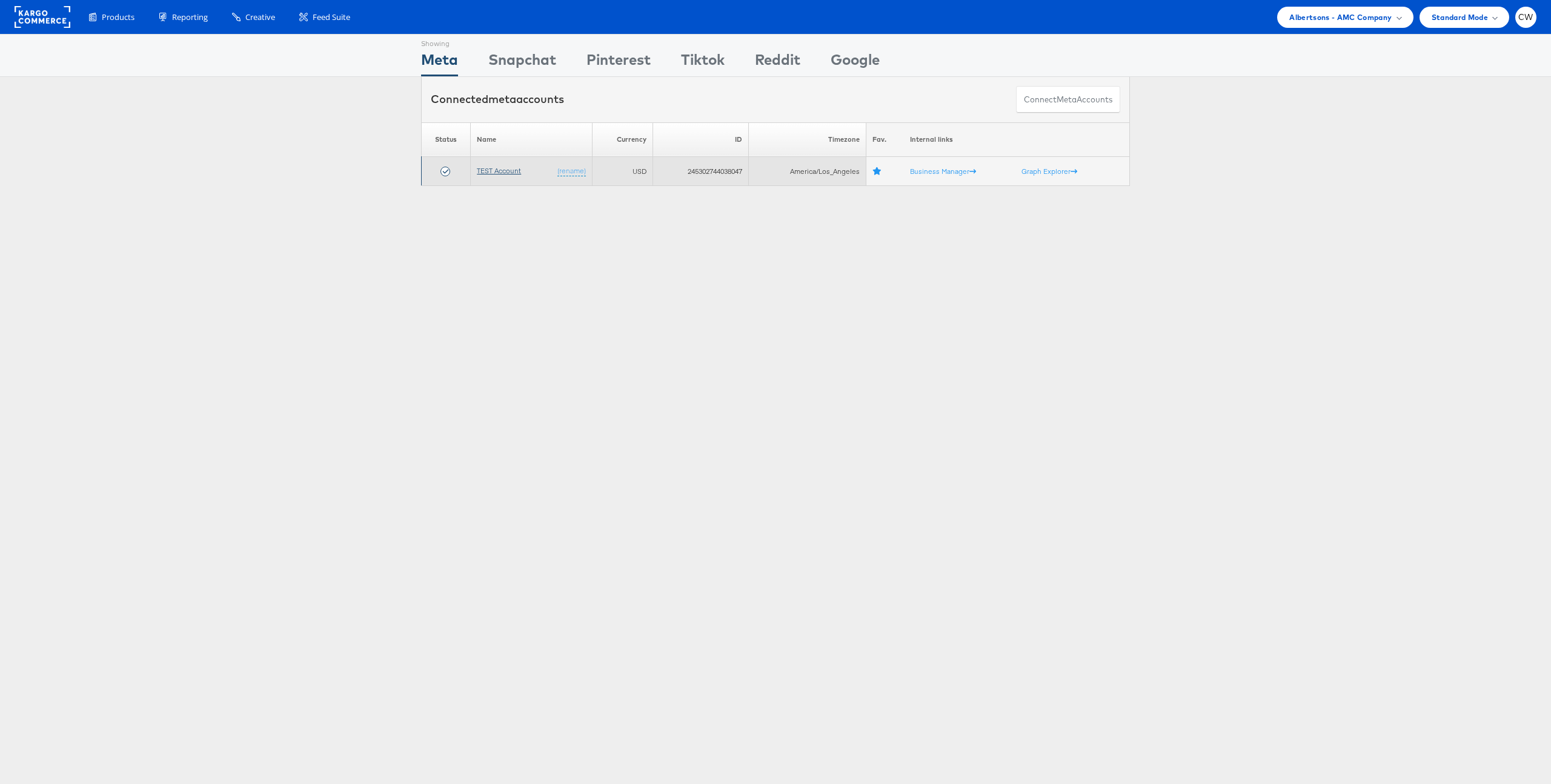
click at [487, 168] on link "TEST Account" at bounding box center [499, 170] width 44 height 9
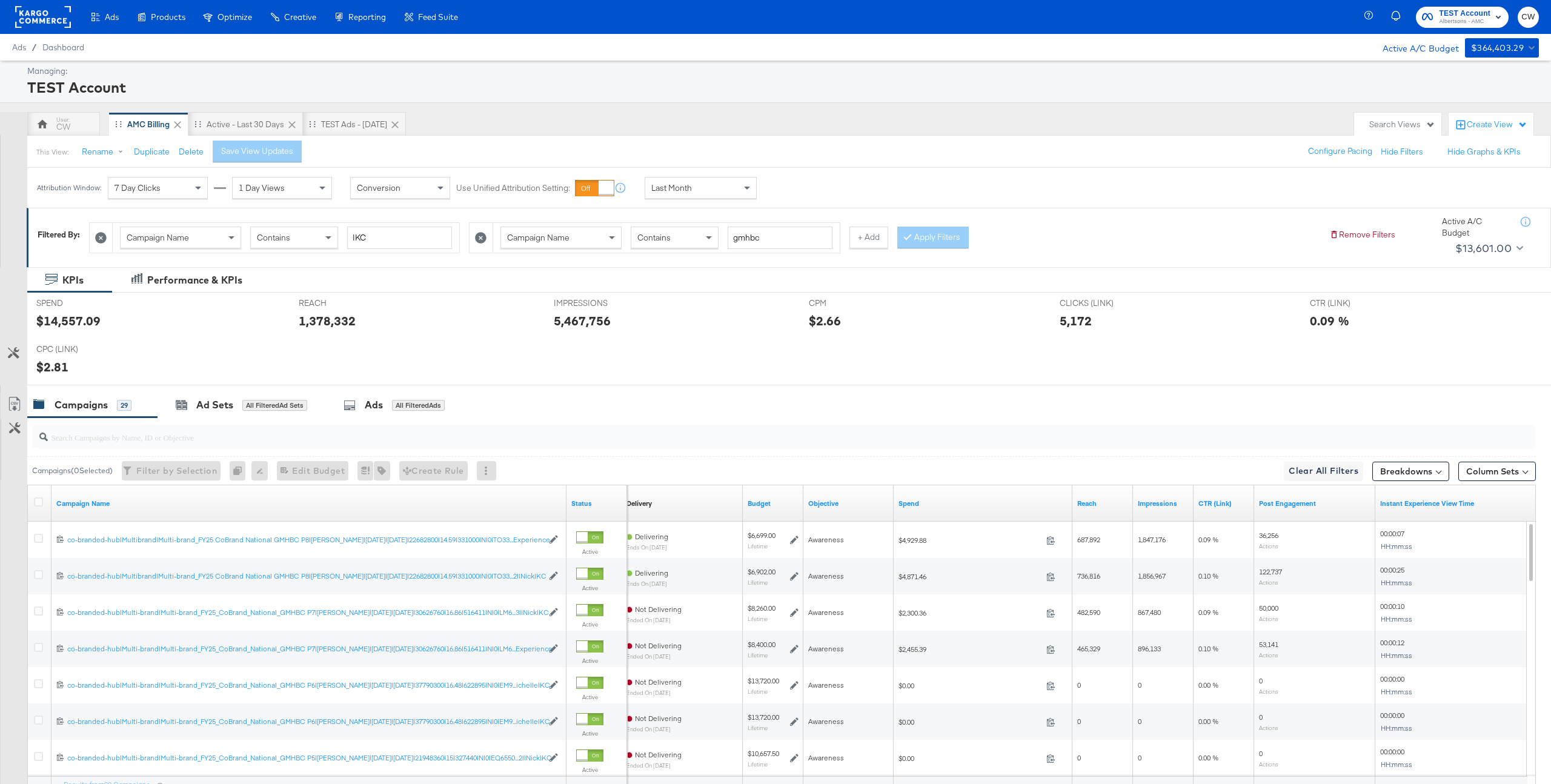
click at [482, 239] on icon at bounding box center [481, 237] width 11 height 11
click at [555, 236] on button "Apply Filters" at bounding box center [553, 237] width 72 height 22
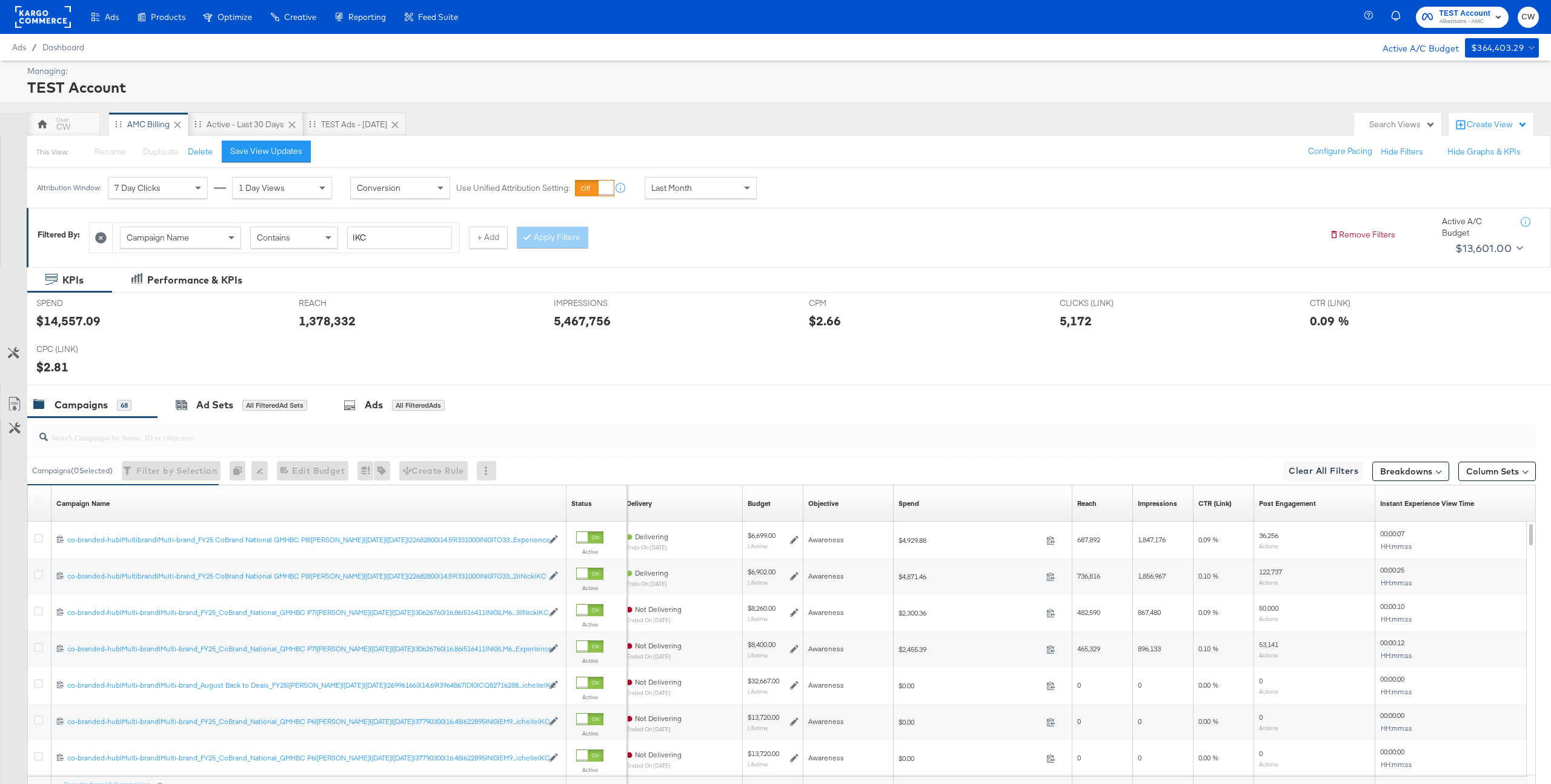
click at [81, 324] on div "$14,557.09" at bounding box center [69, 321] width 64 height 18
copy div "14,557.09"
click at [40, 22] on rect at bounding box center [43, 16] width 56 height 22
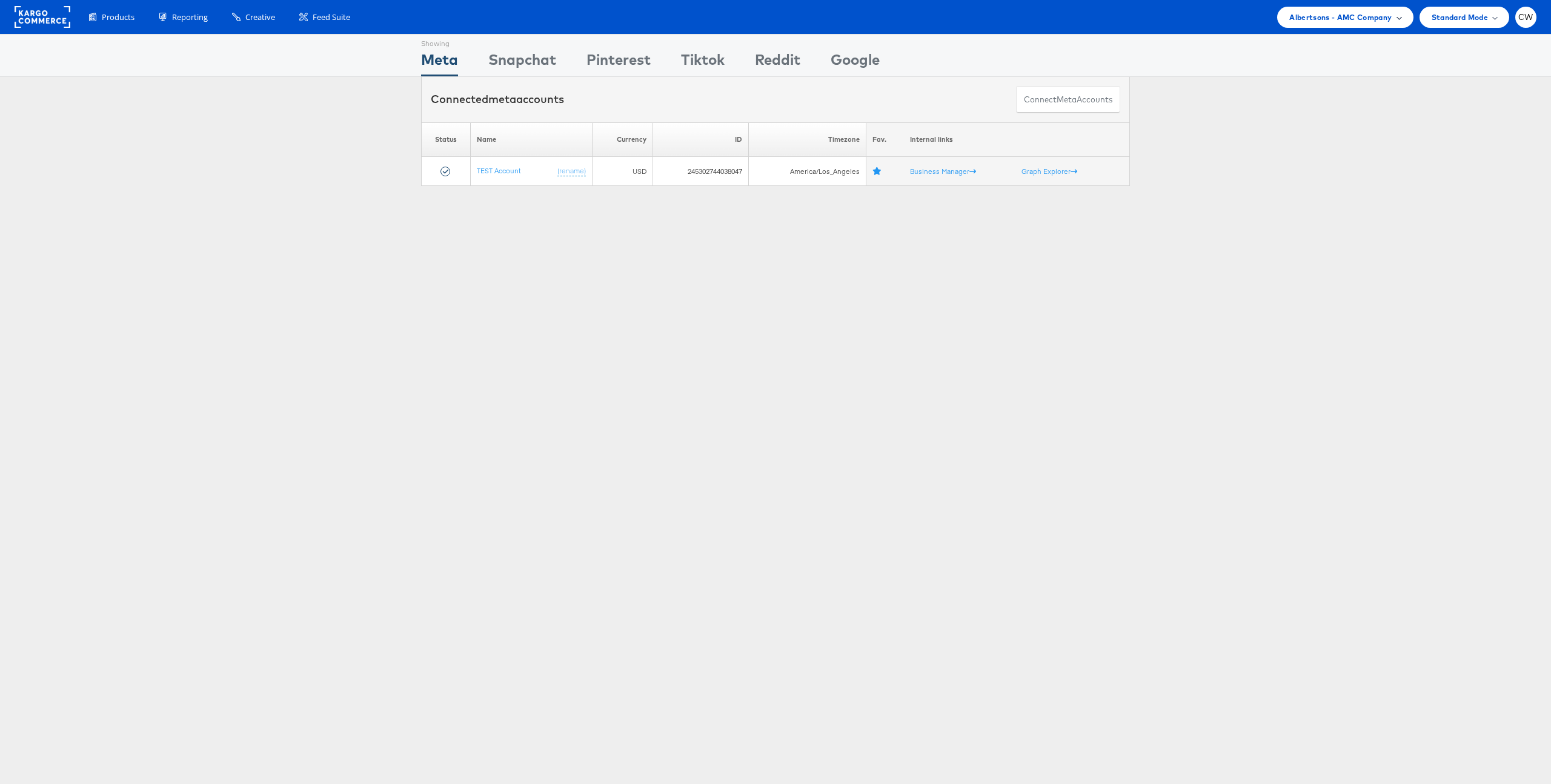
click at [1363, 15] on span "Albertsons - AMC Company" at bounding box center [1341, 17] width 102 height 13
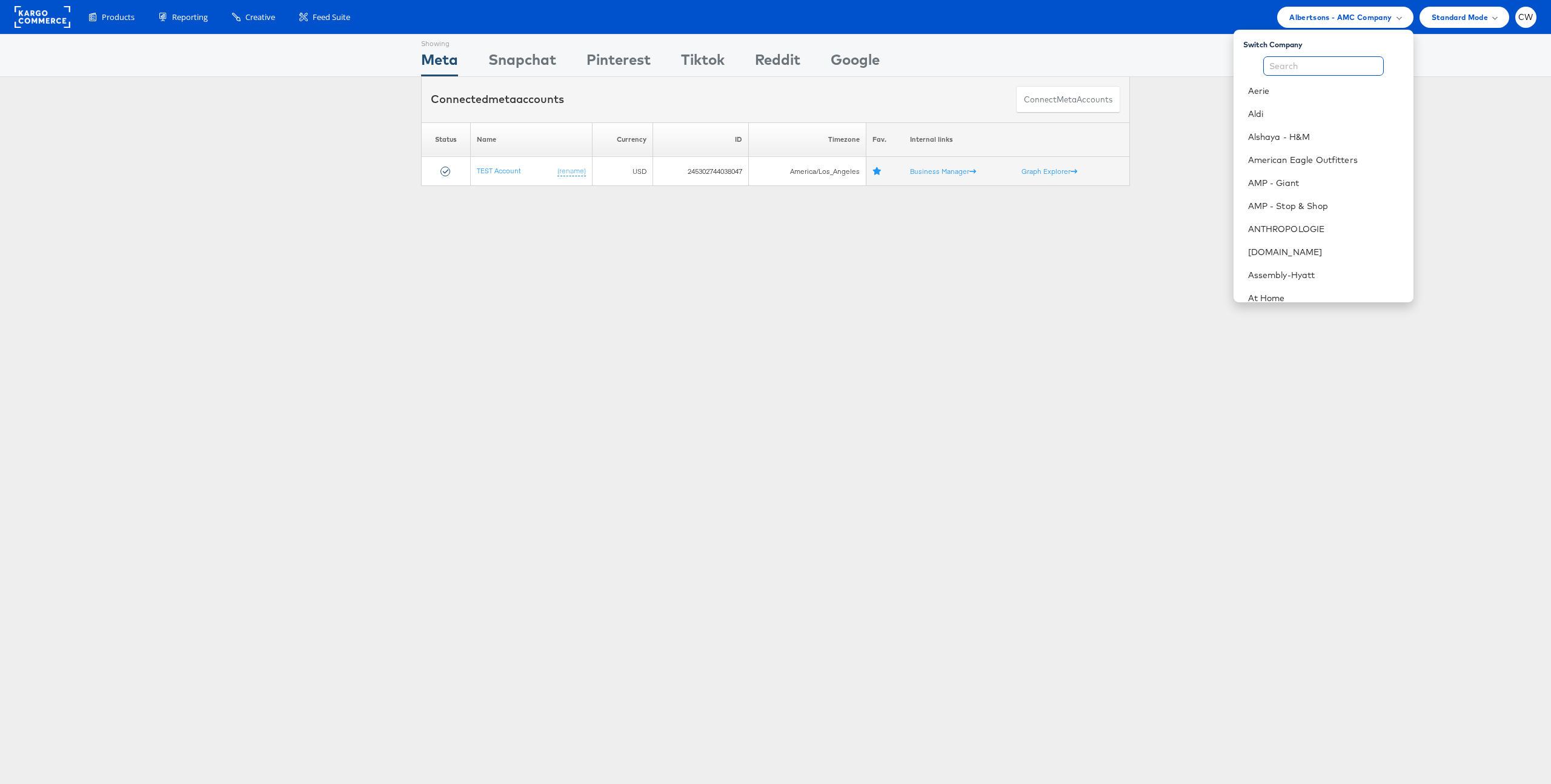
click at [1295, 66] on input "text" at bounding box center [1324, 66] width 121 height 19
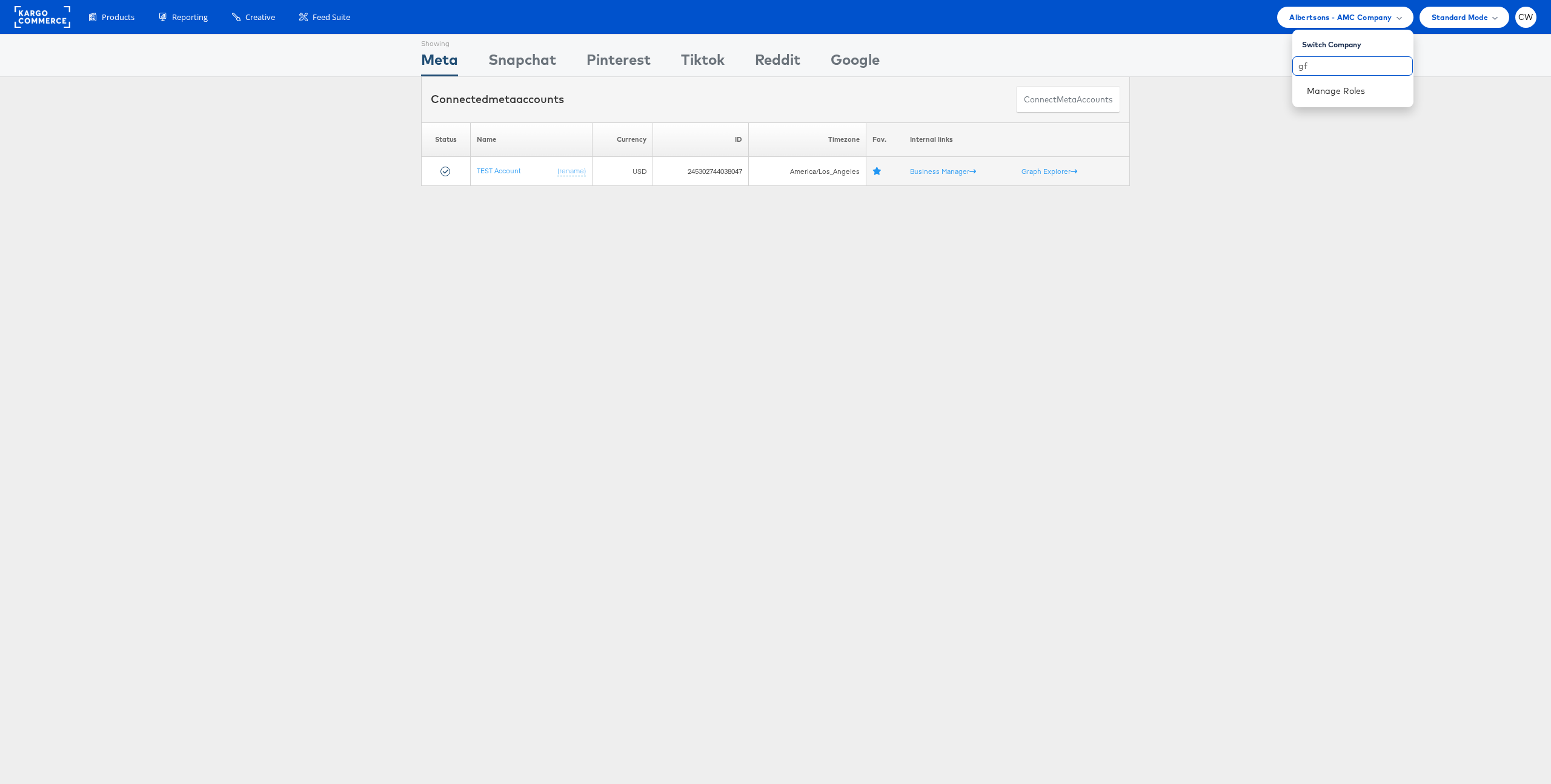
type input "g"
type input "food"
click at [1338, 92] on link "Food Lion - Assembly" at bounding box center [1355, 91] width 97 height 12
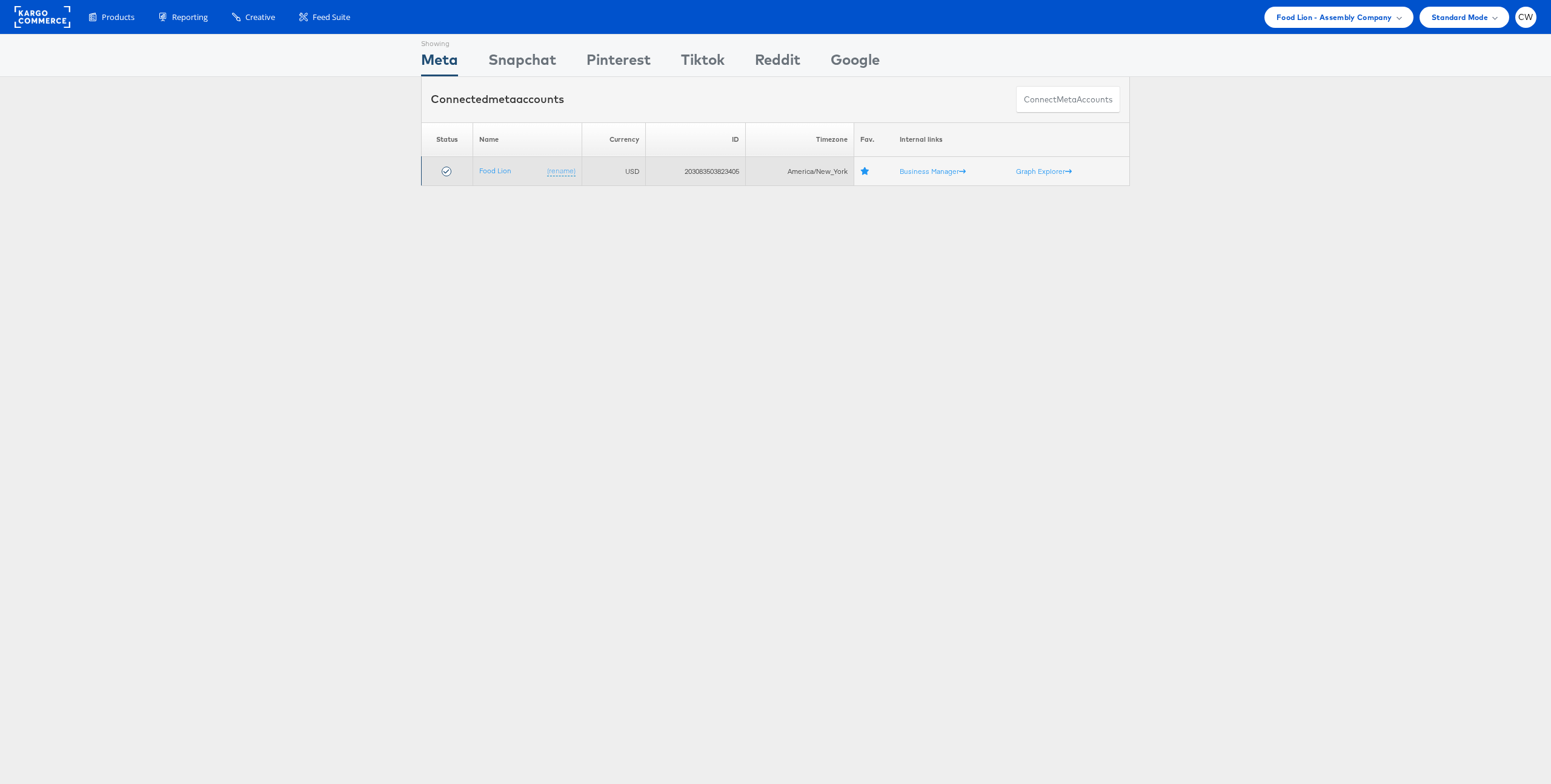
click at [504, 165] on td "Food Lion (rename)" at bounding box center [527, 171] width 109 height 29
click at [494, 174] on link "Food Lion" at bounding box center [495, 170] width 32 height 9
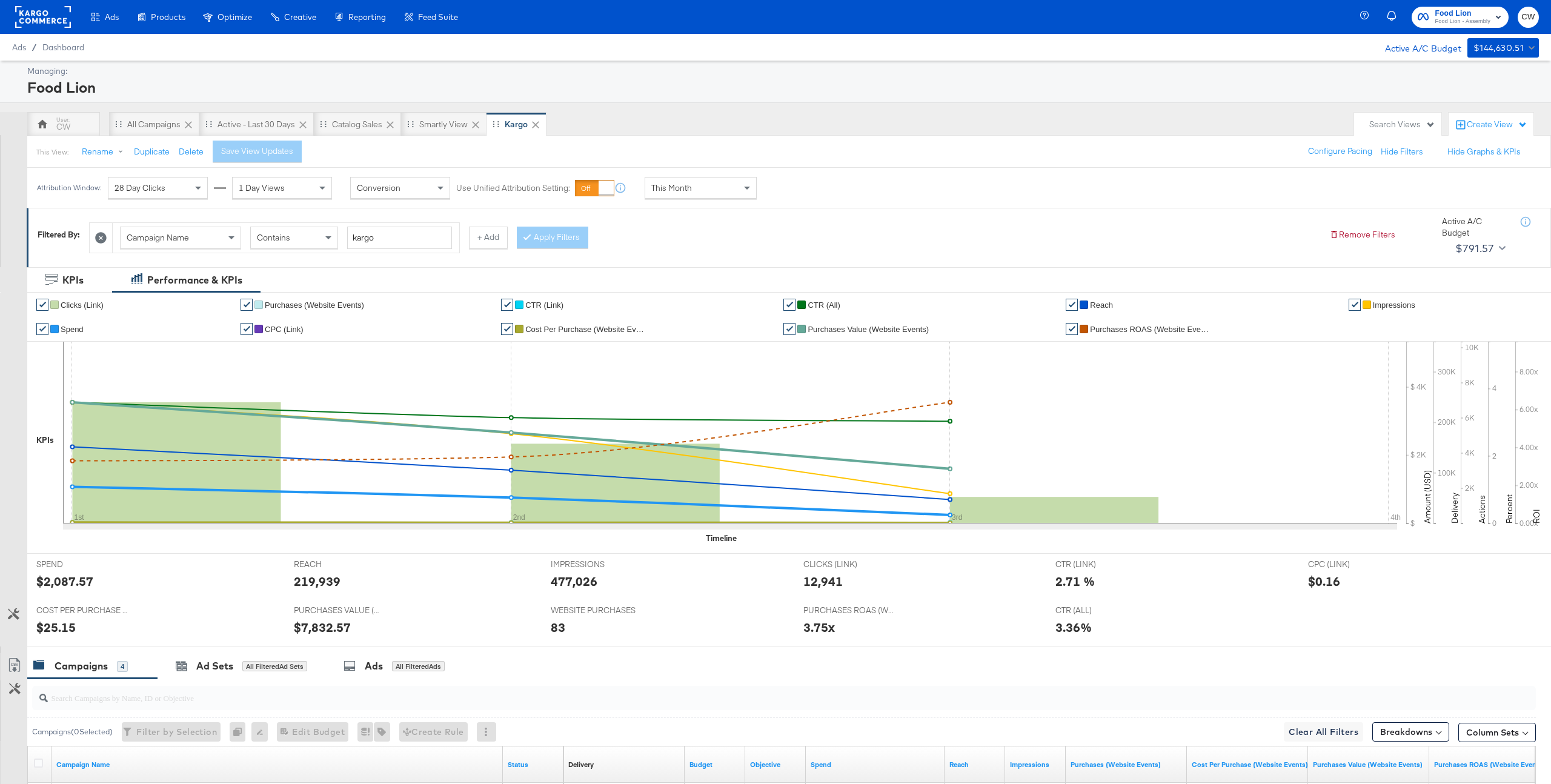
click at [680, 188] on span "This Month" at bounding box center [672, 187] width 40 height 11
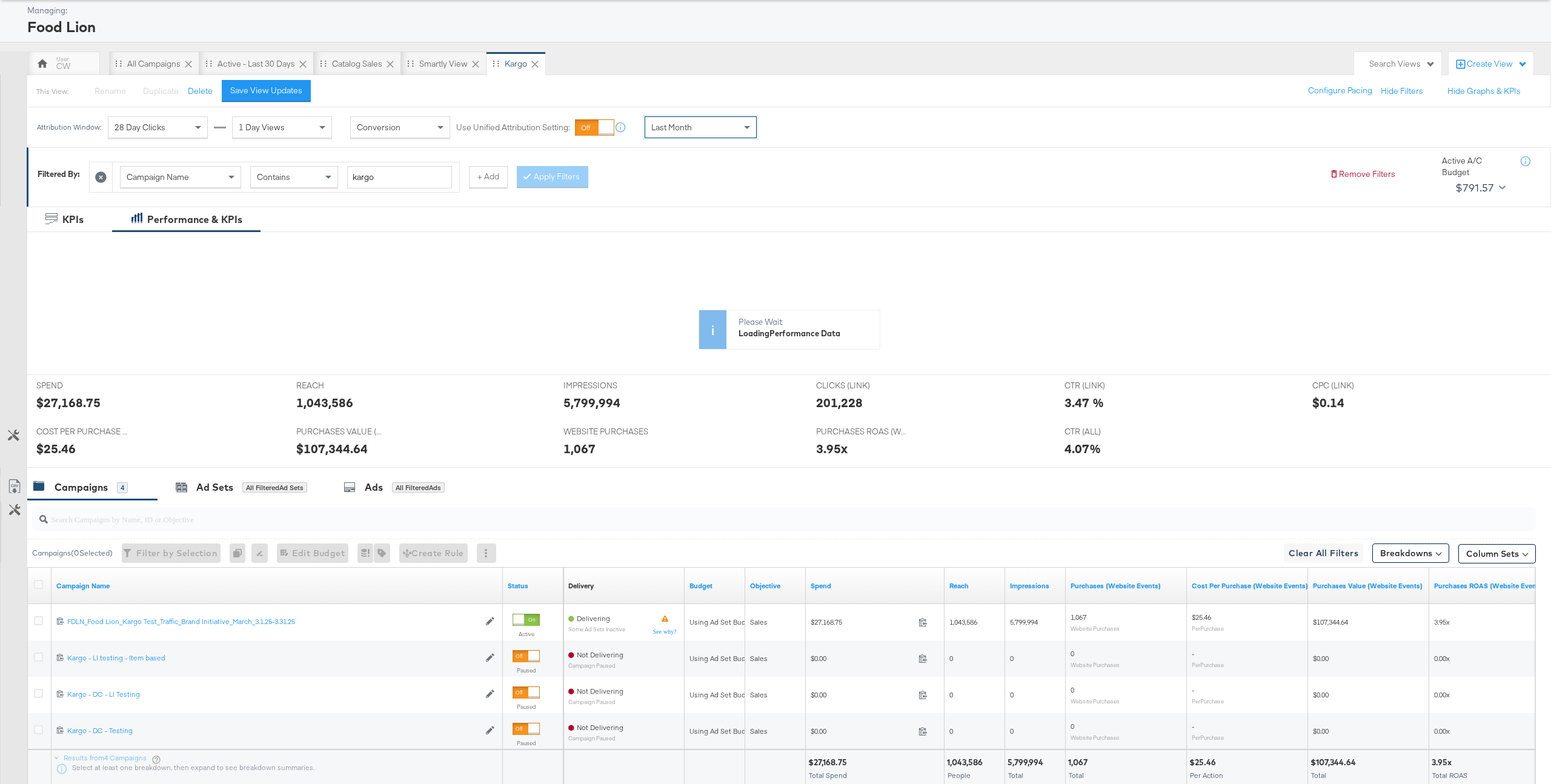
scroll to position [75, 0]
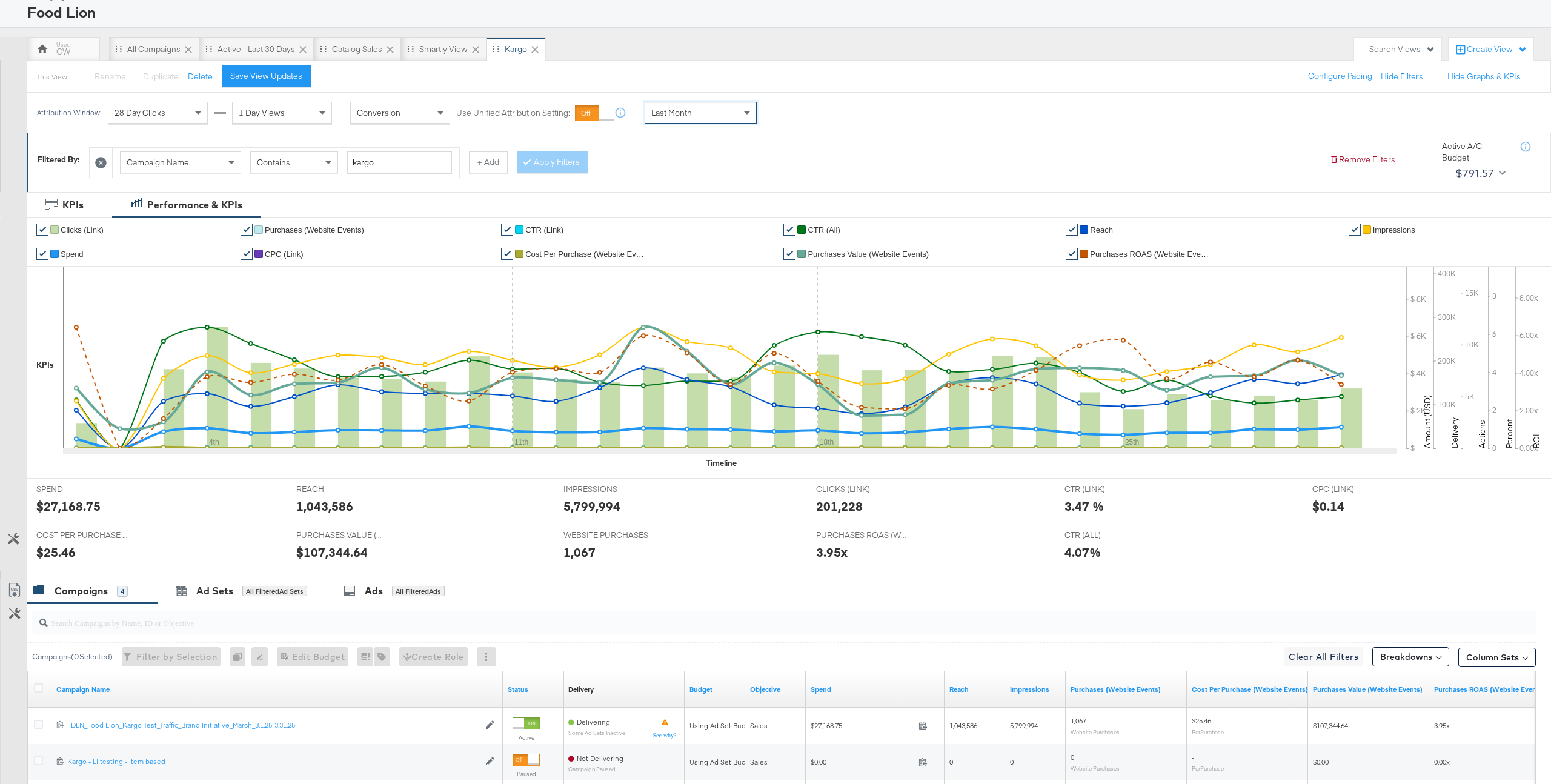
click at [83, 509] on div "$27,168.75" at bounding box center [69, 507] width 64 height 18
copy div "27,168.75"
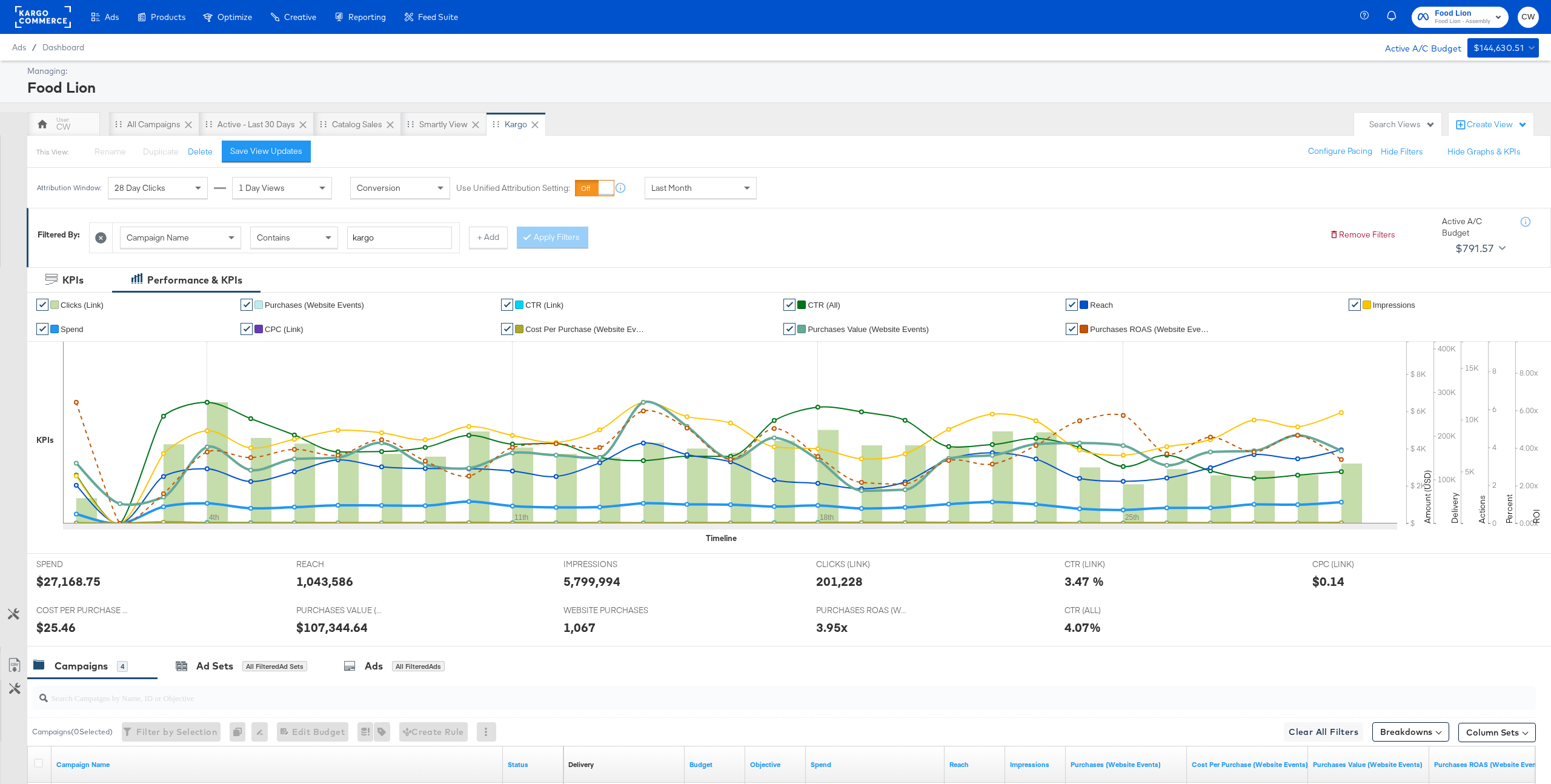
click at [53, 11] on rect at bounding box center [43, 16] width 56 height 22
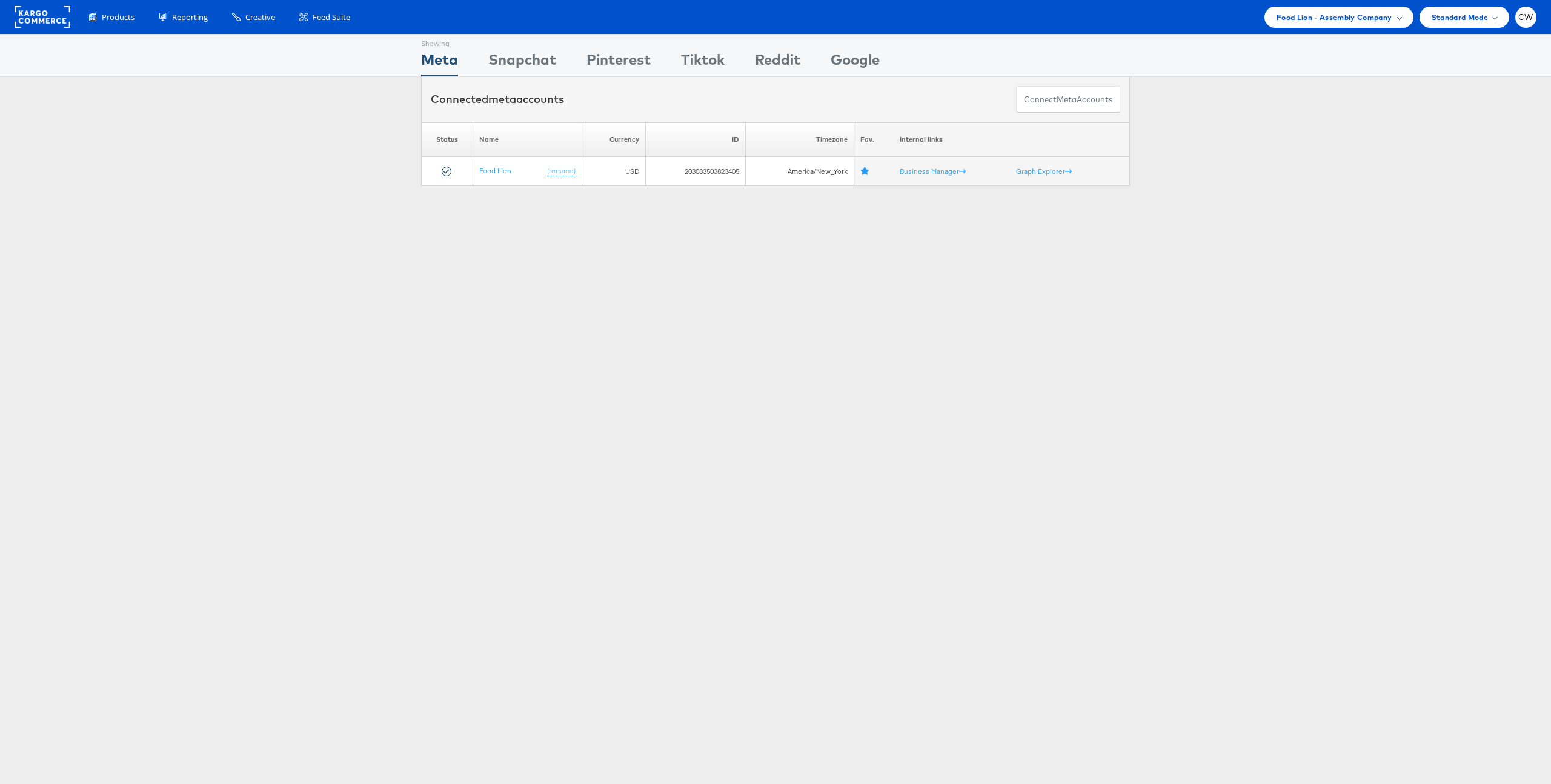
click at [1343, 11] on span "Food Lion - Assembly Company" at bounding box center [1335, 17] width 116 height 13
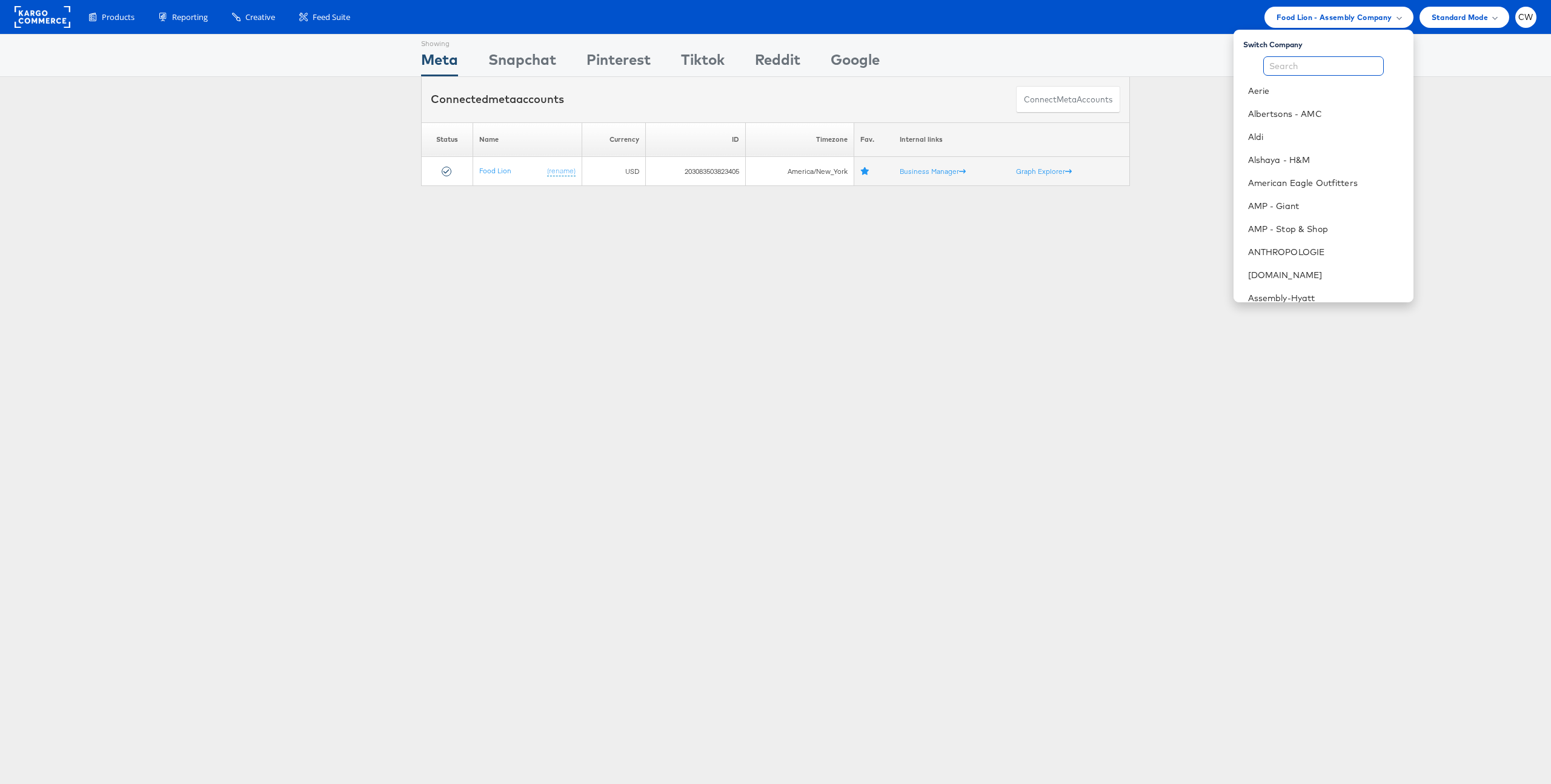
click at [1319, 66] on input "text" at bounding box center [1324, 66] width 121 height 19
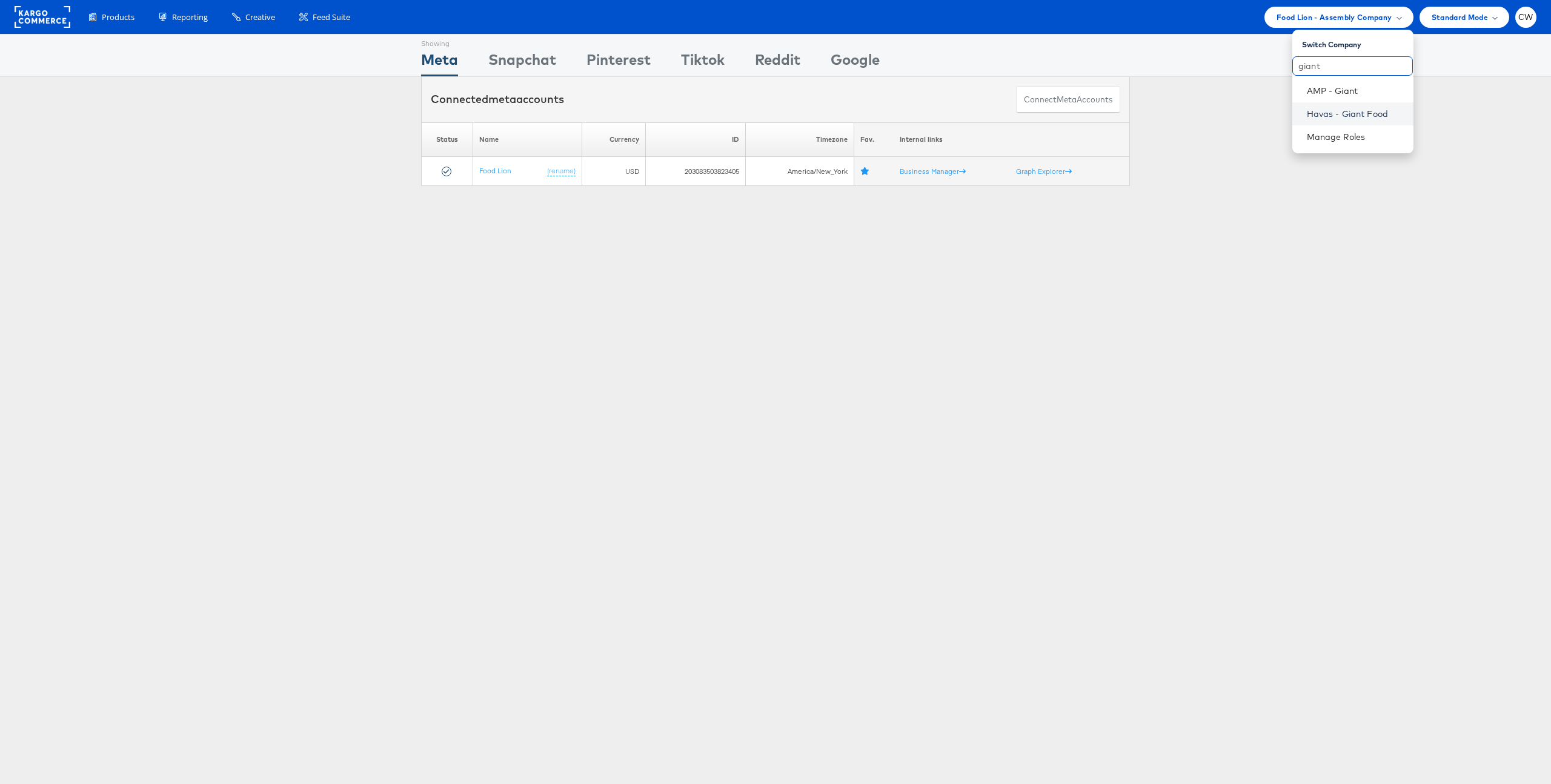
type input "giant"
click at [1337, 111] on link "Havas - Giant Food" at bounding box center [1355, 114] width 97 height 12
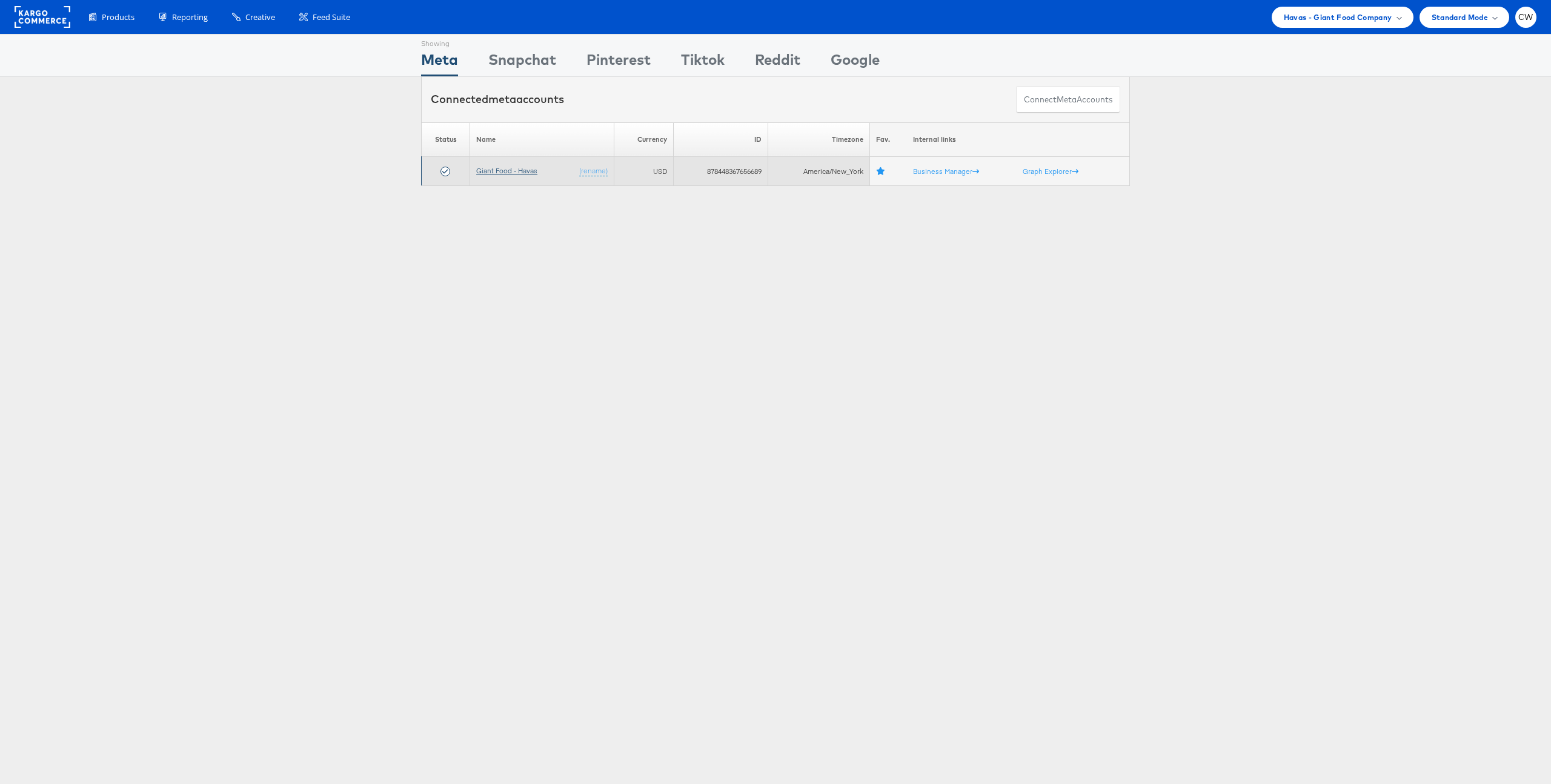
click at [508, 171] on link "Giant Food - Havas" at bounding box center [507, 170] width 61 height 9
click at [1355, 17] on span "Havas - Giant Food Company" at bounding box center [1338, 17] width 108 height 13
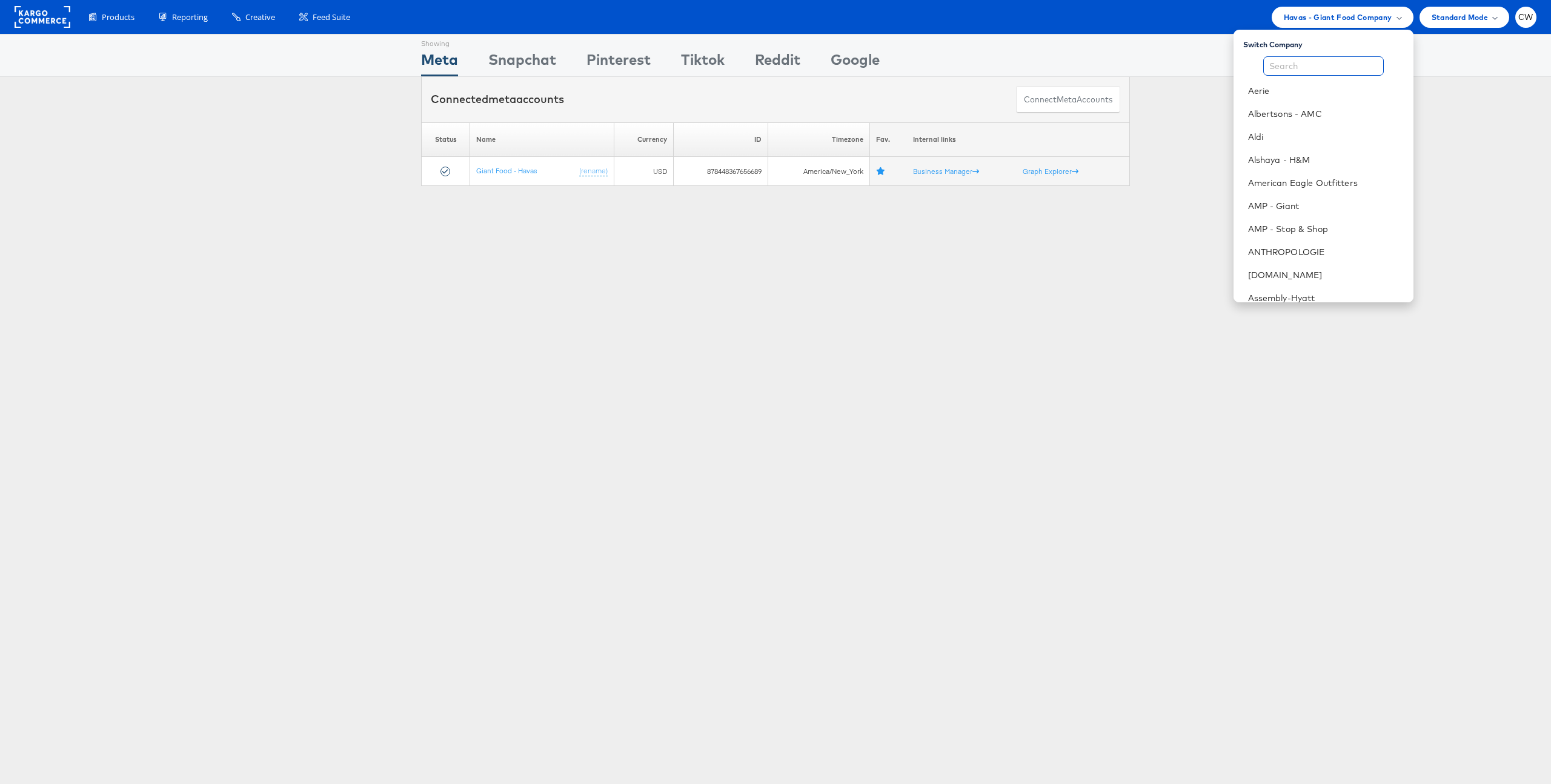
click at [1310, 63] on input "text" at bounding box center [1324, 66] width 121 height 19
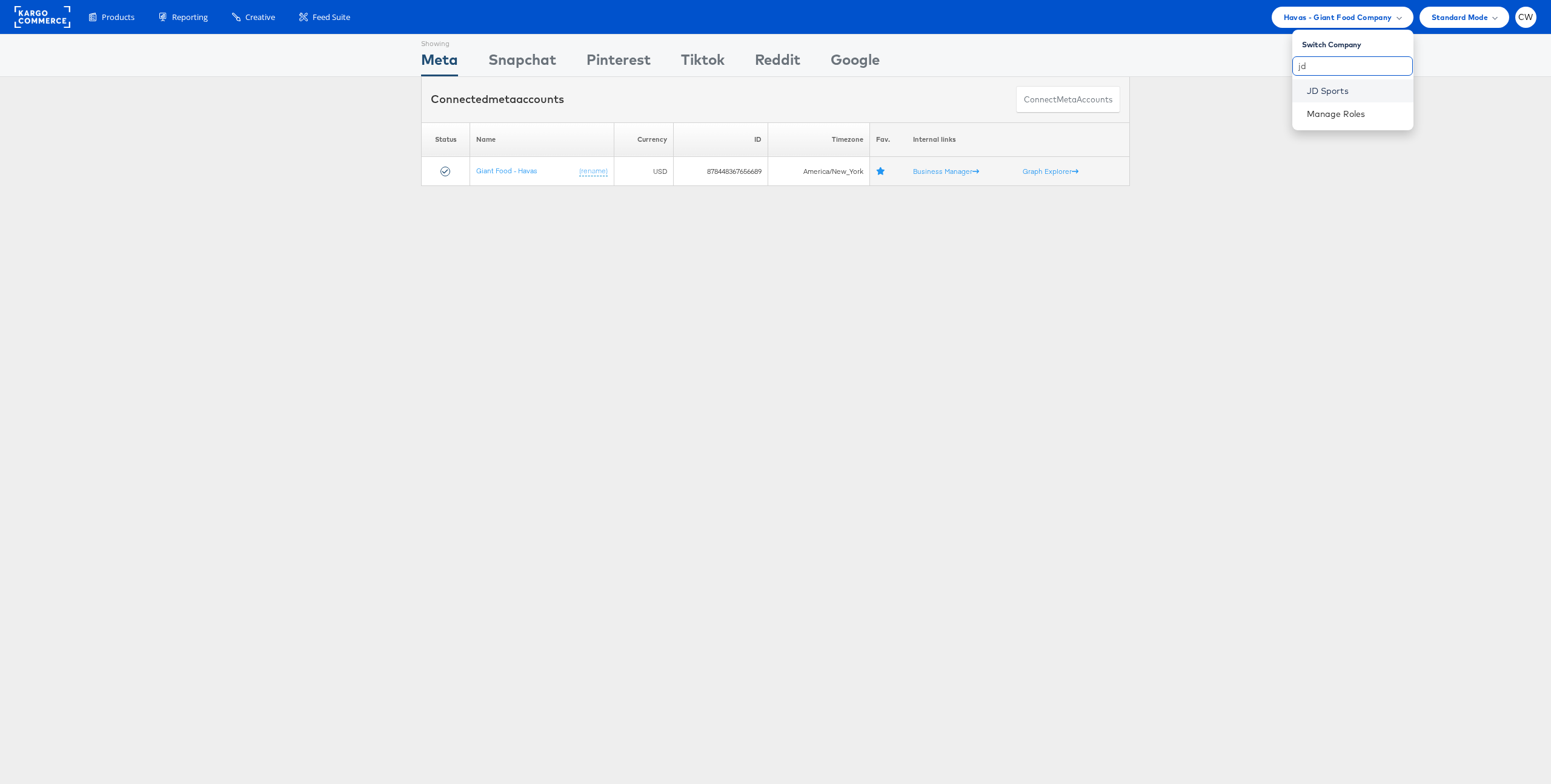
type input "jd"
click at [1345, 90] on link "JD Sports" at bounding box center [1355, 91] width 97 height 12
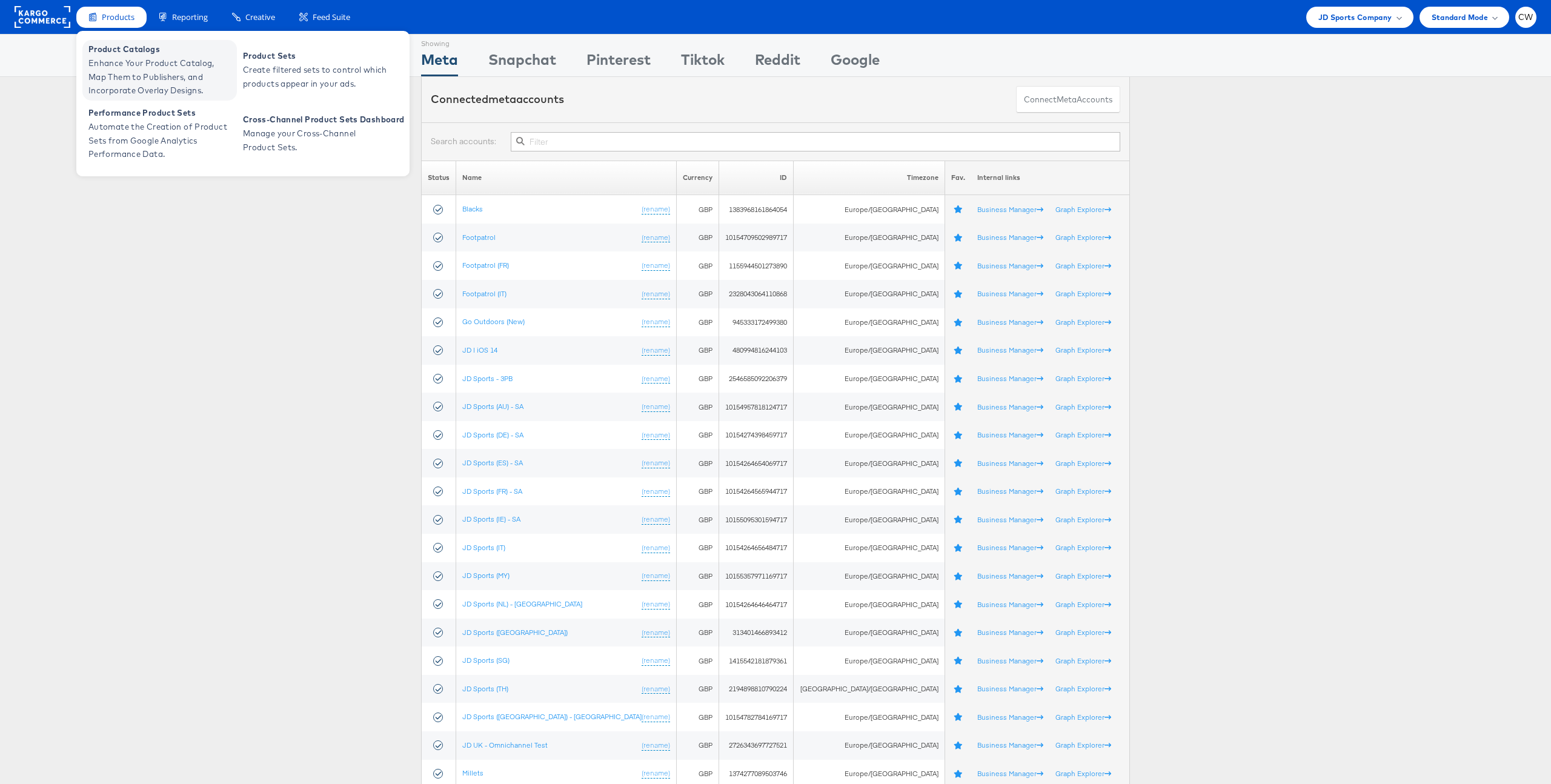
click at [141, 69] on span "Enhance Your Product Catalog, Map Them to Publishers, and Incorporate Overlay D…" at bounding box center [161, 77] width 146 height 41
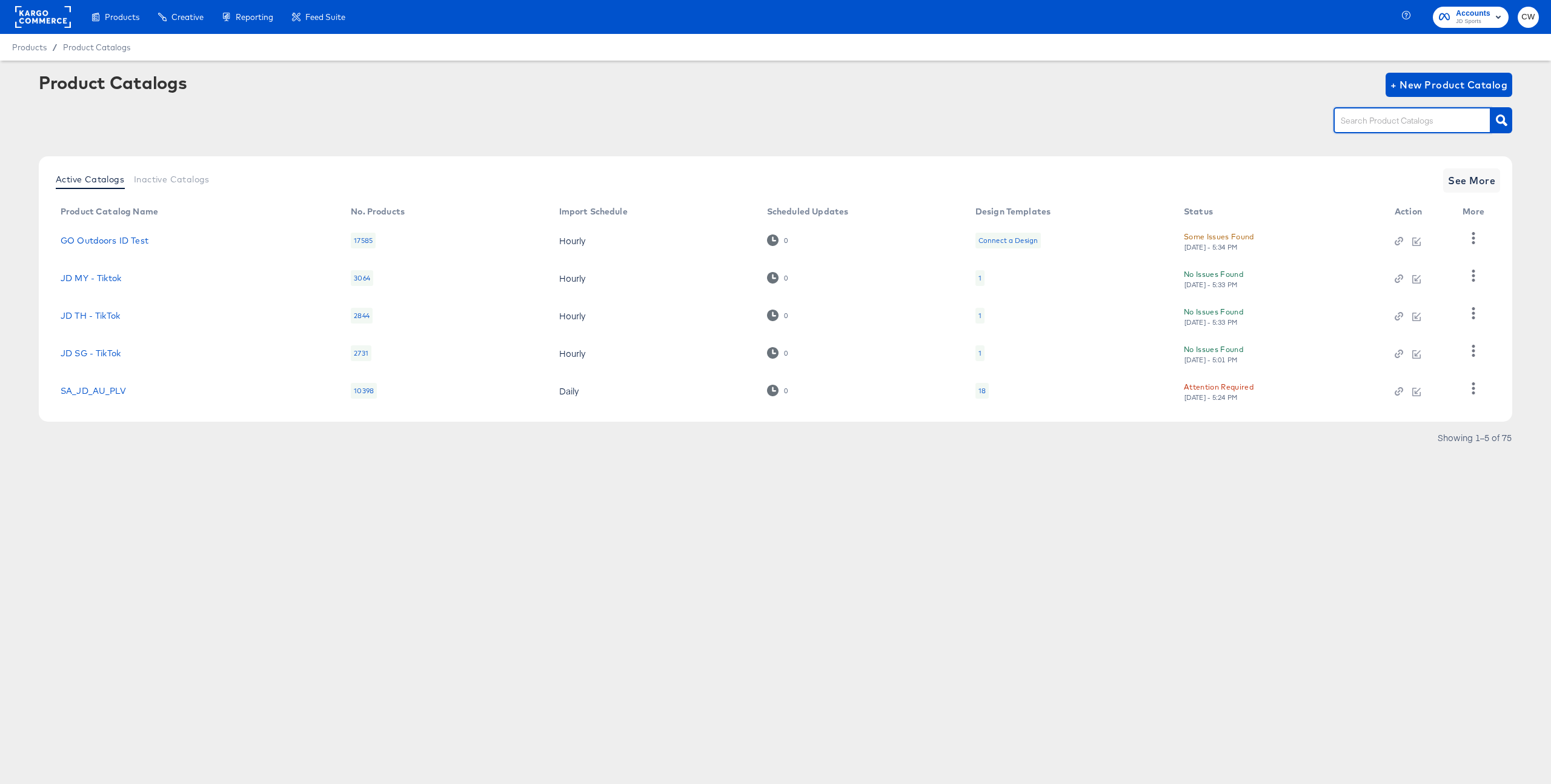
click at [1362, 118] on input "text" at bounding box center [1402, 121] width 129 height 14
type input "AU"
click at [111, 392] on link "StitcherAds_JD_AU" at bounding box center [102, 389] width 82 height 10
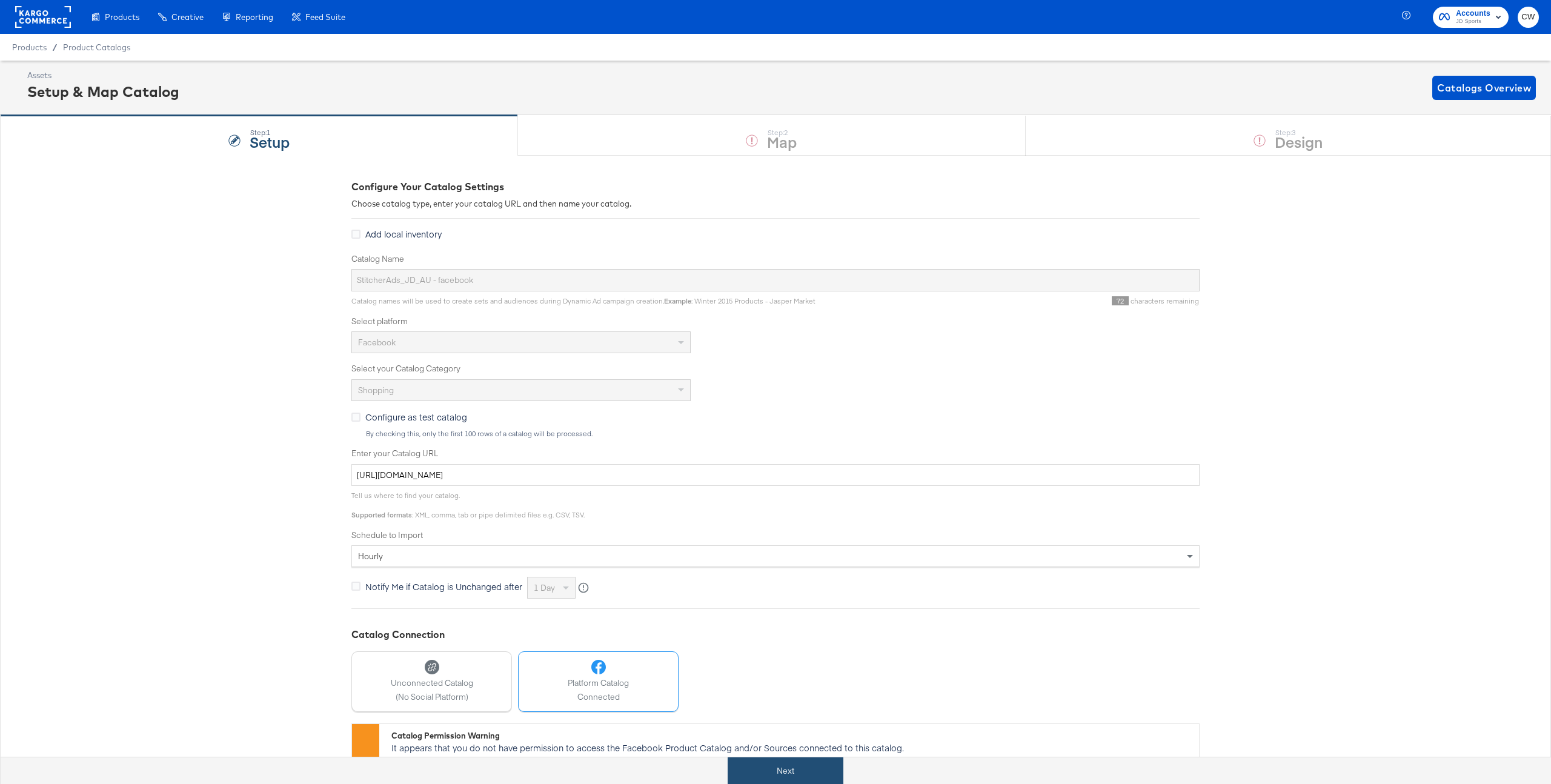
click at [789, 769] on button "Next" at bounding box center [785, 771] width 116 height 28
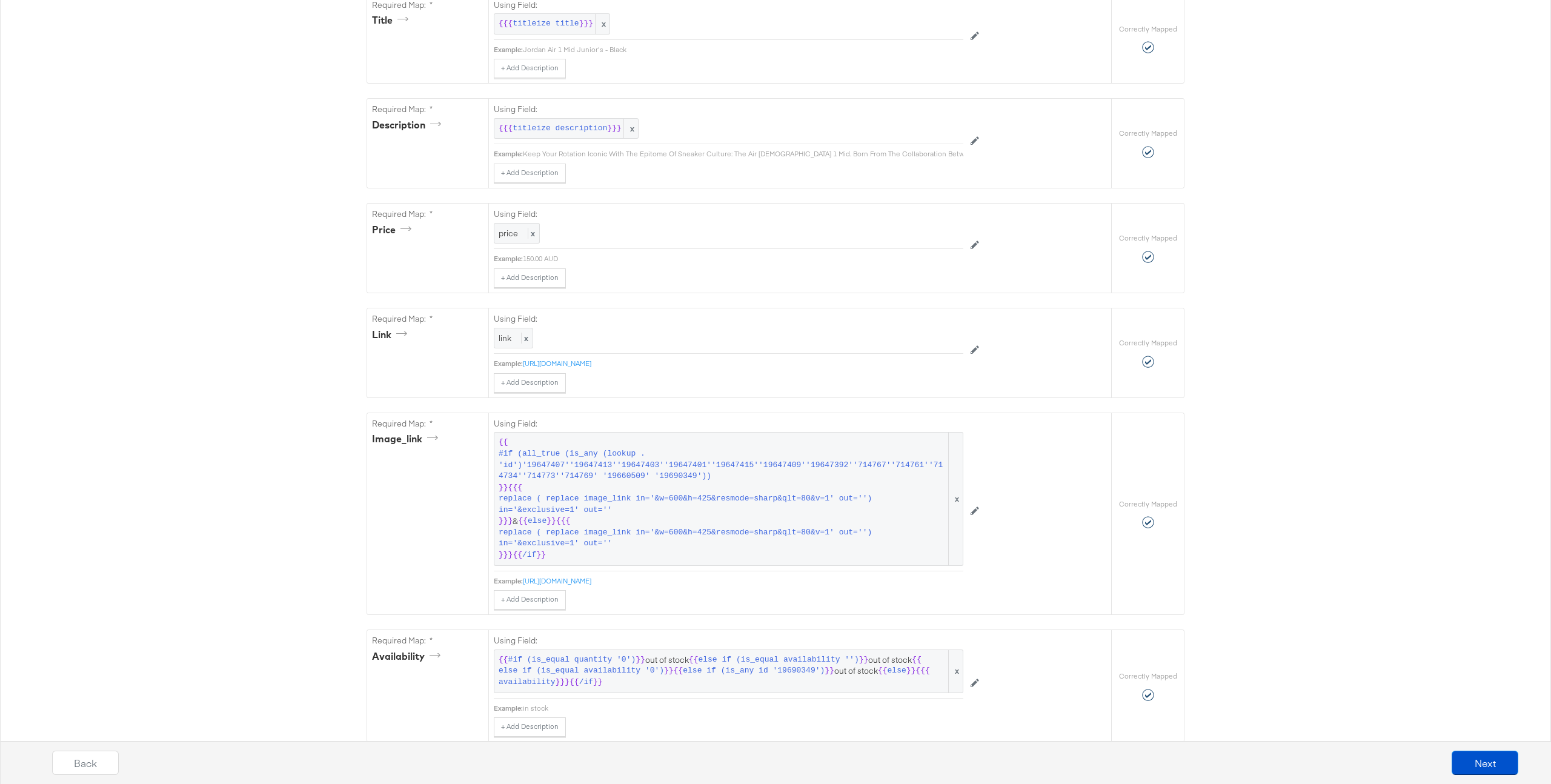
scroll to position [398, 0]
click at [702, 580] on div "Using Field: {{ #if (all_true (is_any (lookup . 'id')'19647407''19647413''19647…" at bounding box center [728, 505] width 469 height 196
click at [591, 573] on link "[URL][DOMAIN_NAME]" at bounding box center [558, 575] width 69 height 9
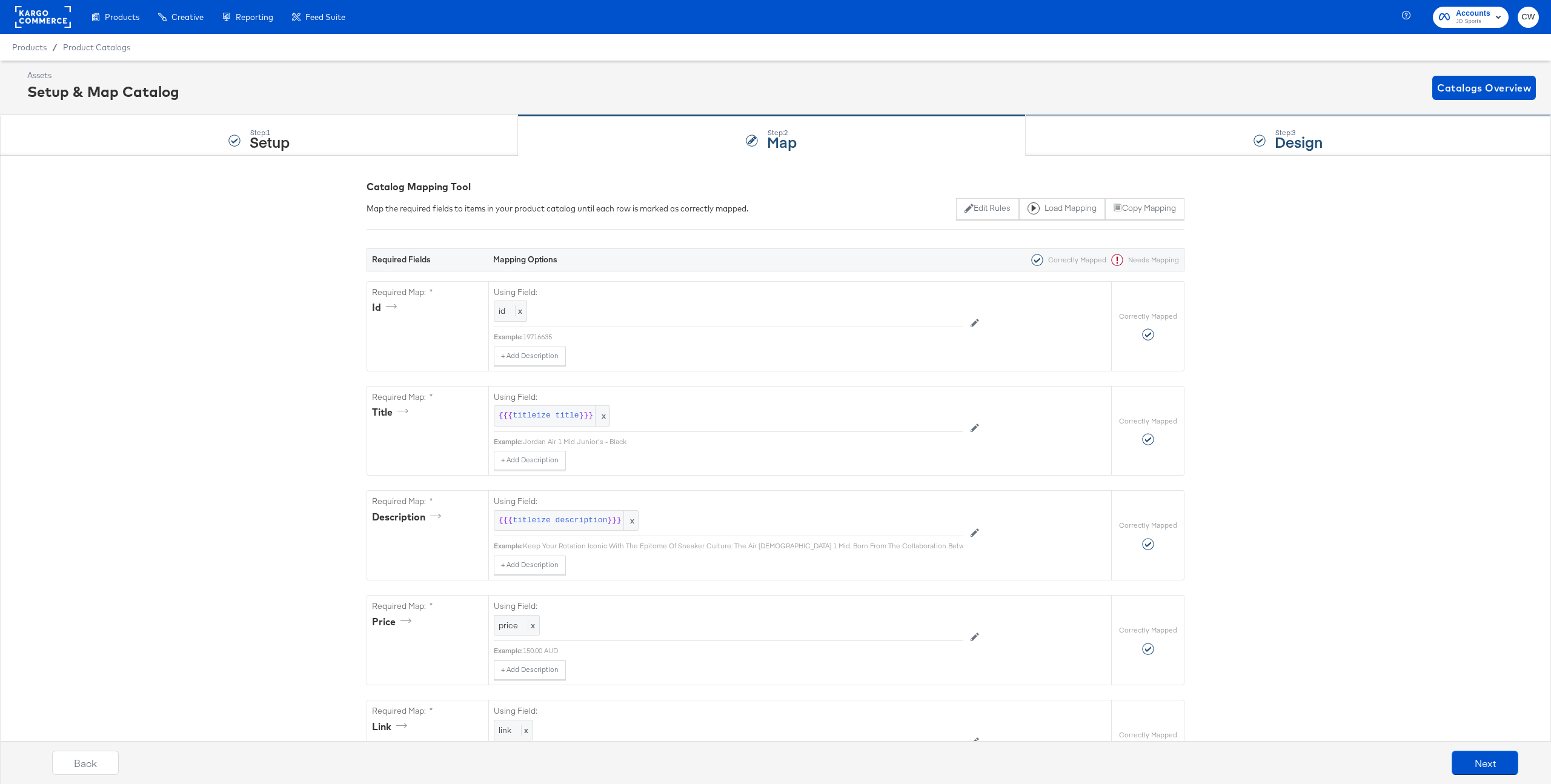
click at [1245, 149] on div "Step: 3 Design" at bounding box center [1288, 136] width 525 height 40
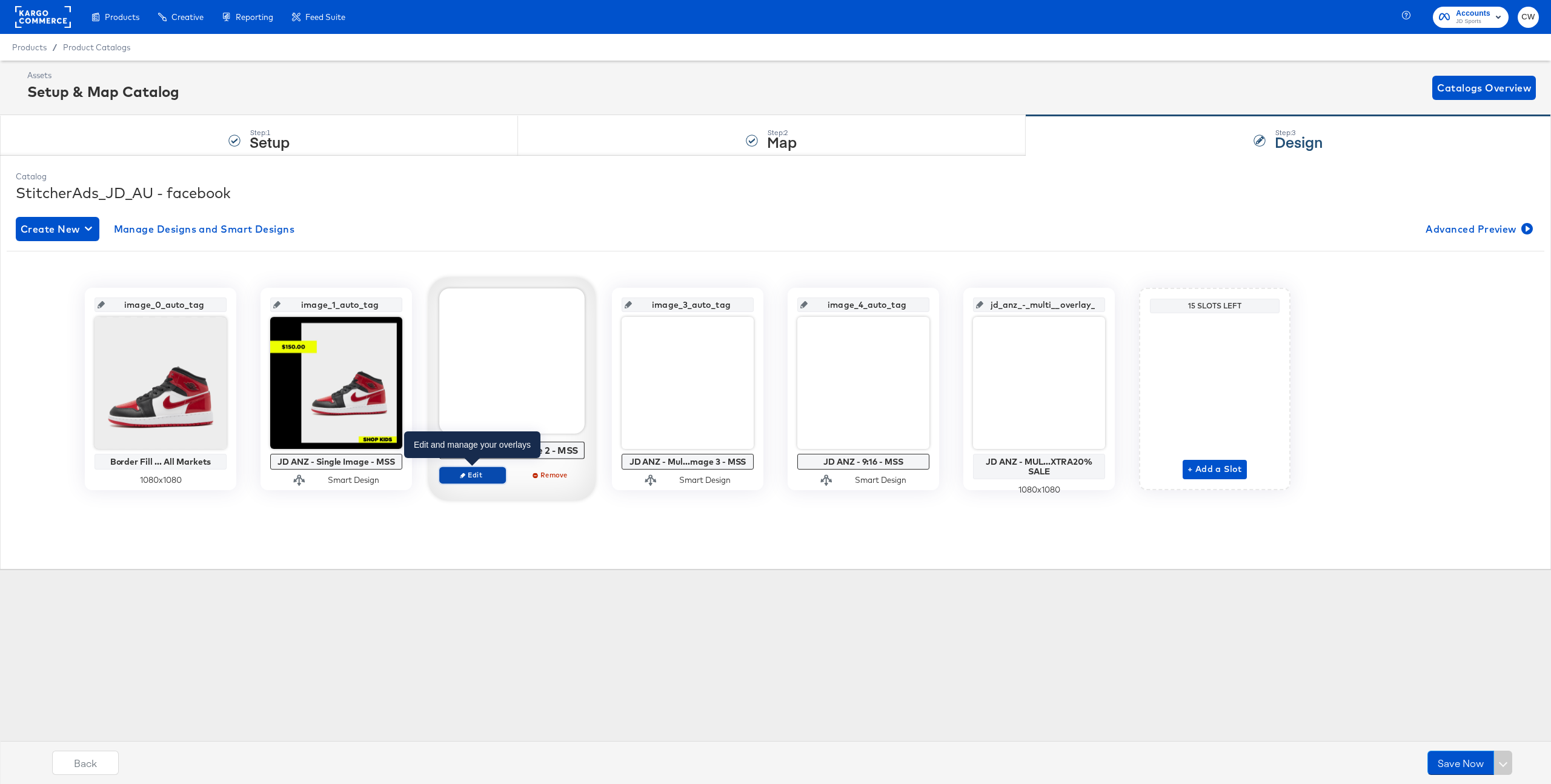
click at [478, 478] on span "Edit" at bounding box center [472, 474] width 56 height 9
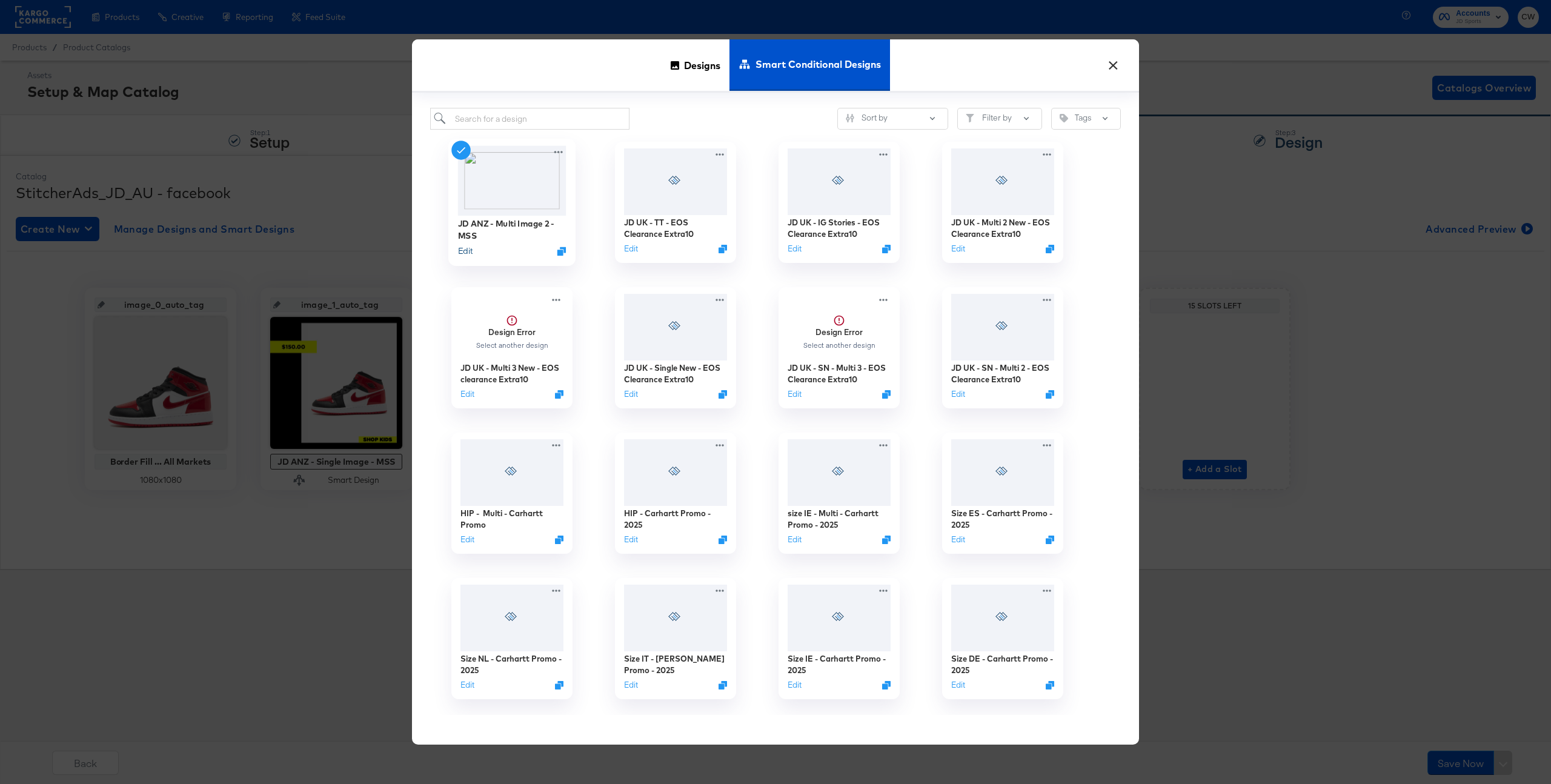
click at [468, 248] on button "Edit" at bounding box center [465, 251] width 14 height 11
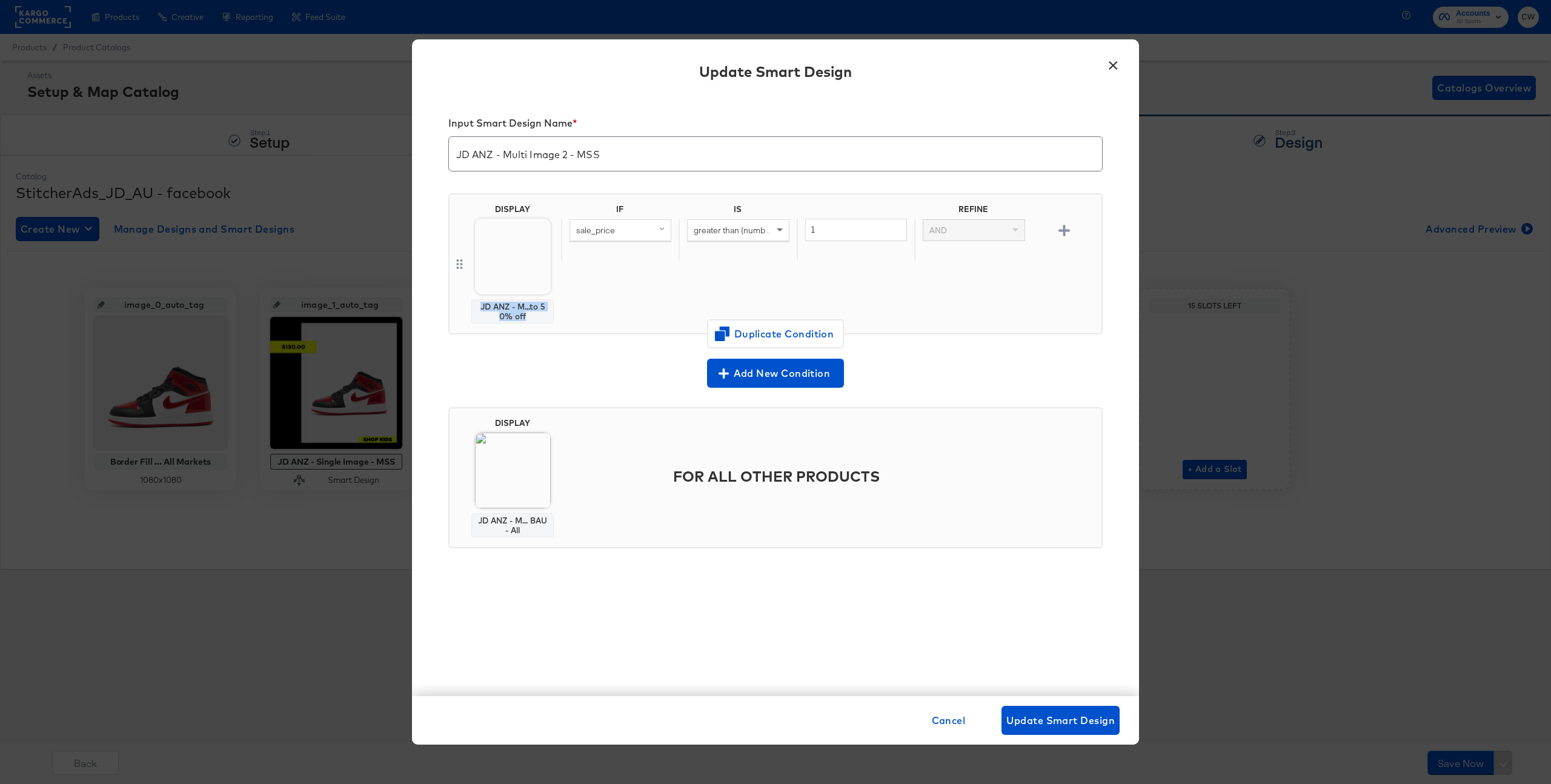
drag, startPoint x: 537, startPoint y: 317, endPoint x: 481, endPoint y: 308, distance: 56.7
click at [481, 308] on div "JD ANZ - M...to 50% off" at bounding box center [513, 311] width 72 height 19
click at [347, 244] on div "× Update Smart Design Input Smart Design Name * JD ANZ - Multi Image 2 - MSS DI…" at bounding box center [776, 392] width 1551 height 784
click at [1108, 63] on button "×" at bounding box center [1113, 62] width 22 height 22
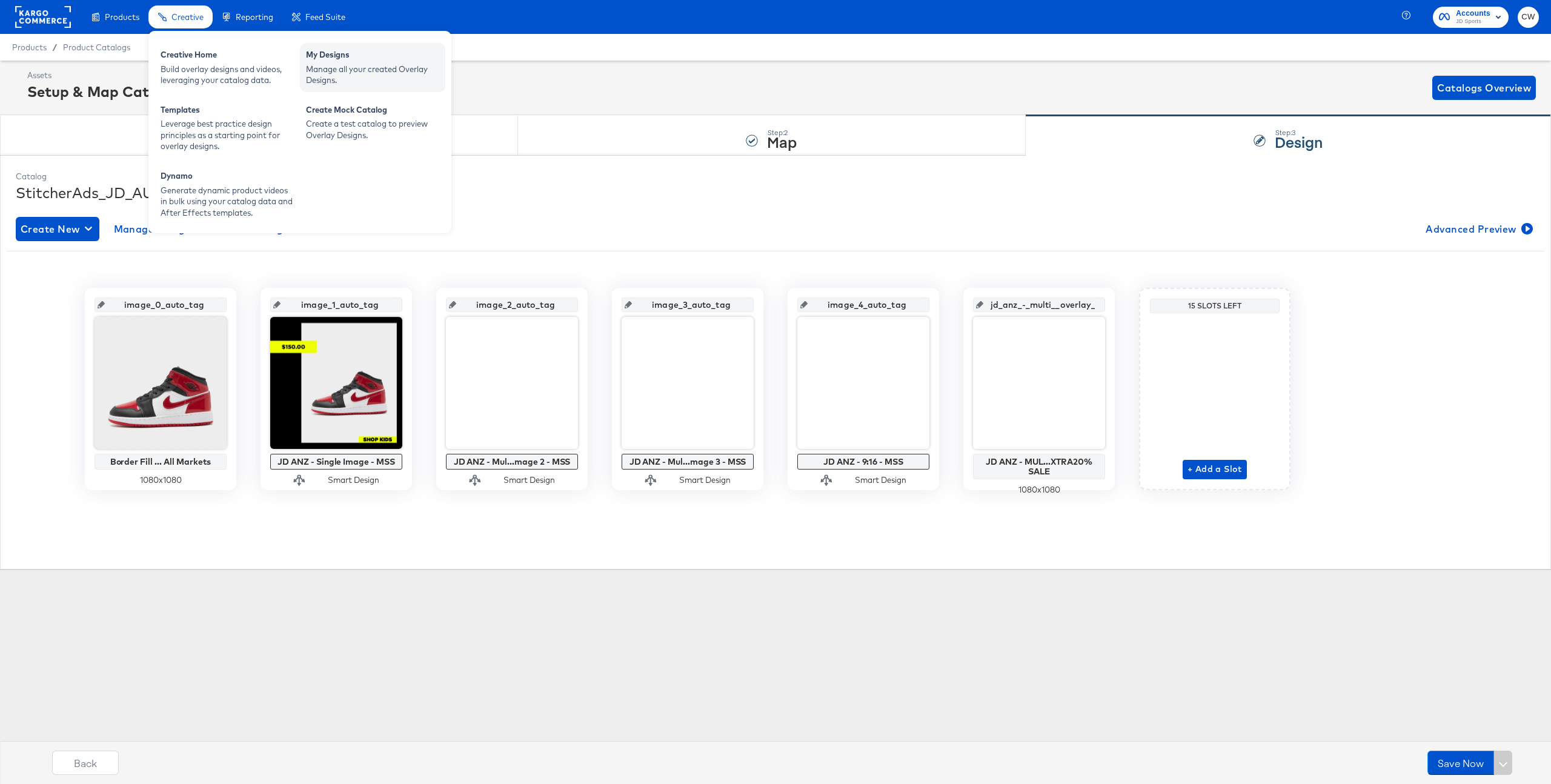
click at [375, 73] on div "Manage all your created Overlay Designs." at bounding box center [372, 75] width 134 height 22
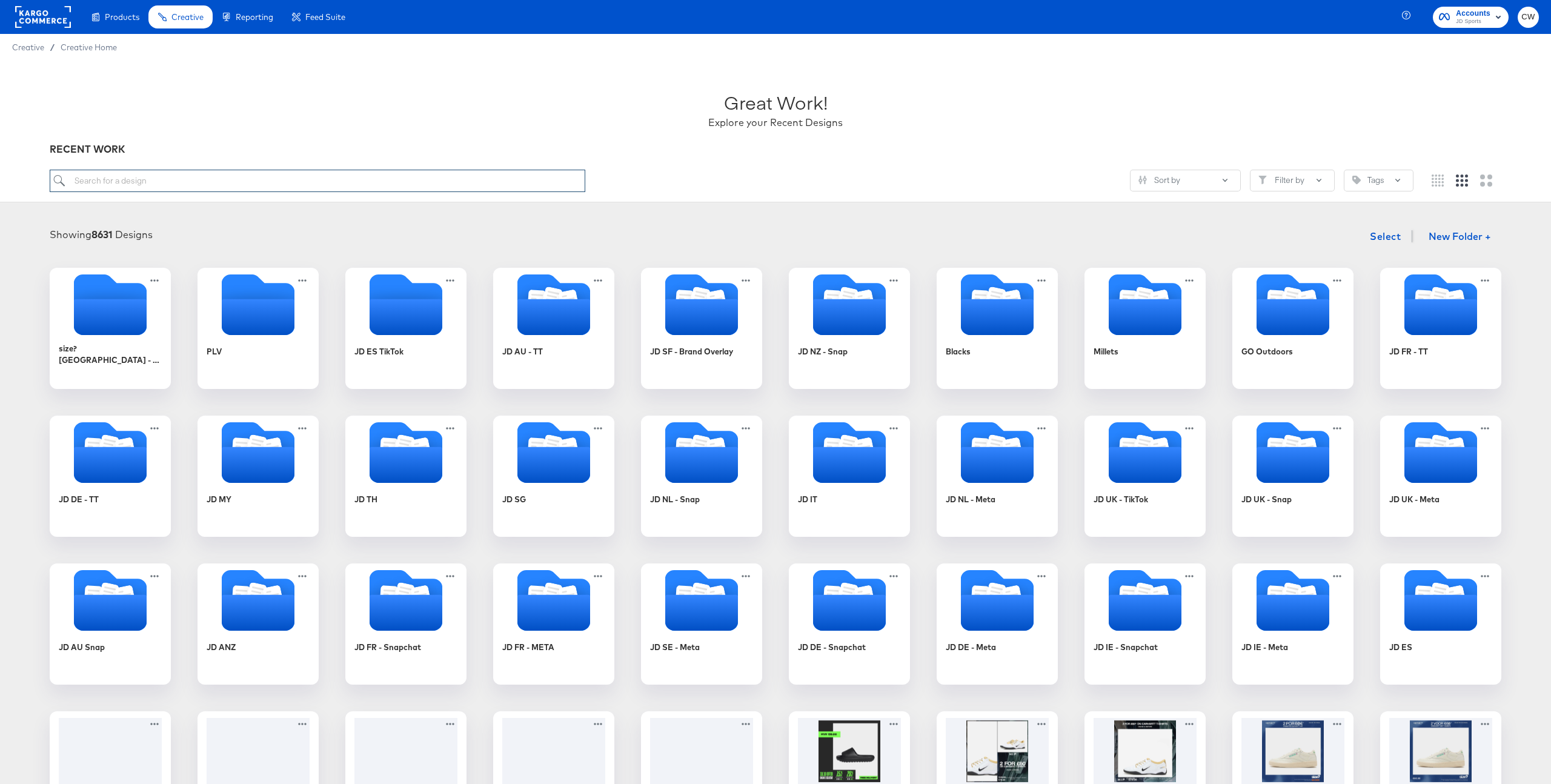
click at [282, 175] on input "search" at bounding box center [318, 181] width 536 height 22
type input "AU"
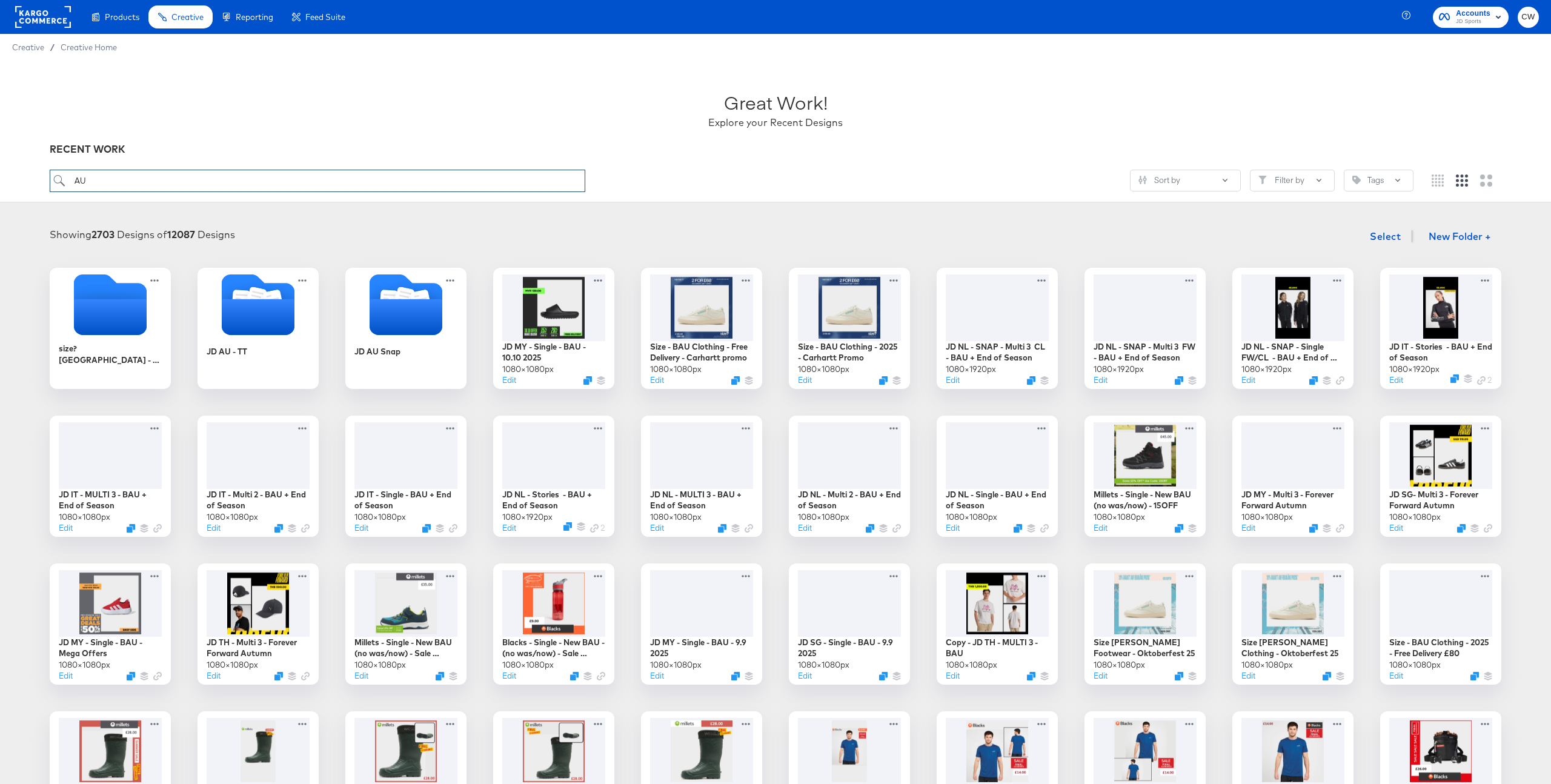
click at [128, 184] on input "AU" at bounding box center [318, 181] width 536 height 22
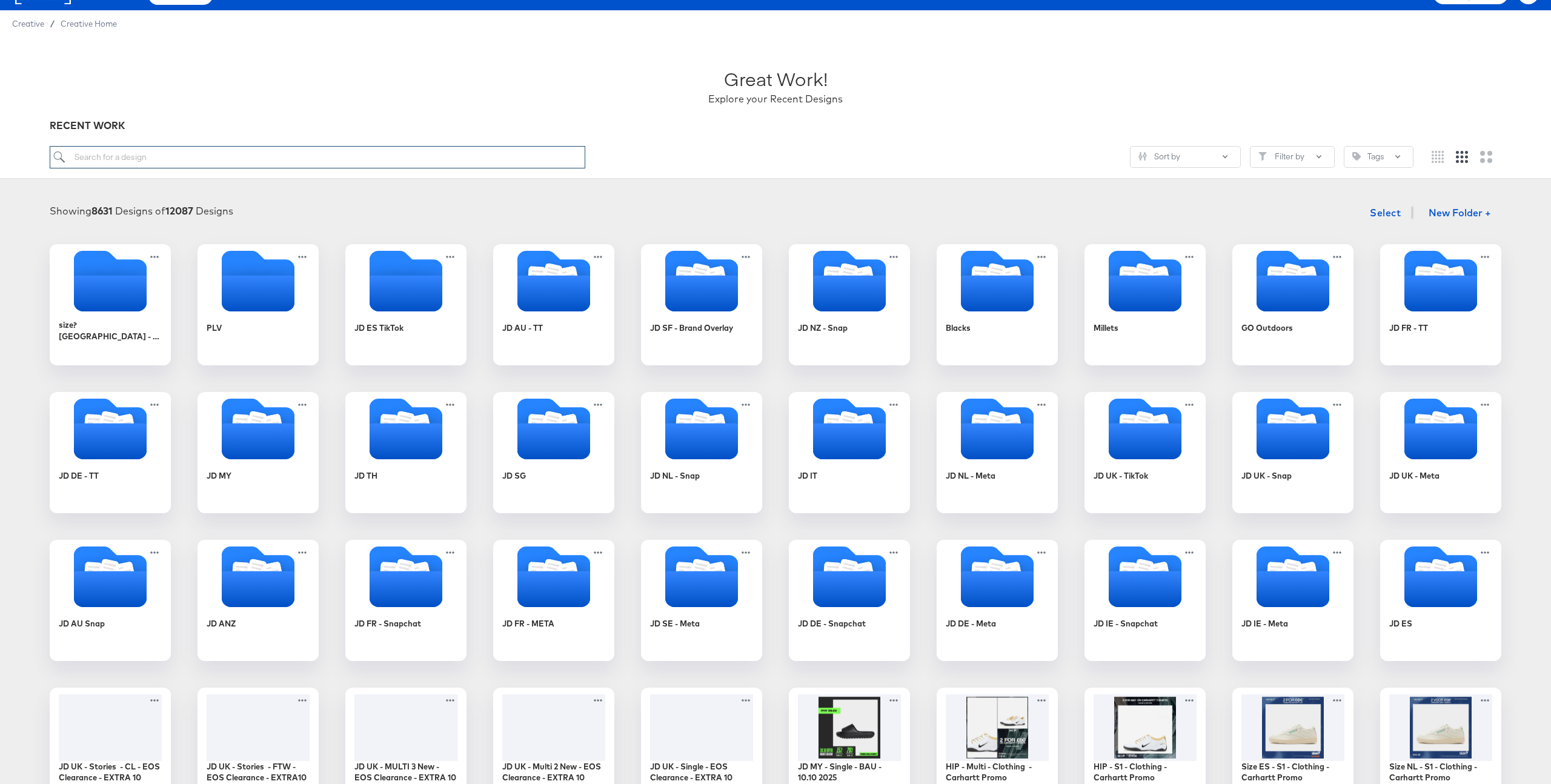
scroll to position [26, 0]
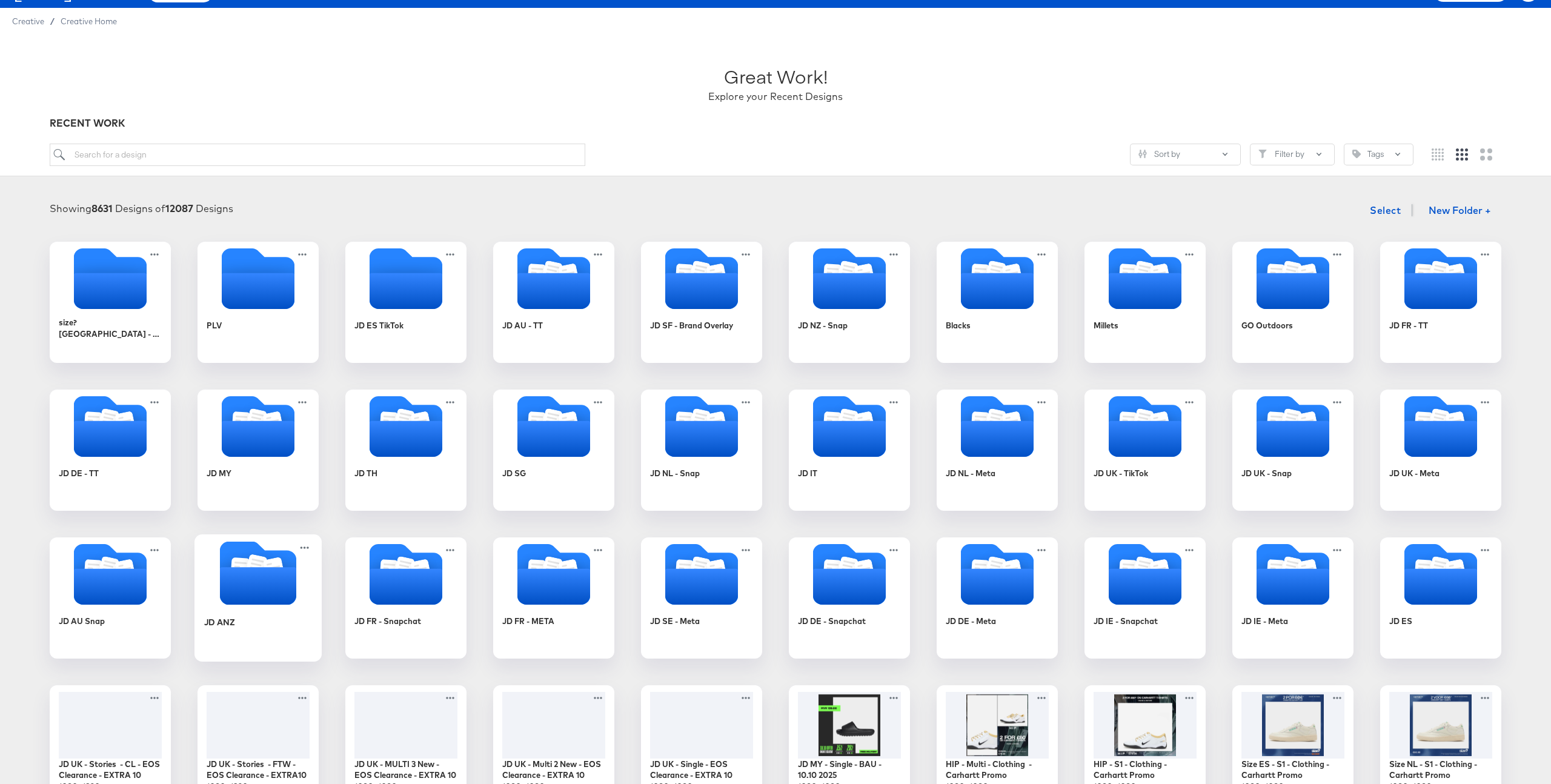
click at [253, 583] on icon "Folder" at bounding box center [258, 586] width 76 height 37
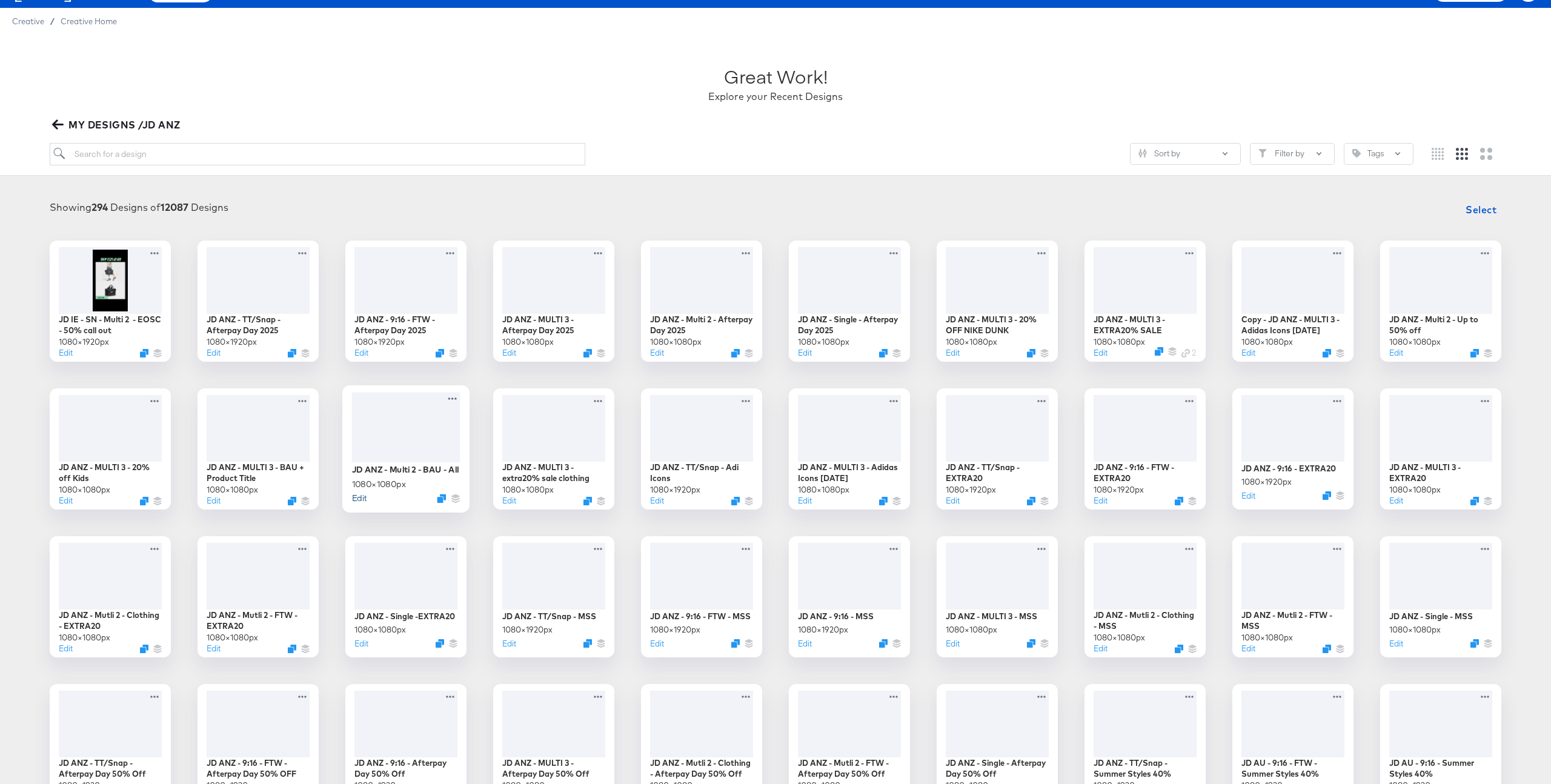
click at [360, 501] on button "Edit" at bounding box center [359, 497] width 14 height 11
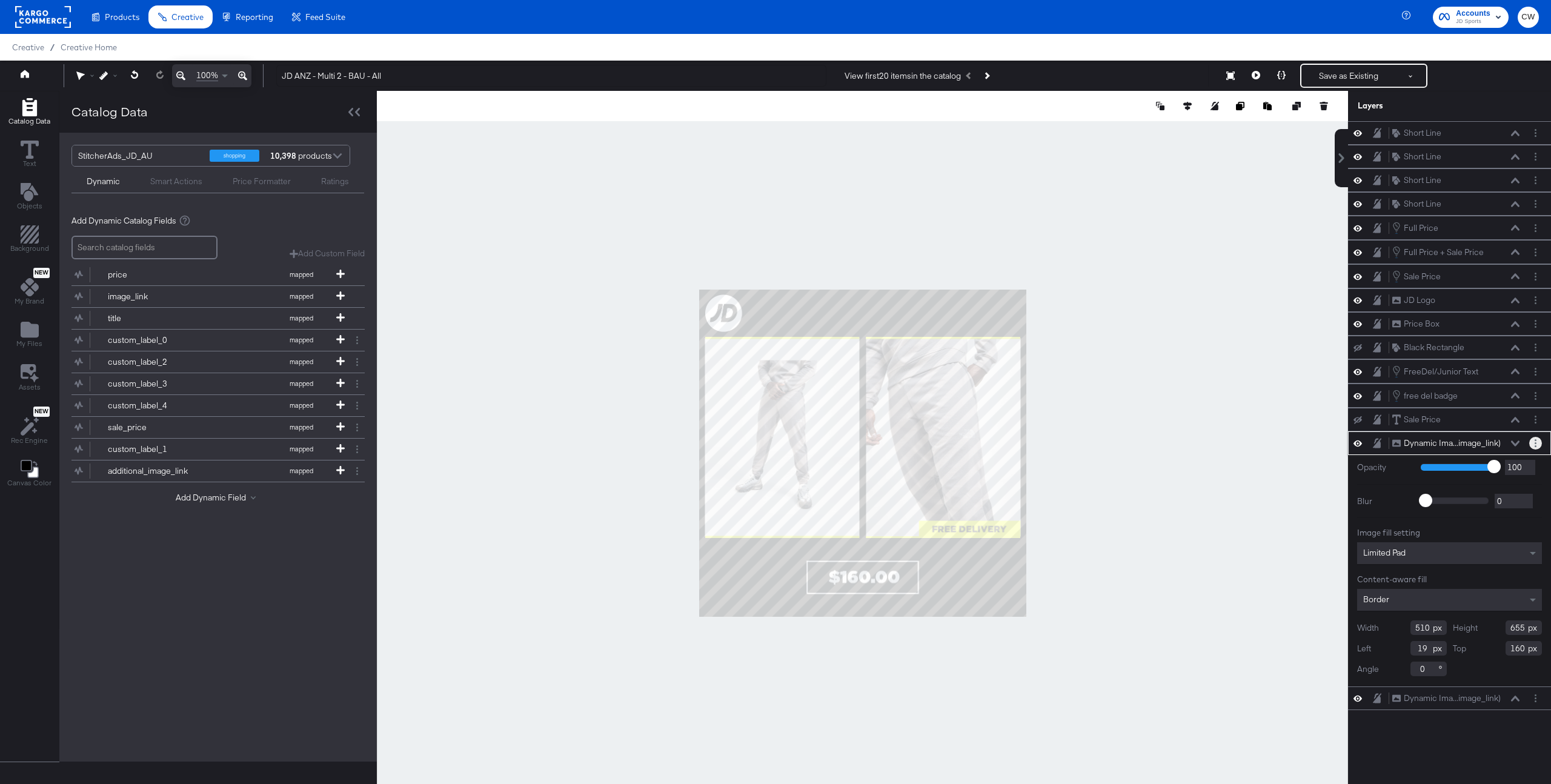
click at [1533, 443] on button "Layer Options" at bounding box center [1535, 442] width 13 height 13
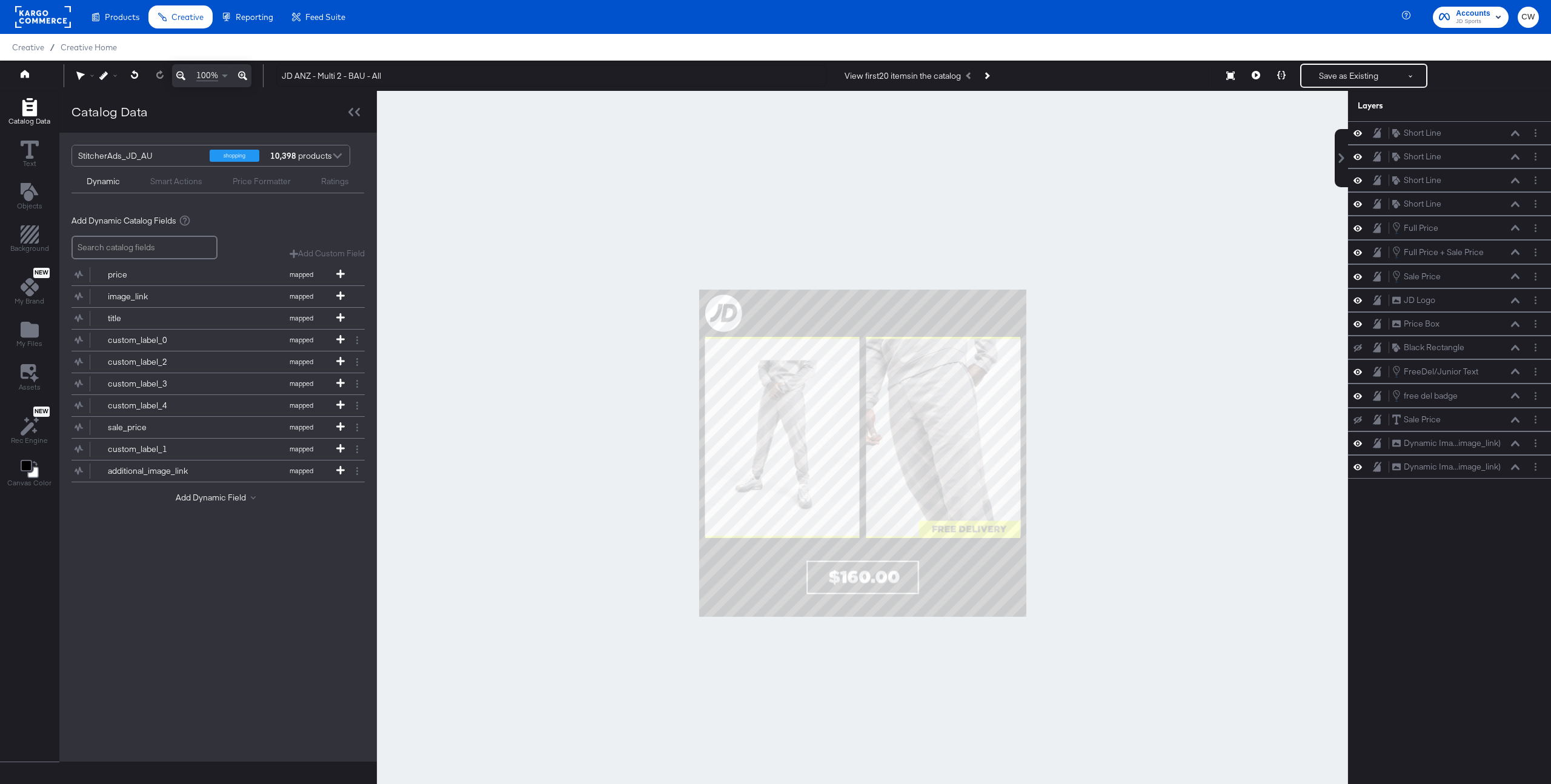
click at [1039, 376] on div at bounding box center [862, 453] width 971 height 724
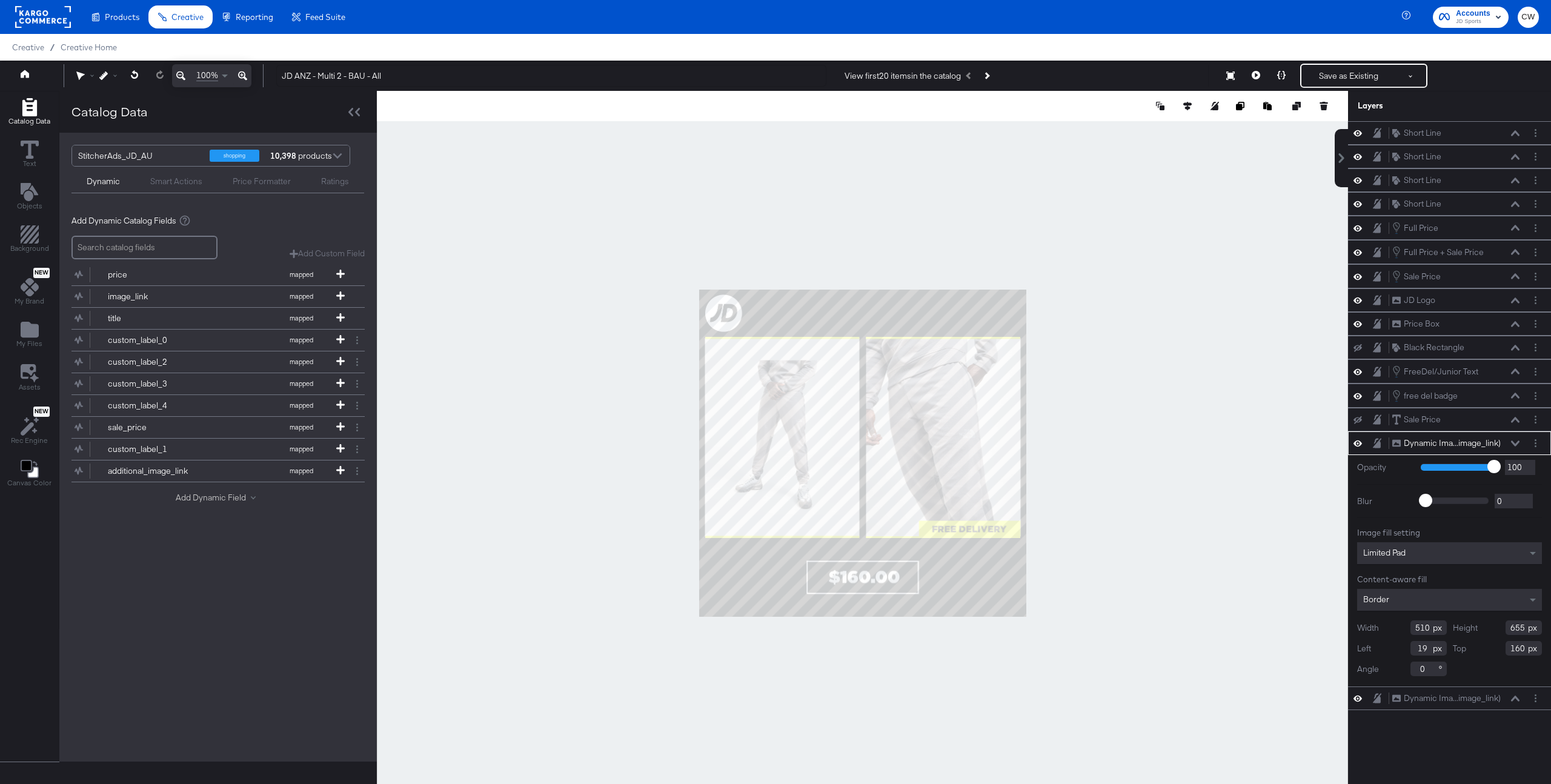
click at [233, 498] on button "Add Dynamic Field" at bounding box center [218, 497] width 85 height 11
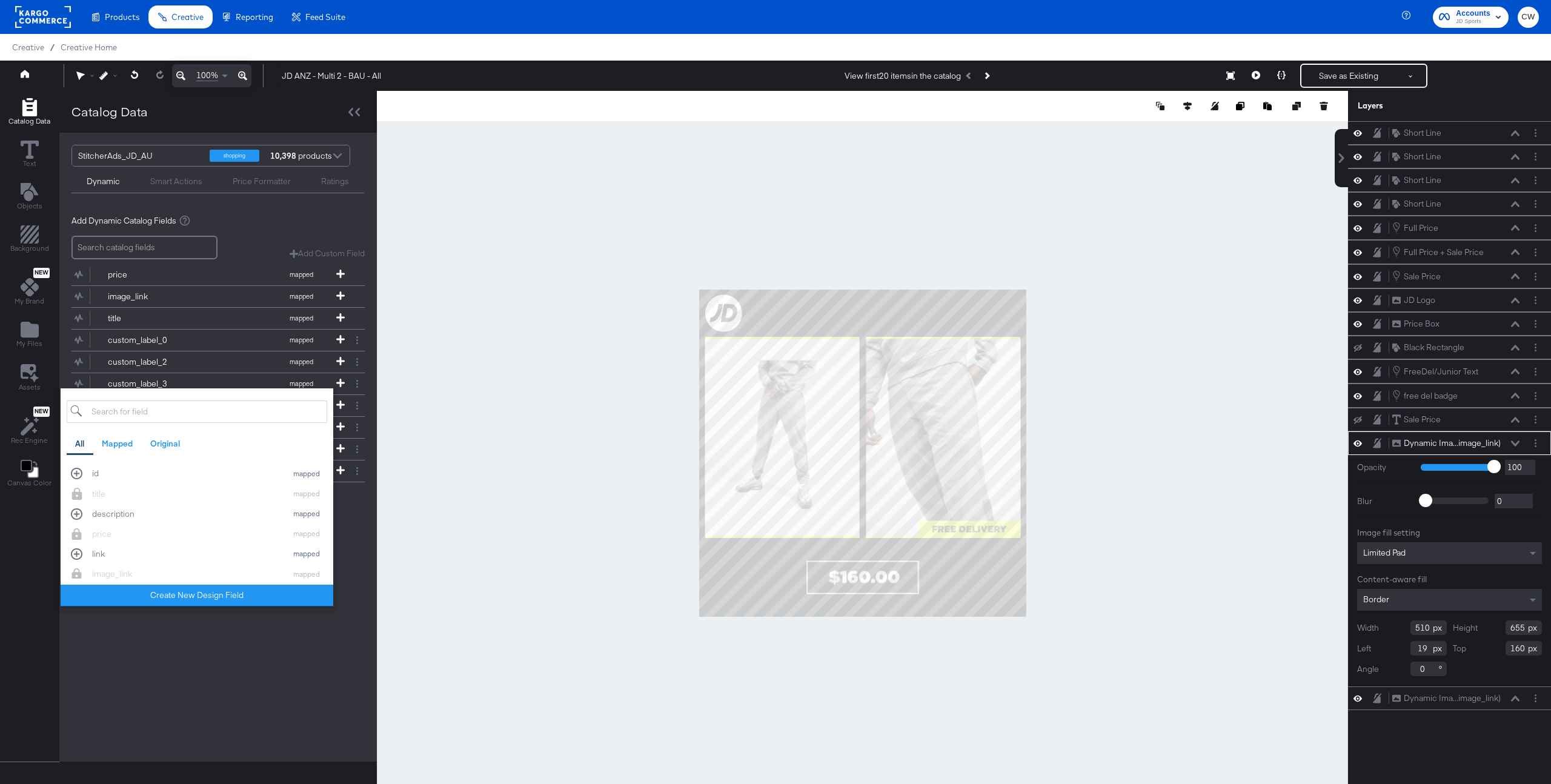
click at [204, 685] on div "StitcherAds_JD_AU shopping 10,398 products Dynamic Smart Actions Price Formatte…" at bounding box center [218, 447] width 317 height 629
